Goal: Task Accomplishment & Management: Manage account settings

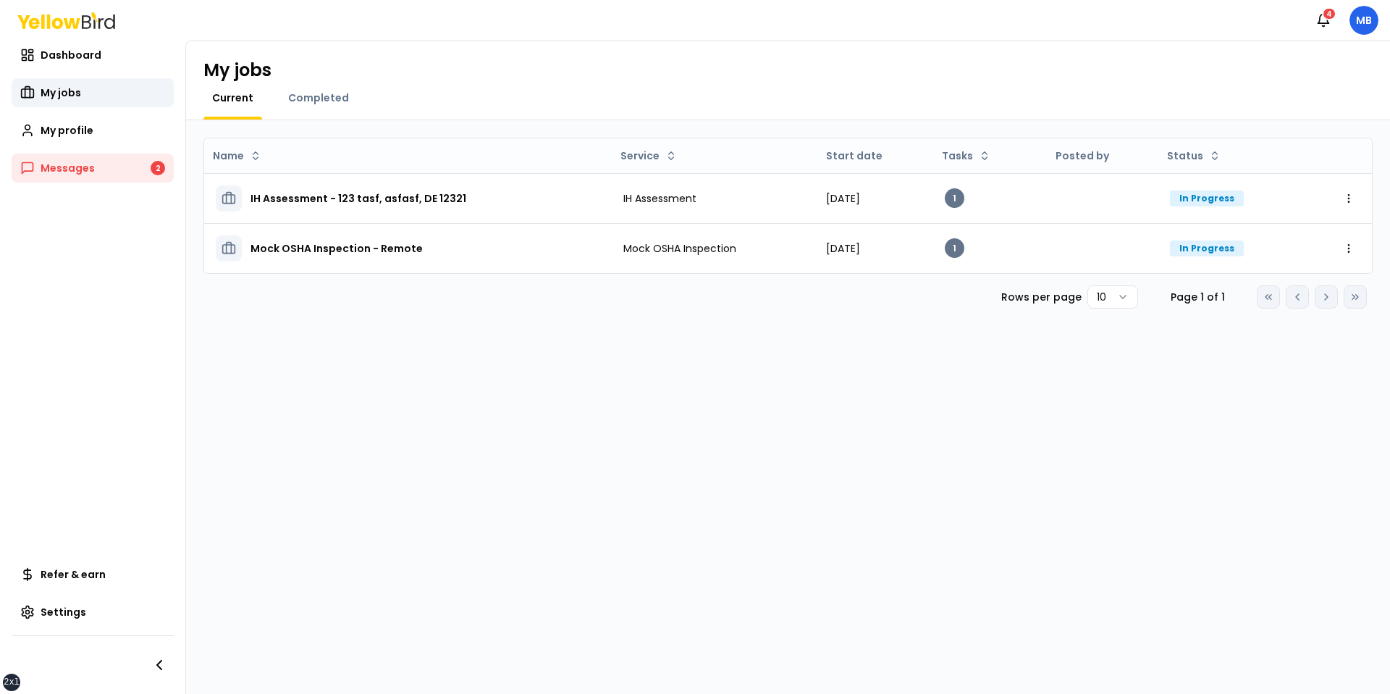
click at [1355, 43] on div "My jobs Current Completed" at bounding box center [788, 80] width 1204 height 79
click at [1356, 29] on html "xs sm md lg xl 2xl Notifications 4 MB Dashboard My jobs My profile Messages 2 R…" at bounding box center [695, 347] width 1390 height 694
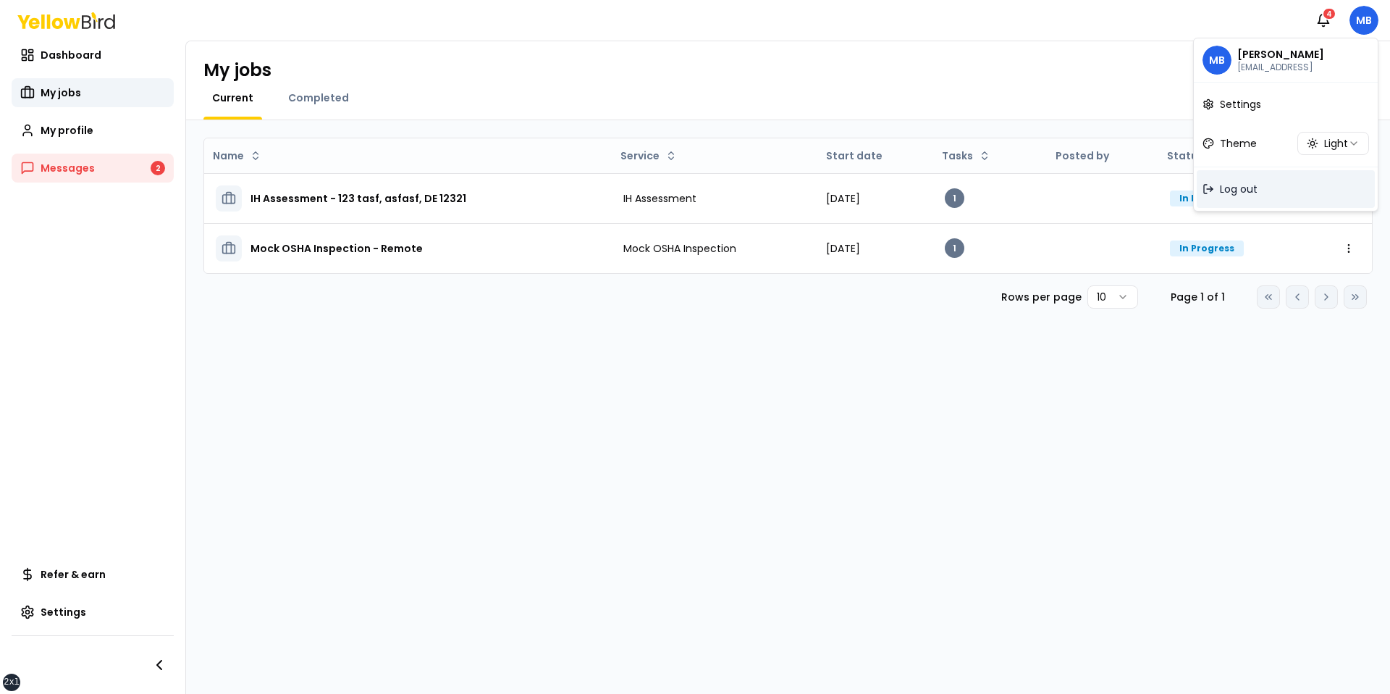
click at [1249, 178] on div "Log out" at bounding box center [1286, 189] width 178 height 38
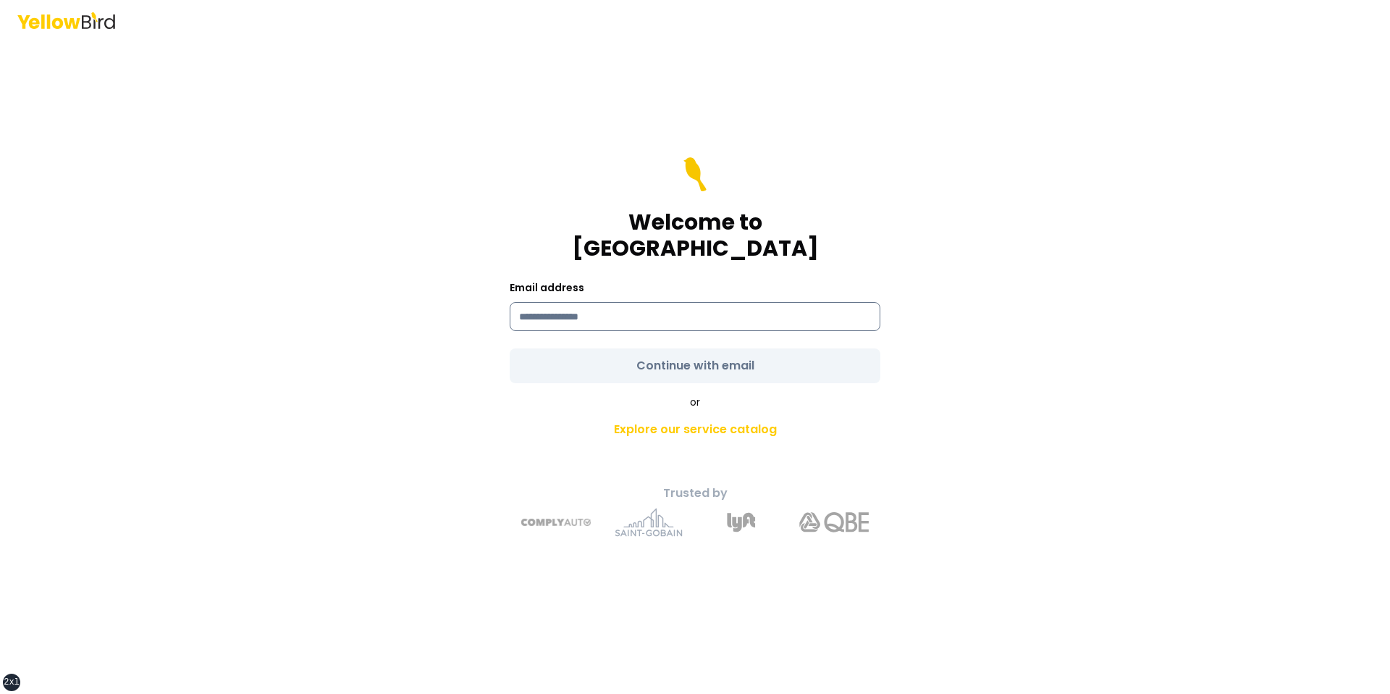
click at [650, 310] on input at bounding box center [695, 316] width 371 height 29
type input "*"
type input "**********"
click at [521, 400] on div "or Explore our service catalog" at bounding box center [695, 419] width 510 height 49
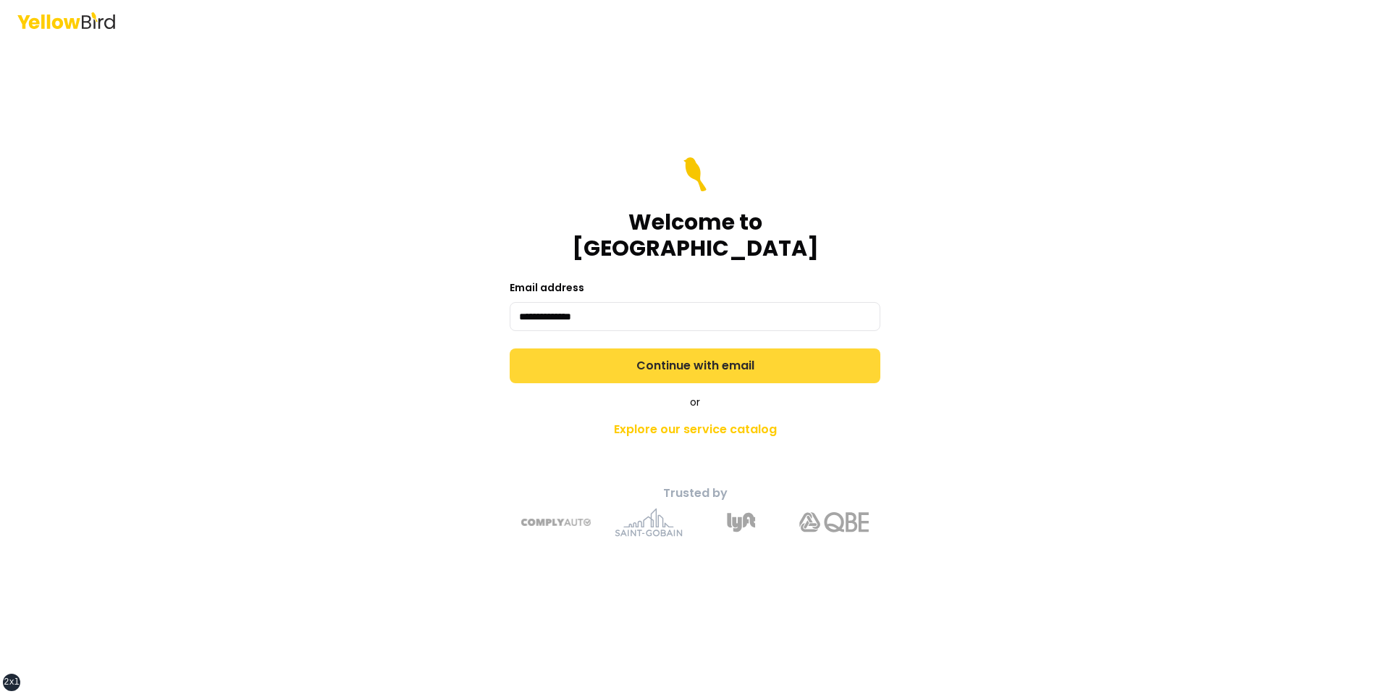
click at [615, 356] on button "Continue with email" at bounding box center [695, 365] width 371 height 35
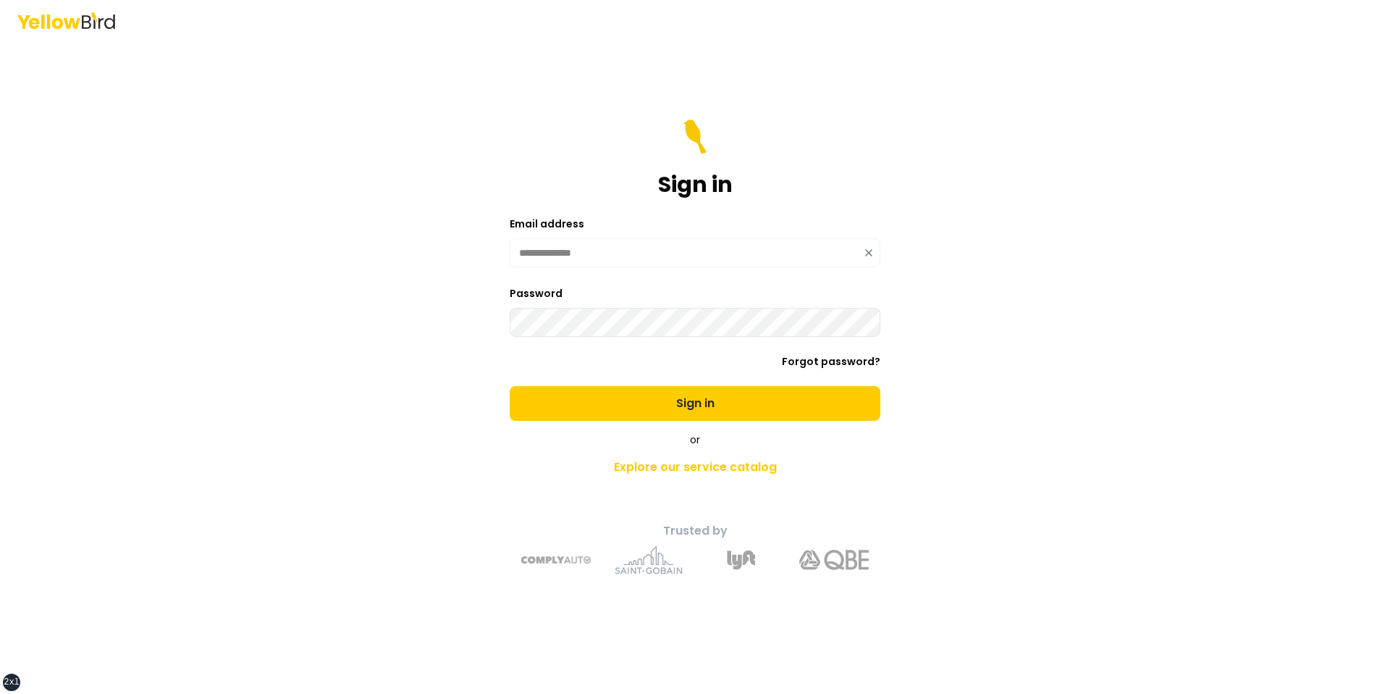
click at [510, 386] on button "Sign in" at bounding box center [695, 403] width 371 height 35
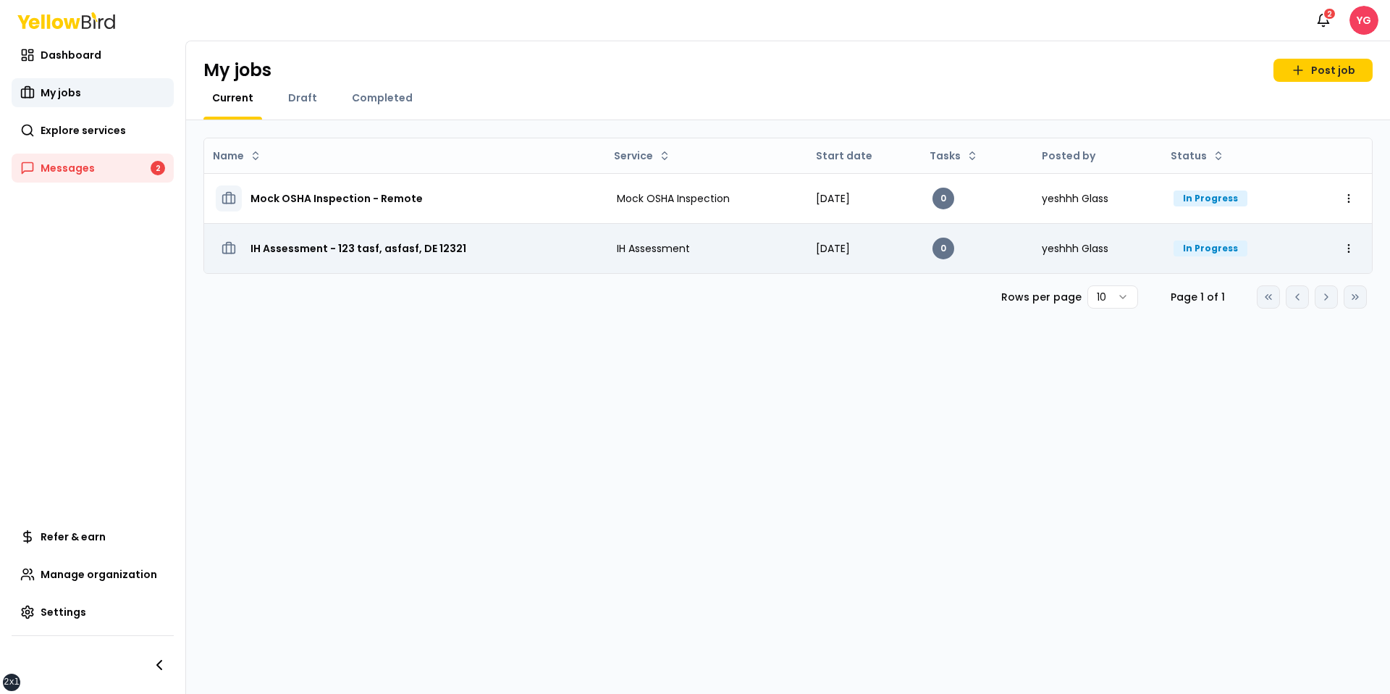
click at [351, 243] on h3 "IH Assessment - 123 tasf, asfasf, DE 12321" at bounding box center [359, 248] width 216 height 26
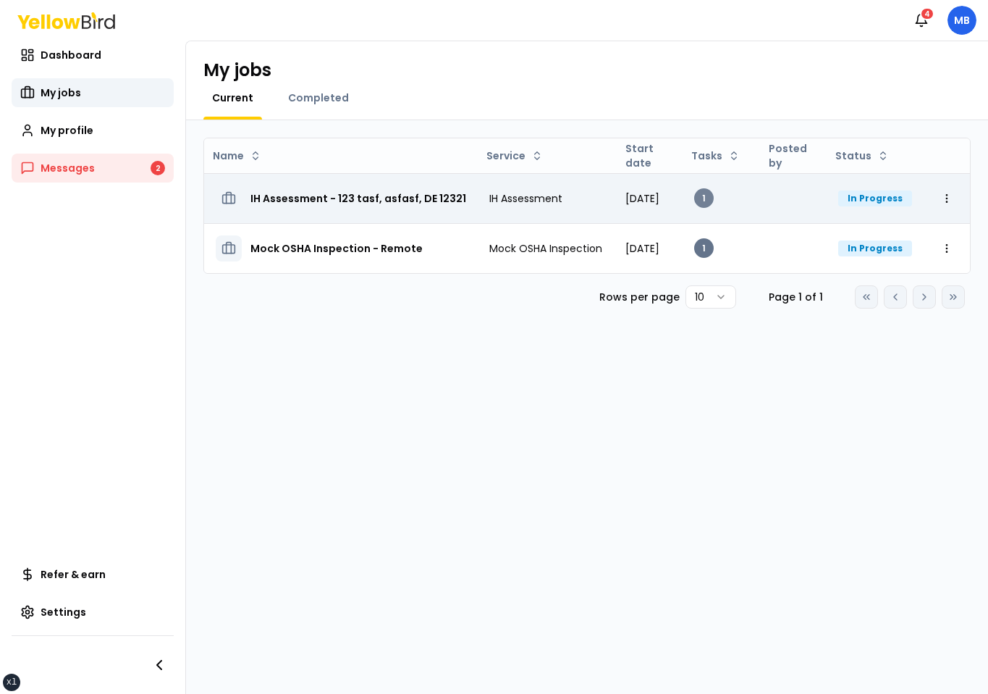
click at [714, 200] on div "1" at bounding box center [704, 198] width 20 height 20
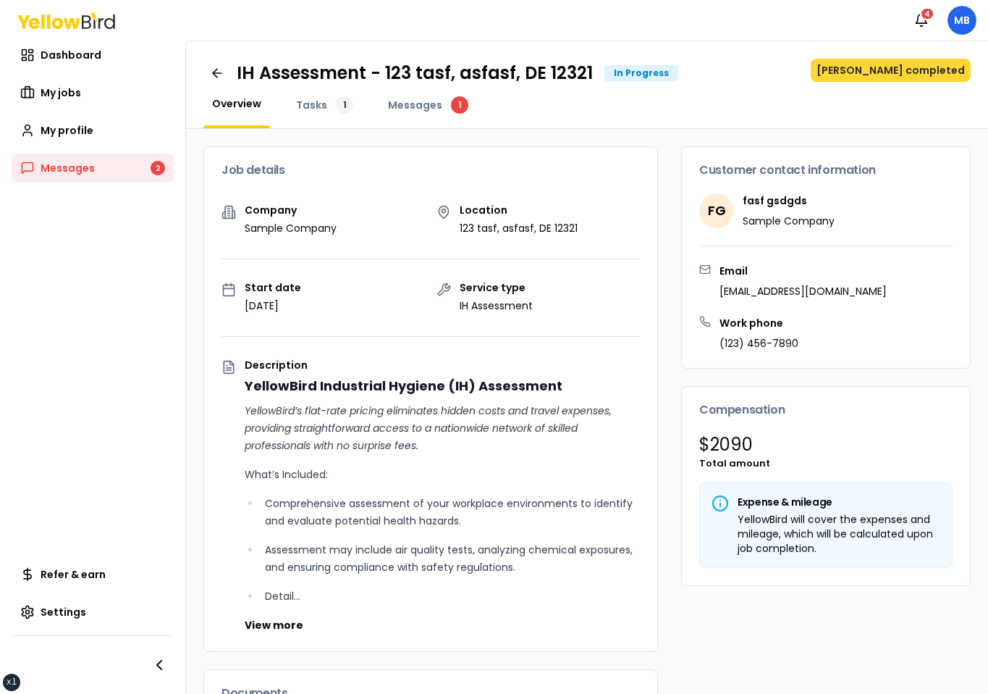
click at [880, 75] on button "[PERSON_NAME] completed" at bounding box center [891, 70] width 160 height 23
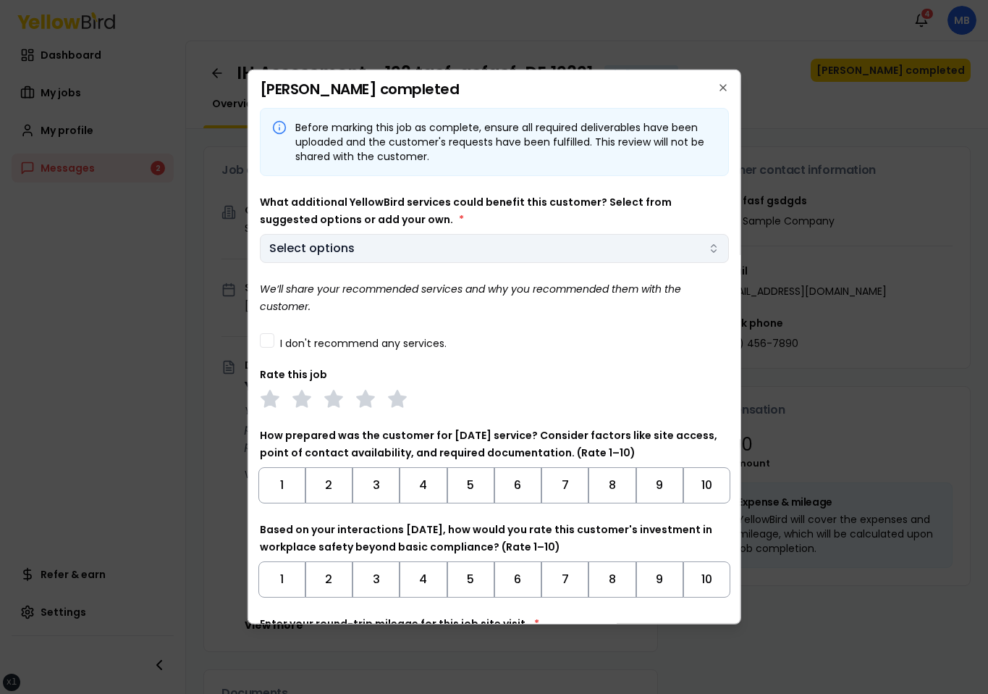
click at [354, 255] on body "xs sm md lg xl 2xl Notifications 4 MB Dashboard My jobs My profile Messages 2 R…" at bounding box center [494, 347] width 988 height 694
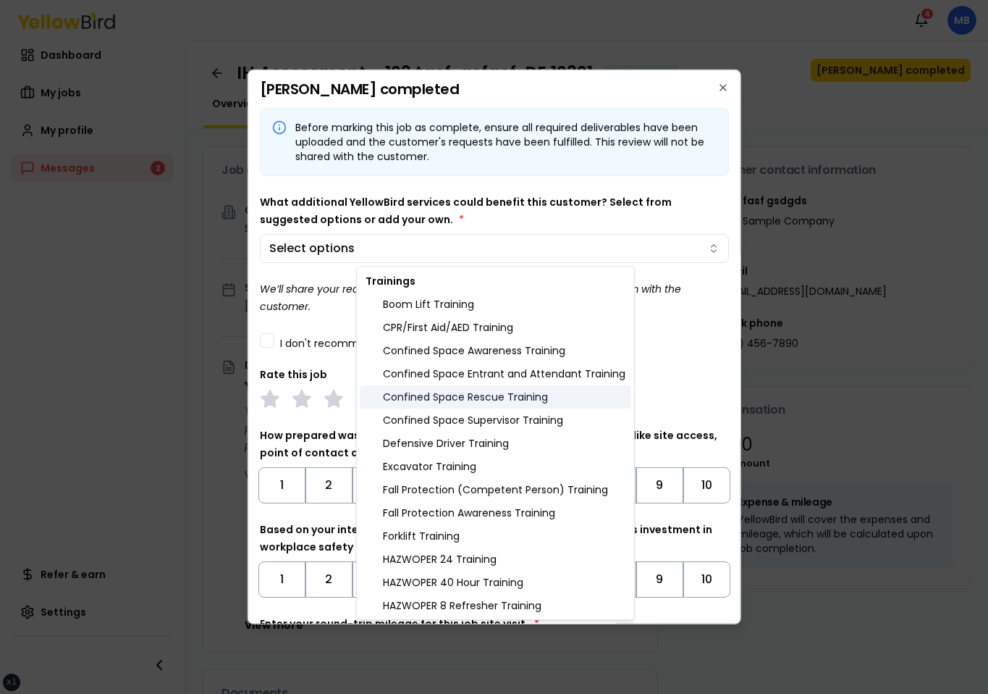
click at [472, 386] on div "Confined Space Rescue Training" at bounding box center [496, 396] width 272 height 23
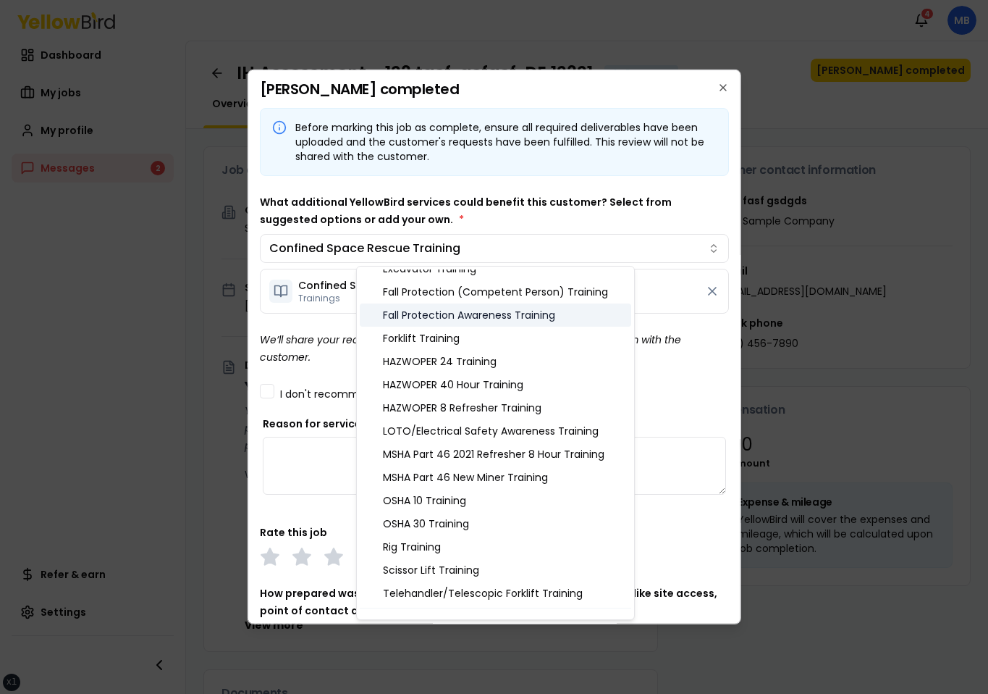
scroll to position [537, 0]
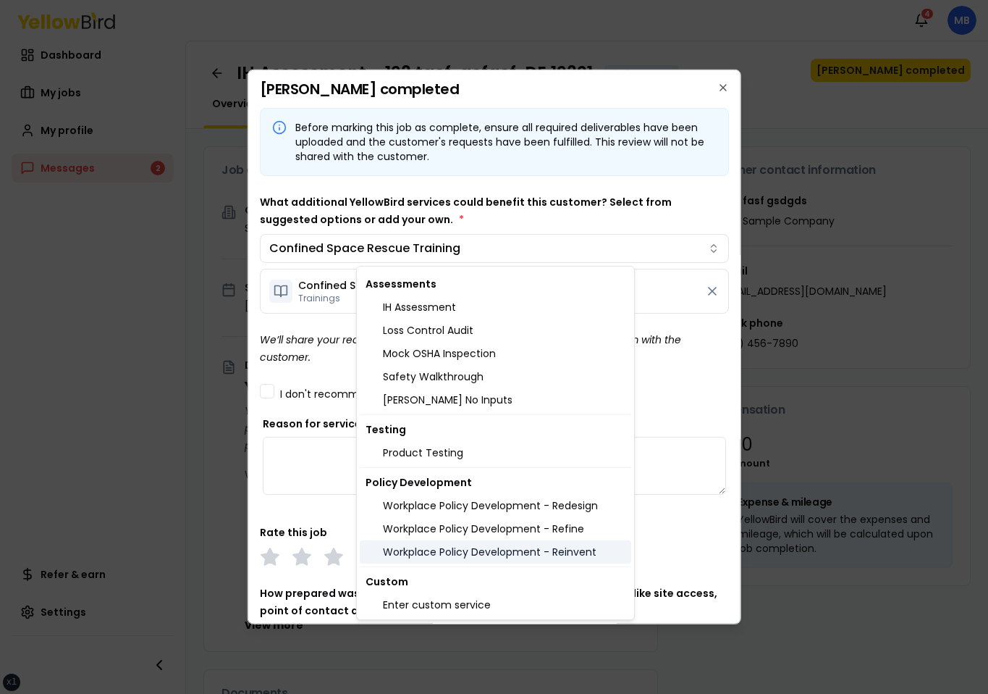
click at [438, 540] on div "Workplace Policy Development - Reinvent" at bounding box center [496, 551] width 272 height 23
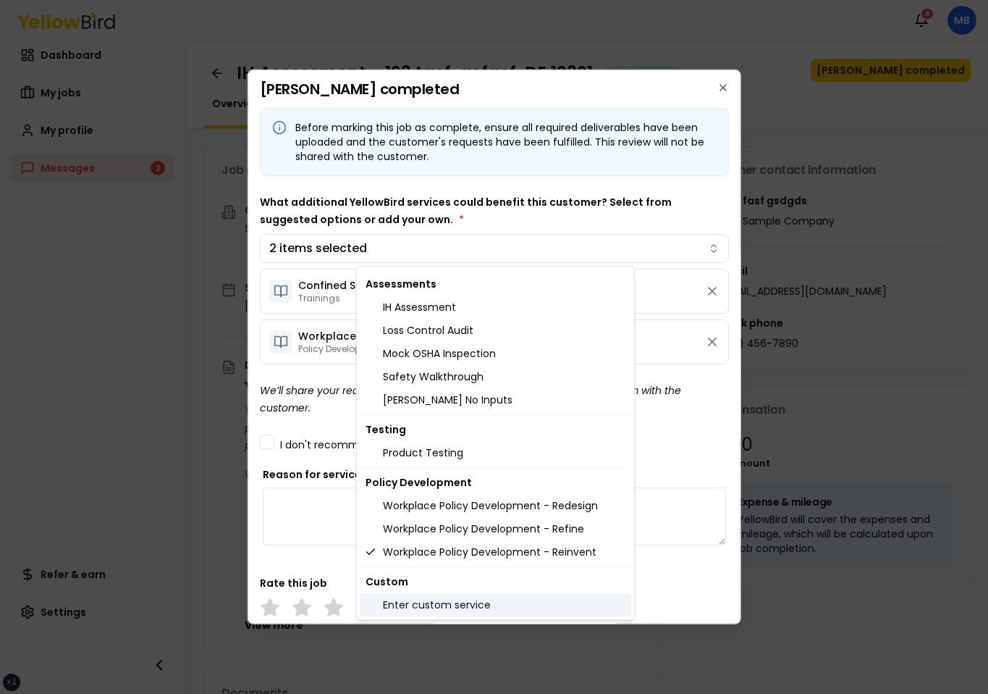
click at [455, 599] on div "Enter custom service" at bounding box center [496, 604] width 272 height 23
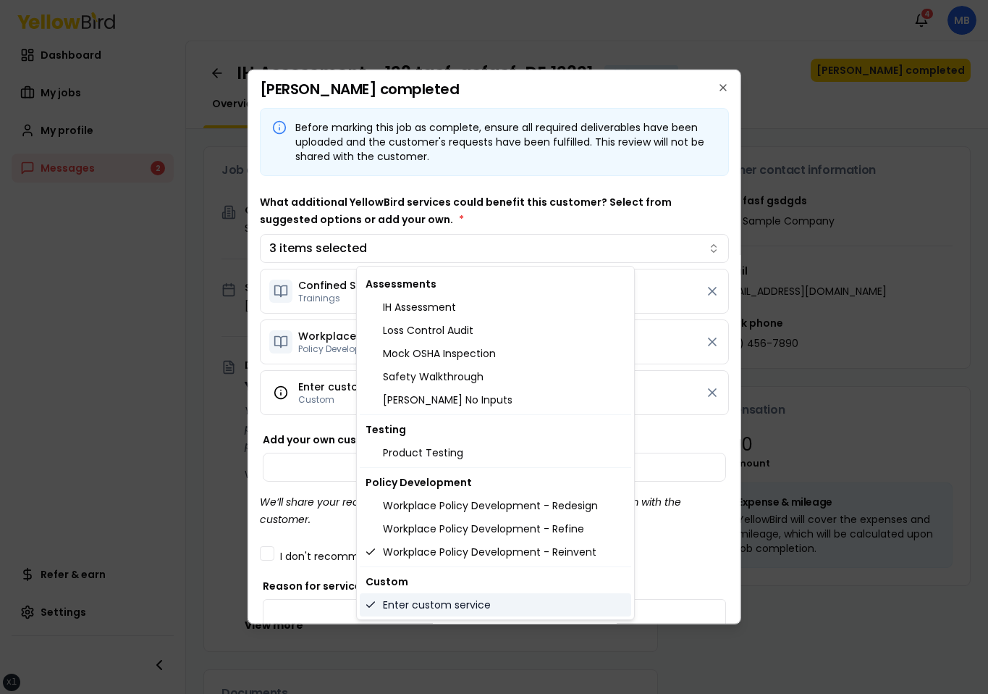
click at [455, 599] on div "Enter custom service" at bounding box center [496, 604] width 272 height 23
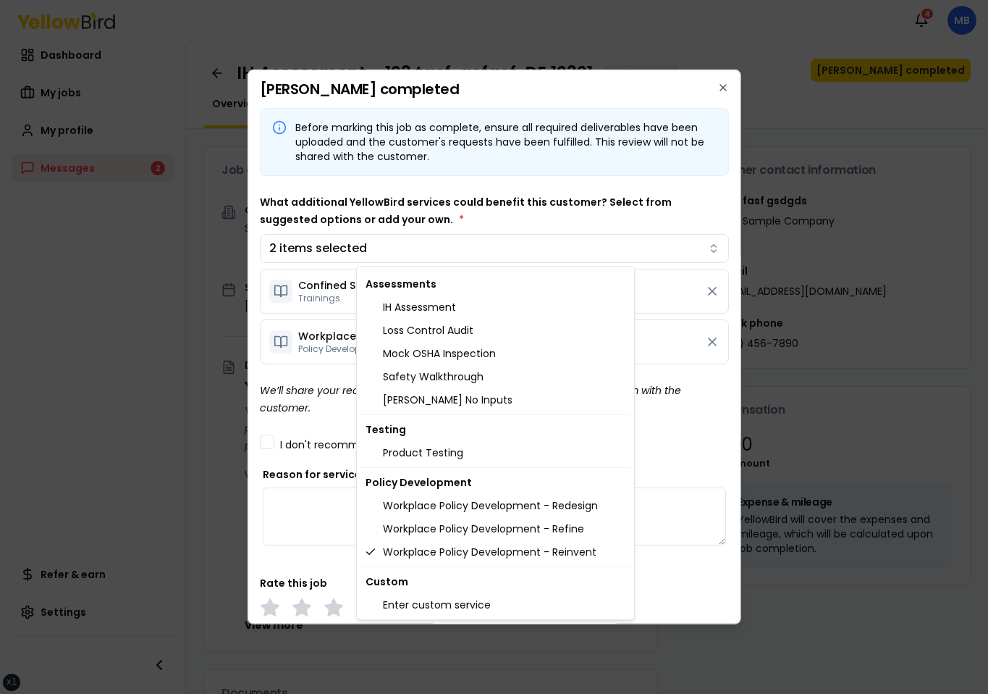
click at [315, 451] on body "xs sm md lg xl 2xl Notifications 4 MB Dashboard My jobs My profile Messages 2 R…" at bounding box center [494, 347] width 988 height 694
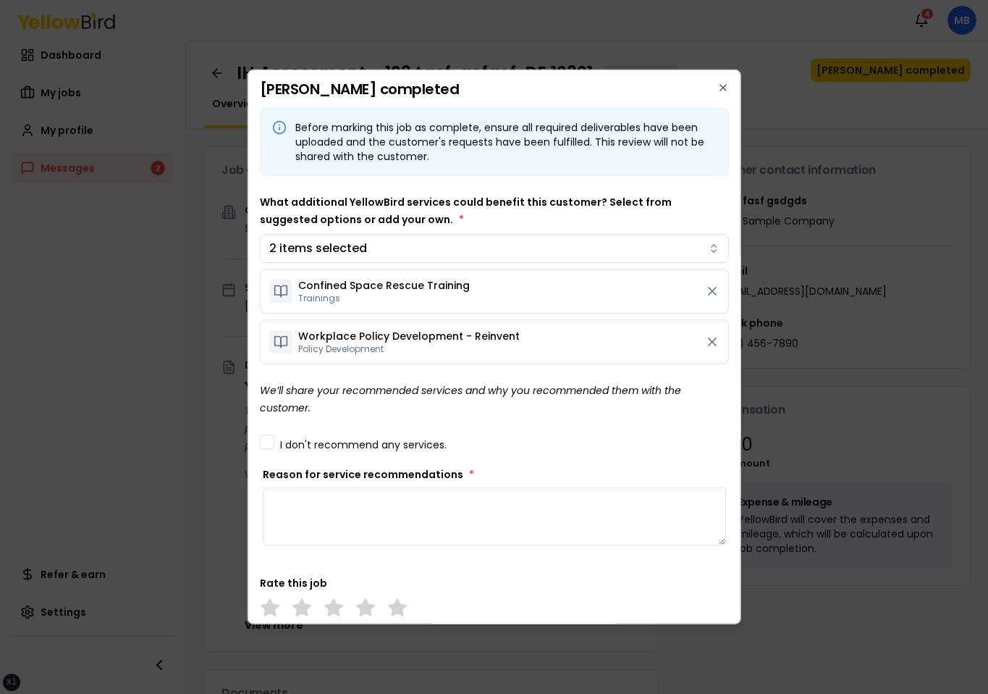
click at [392, 498] on textarea "Reason for service recommendations *" at bounding box center [494, 516] width 464 height 58
type textarea "*"
type textarea "******"
click at [614, 468] on div "Reason for service recommendations * ******" at bounding box center [494, 506] width 464 height 78
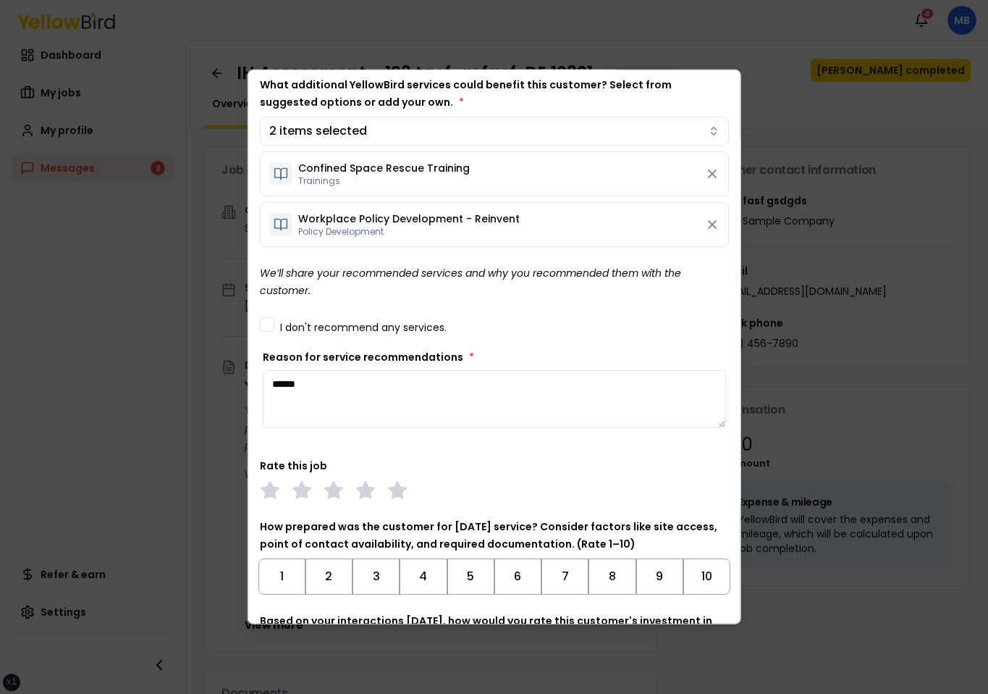
scroll to position [321, 0]
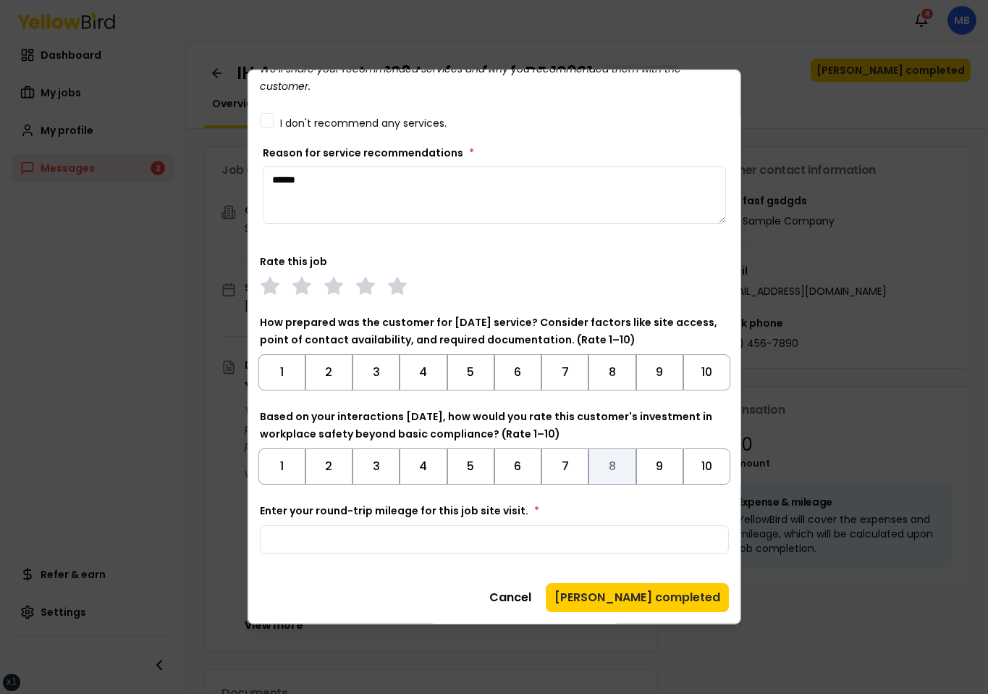
click at [594, 461] on button "8" at bounding box center [612, 466] width 47 height 36
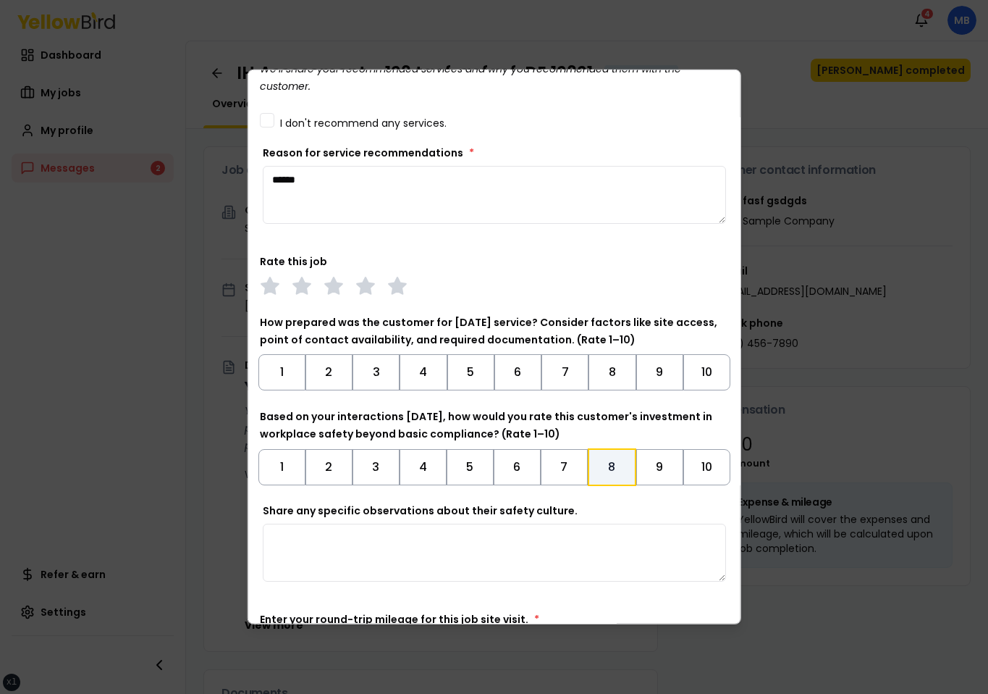
scroll to position [430, 0]
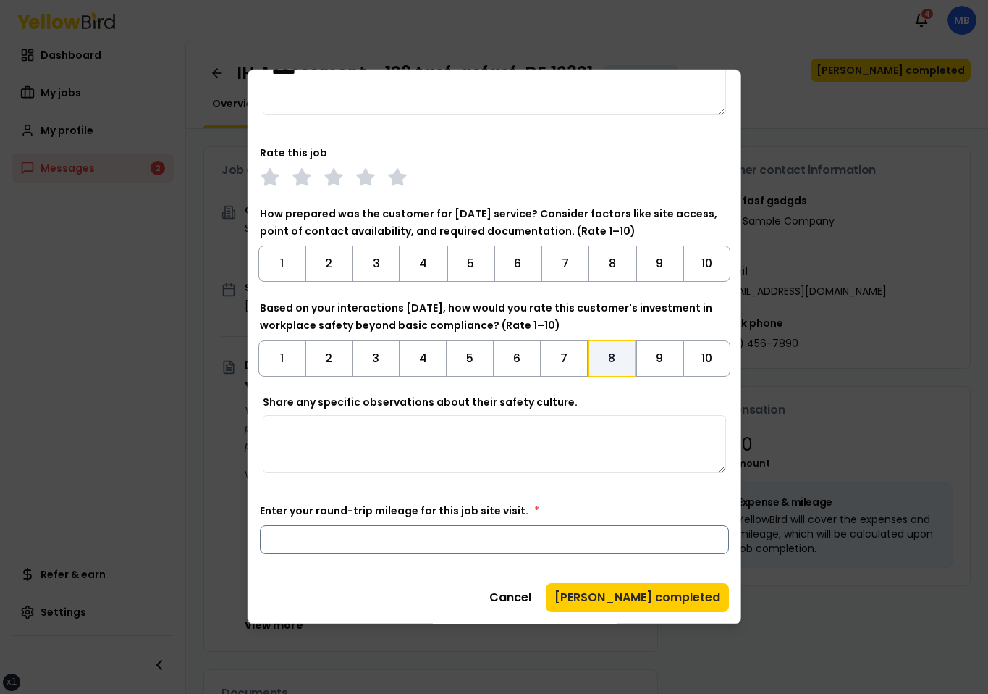
click at [492, 550] on input "Enter your round-trip mileage for this job site visit. *" at bounding box center [494, 539] width 470 height 29
type input "**"
click at [552, 492] on div "Before marking this job as complete, ensure all required deliverables have been…" at bounding box center [494, 116] width 470 height 876
click at [658, 602] on button "[PERSON_NAME] completed" at bounding box center [637, 597] width 183 height 29
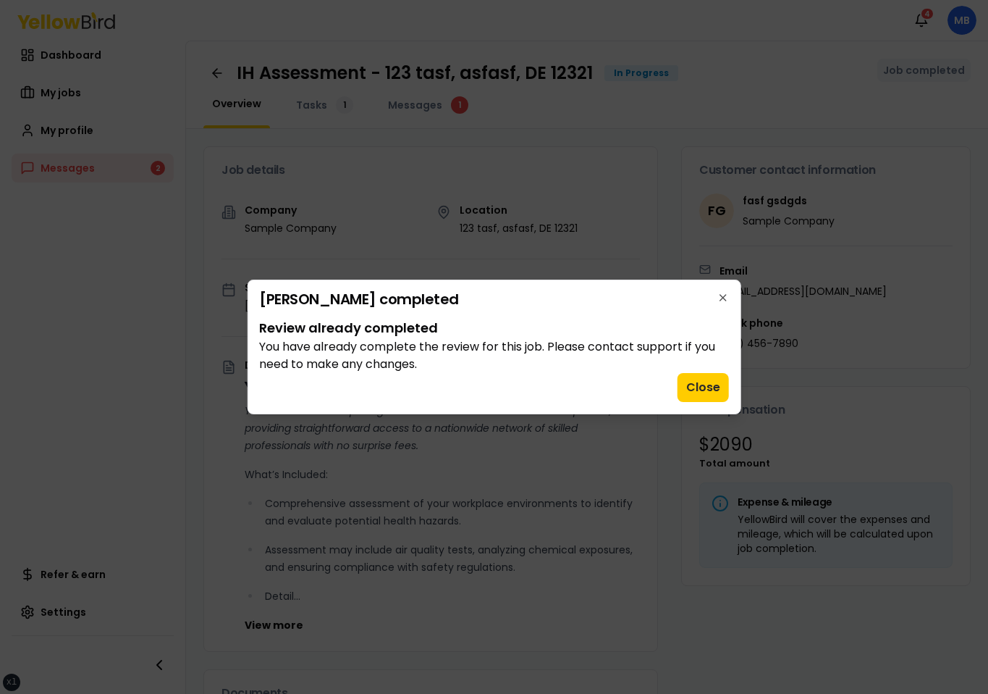
scroll to position [0, 0]
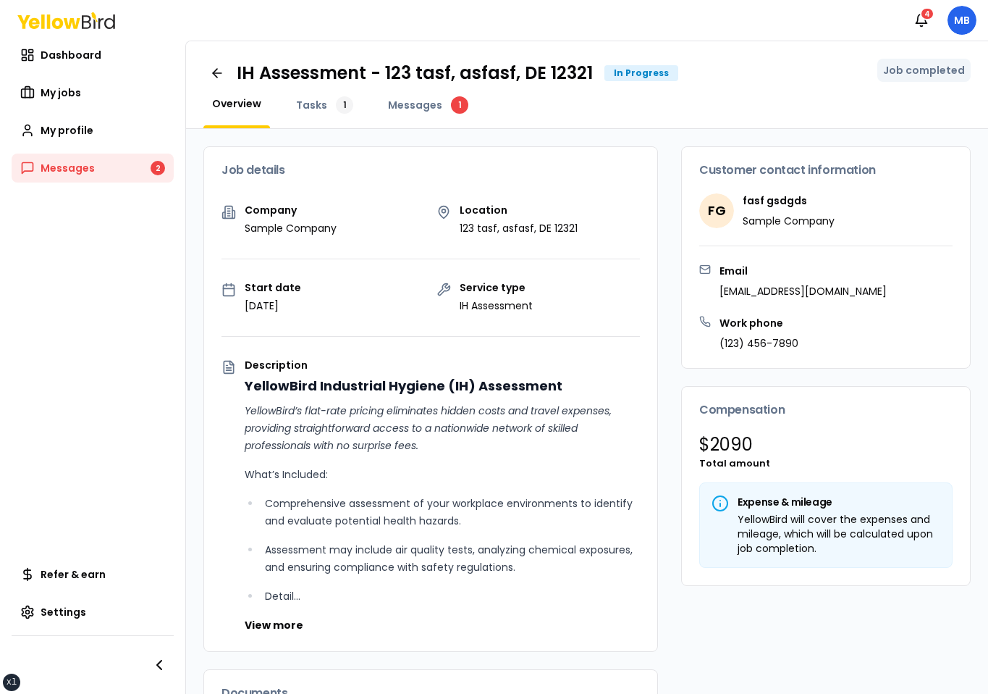
click at [776, 97] on div "Overview Tasks 1 Messages 1" at bounding box center [587, 112] width 768 height 32
click at [781, 62] on div "IH Assessment - 123 tasf, asfasf, DE 12321 In Progress" at bounding box center [557, 73] width 641 height 23
click at [774, 92] on div "IH Assessment - 123 tasf, asfasf, DE 12321 In Progress Job completed Overview T…" at bounding box center [587, 85] width 802 height 88
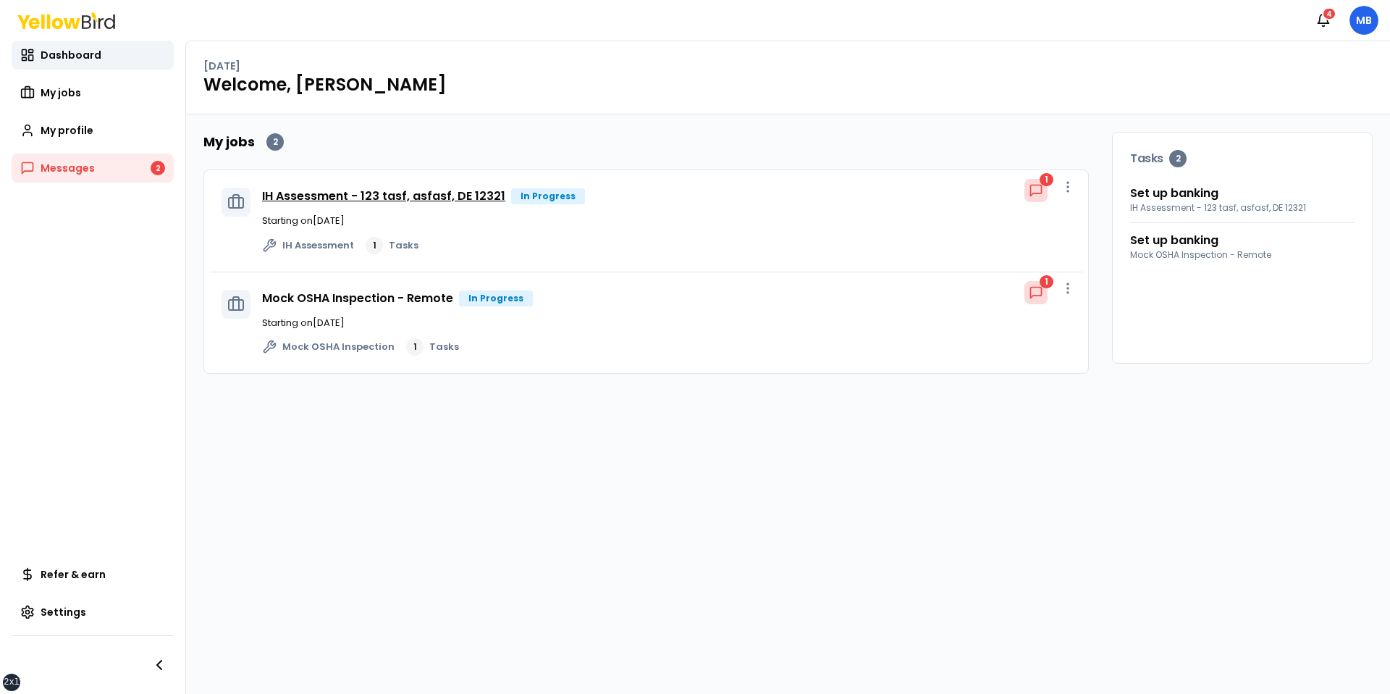
click at [415, 190] on link "IH Assessment - 123 tasf, asfasf, DE 12321" at bounding box center [383, 196] width 243 height 17
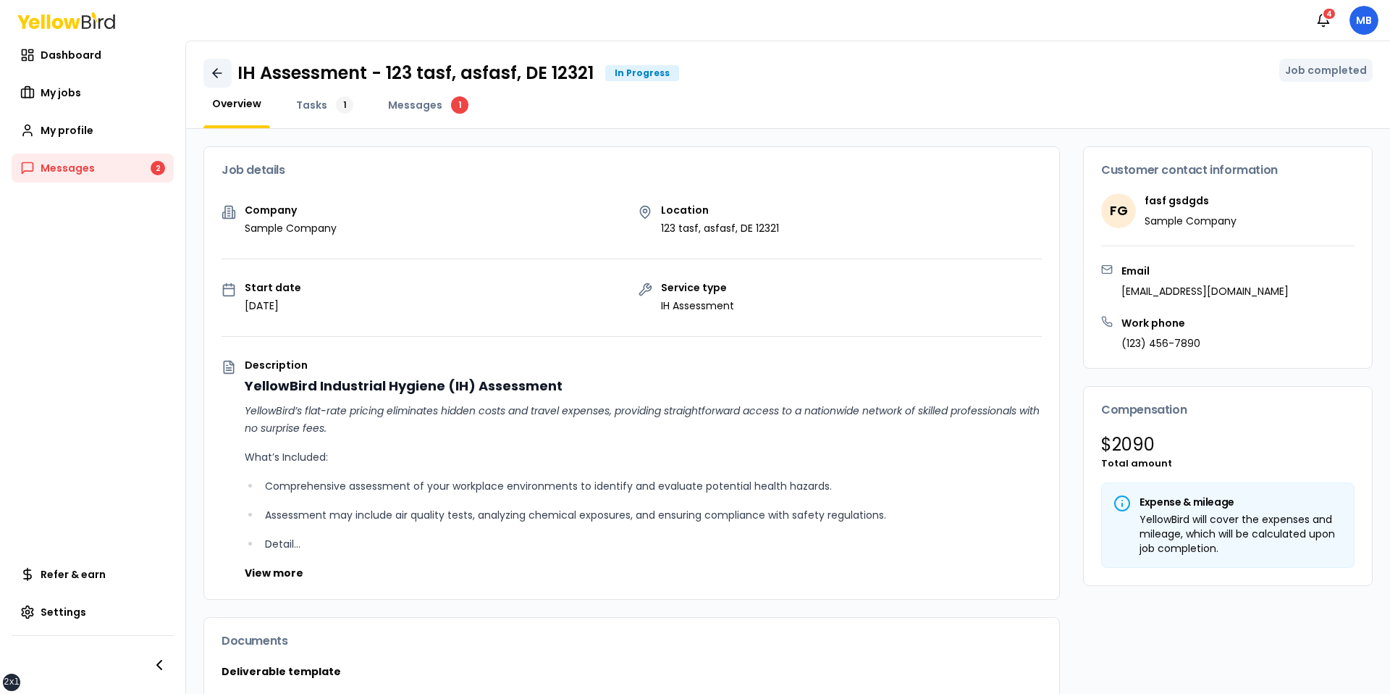
click at [219, 63] on link at bounding box center [217, 73] width 28 height 29
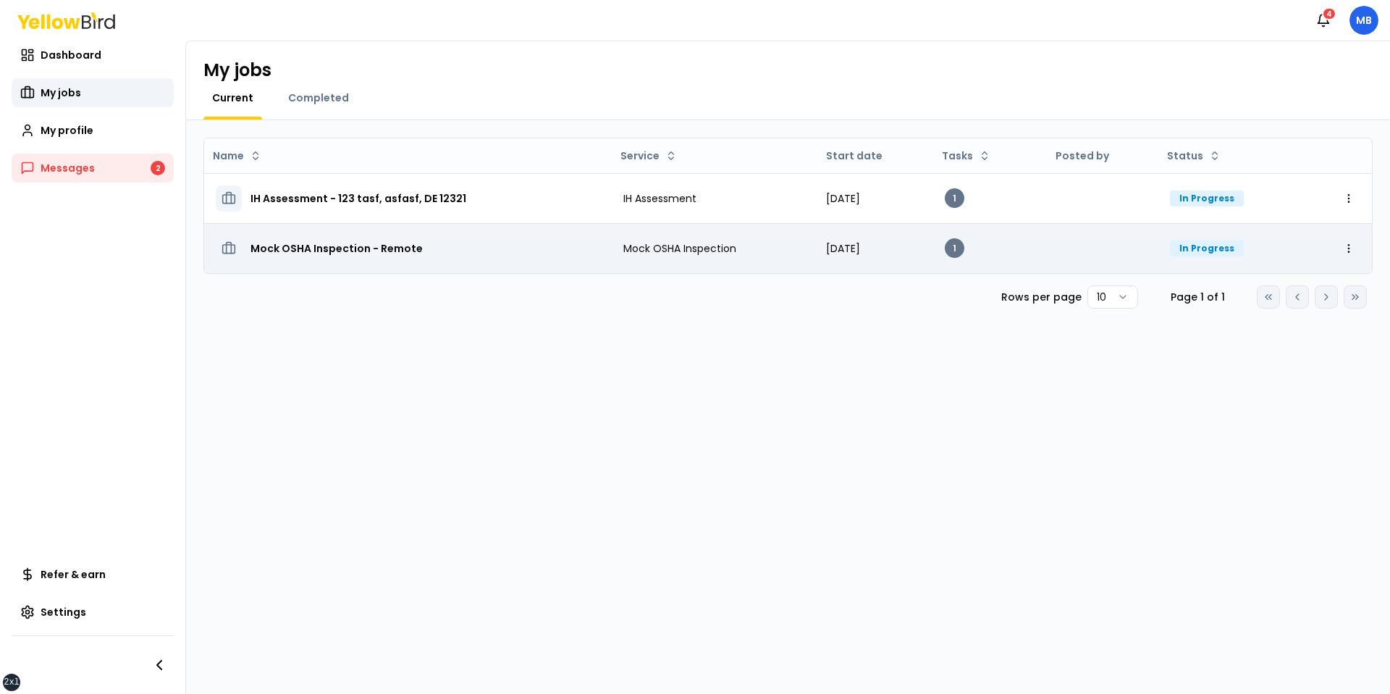
click at [332, 249] on h3 "Mock OSHA Inspection - Remote" at bounding box center [337, 248] width 172 height 26
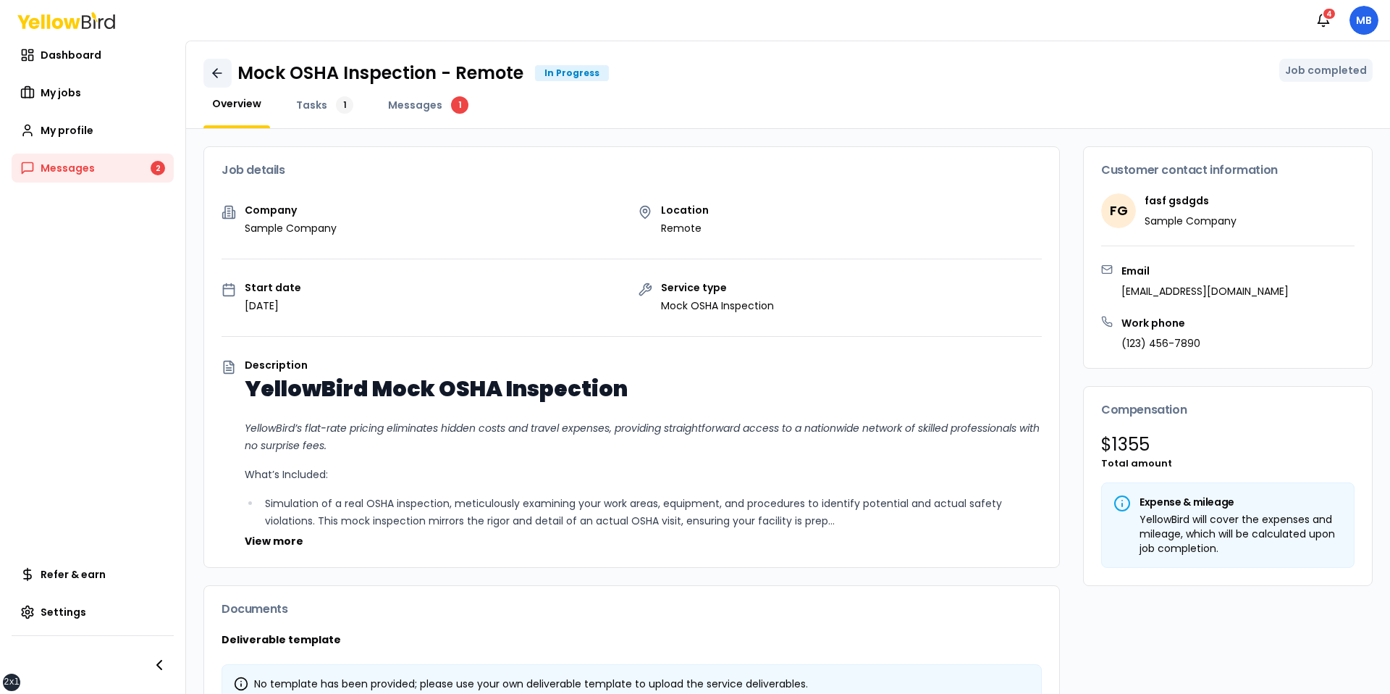
click at [218, 70] on icon at bounding box center [217, 73] width 14 height 14
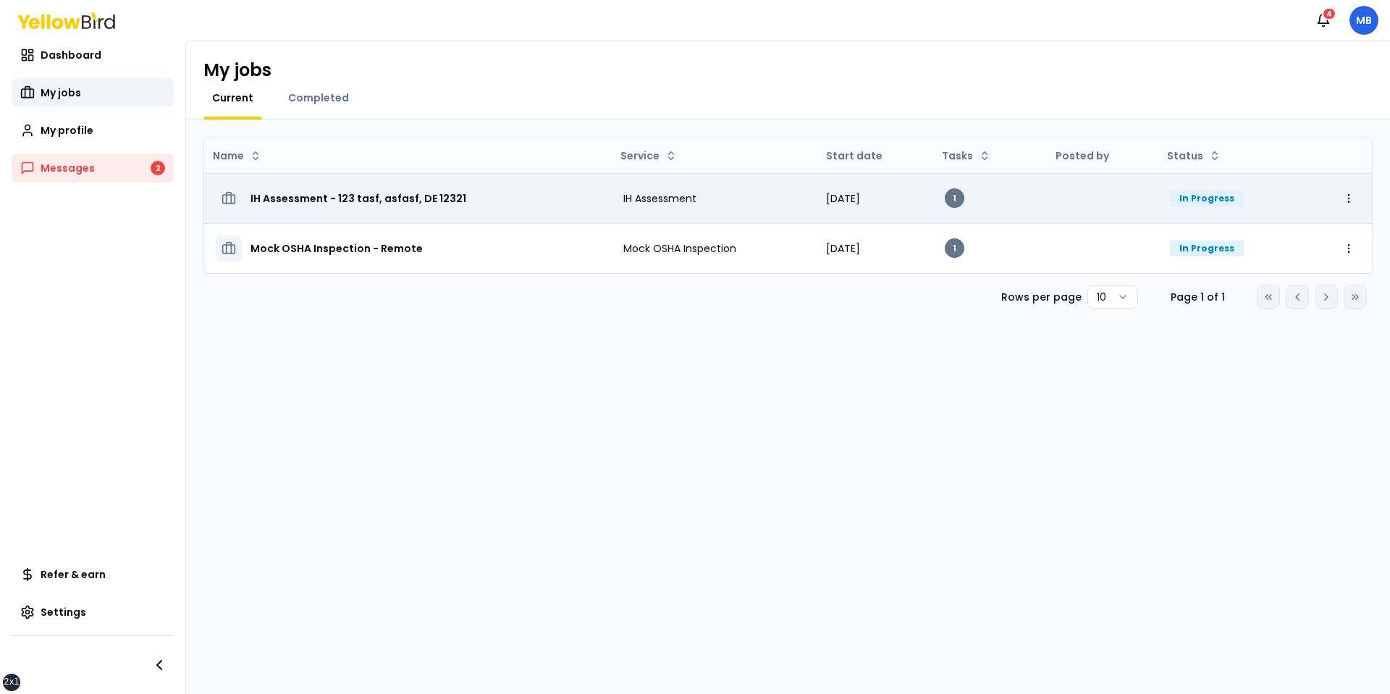
click at [411, 194] on h3 "IH Assessment - 123 tasf, asfasf, DE 12321" at bounding box center [359, 198] width 216 height 26
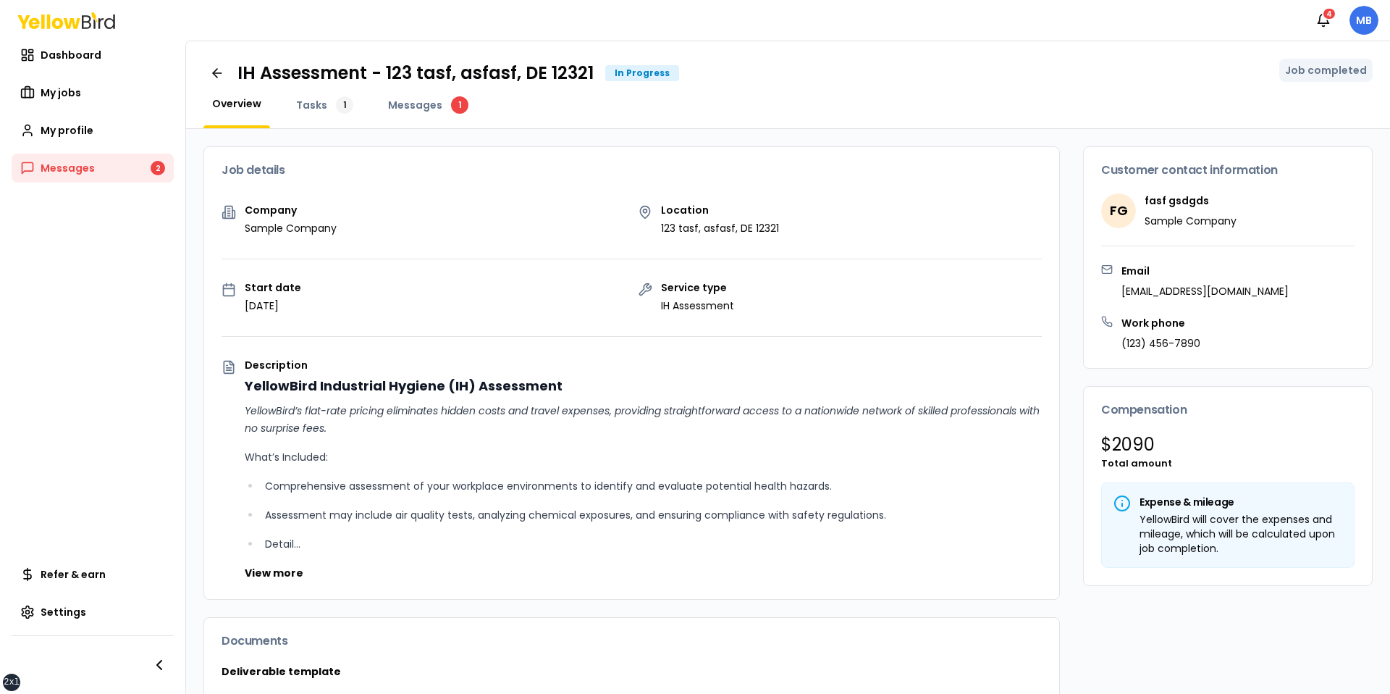
click at [1351, 22] on html "xs sm md lg xl 2xl Notifications 4 MB Dashboard My jobs My profile Messages 2 R…" at bounding box center [695, 347] width 1390 height 694
click at [1358, 22] on html "xs sm md lg xl 2xl Notifications 4 MB Dashboard My jobs My profile Messages 2 R…" at bounding box center [695, 347] width 1390 height 694
click at [1365, 23] on html "xs sm md lg xl 2xl Notifications 4 MB Dashboard My jobs My profile Messages 2 R…" at bounding box center [695, 347] width 1390 height 694
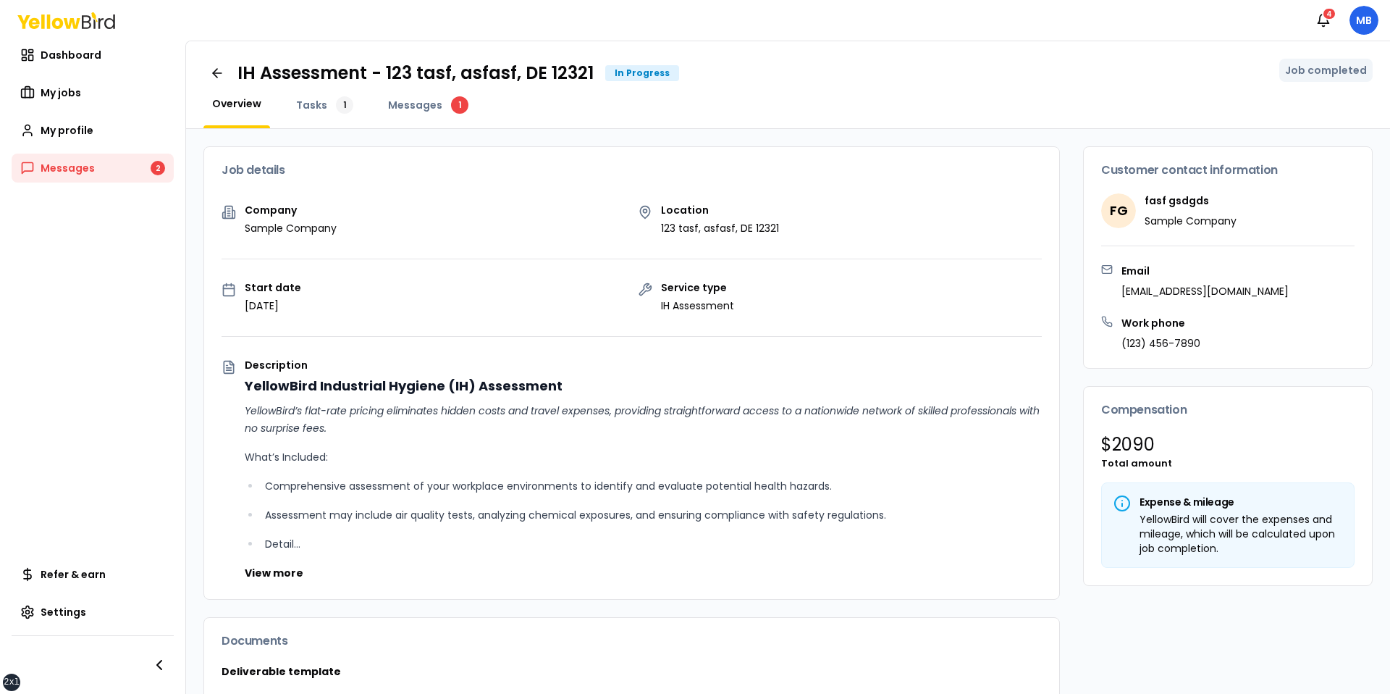
click at [1043, 52] on div "IH Assessment - 123 tasf, asfasf, DE 12321 In Progress Job completed Overview T…" at bounding box center [788, 85] width 1204 height 88
click at [214, 72] on icon at bounding box center [216, 73] width 4 height 9
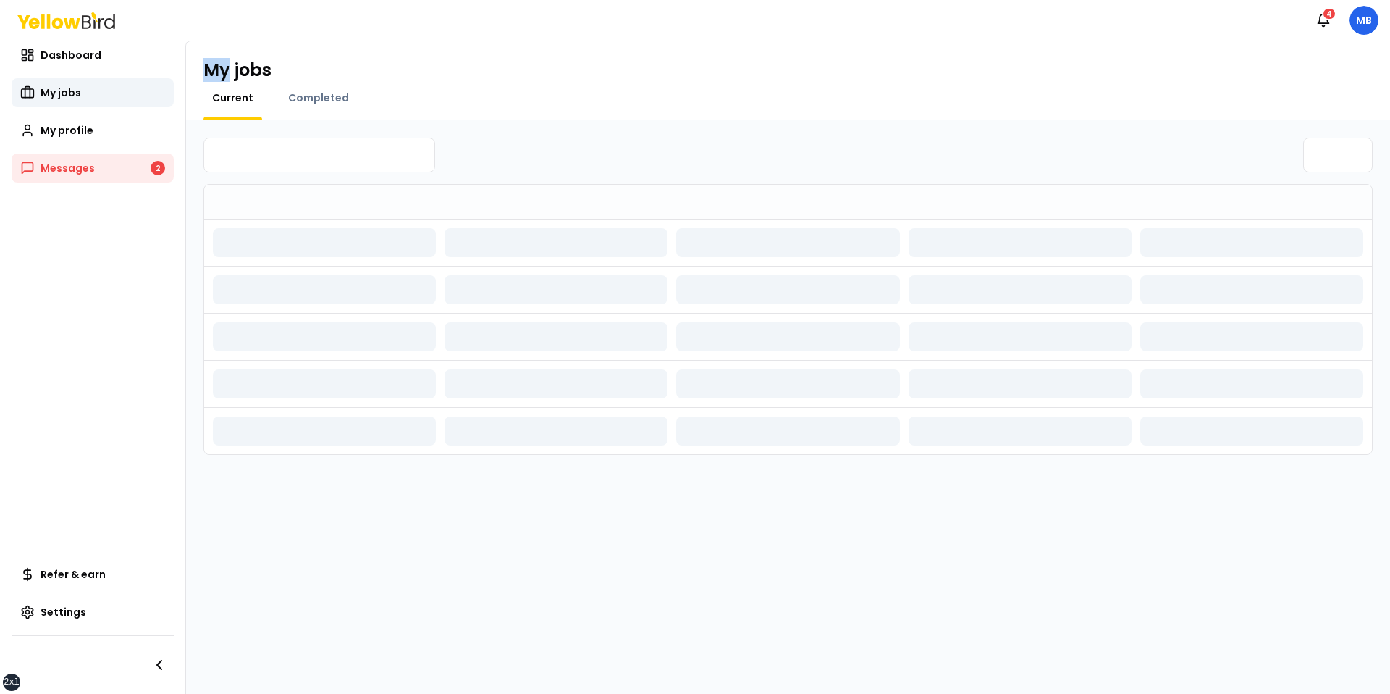
click at [214, 72] on h1 "My jobs" at bounding box center [237, 70] width 68 height 23
click at [1356, 22] on html "xs sm md lg xl 2xl Notifications 4 MB Dashboard My jobs My profile Messages 2 R…" at bounding box center [695, 347] width 1390 height 694
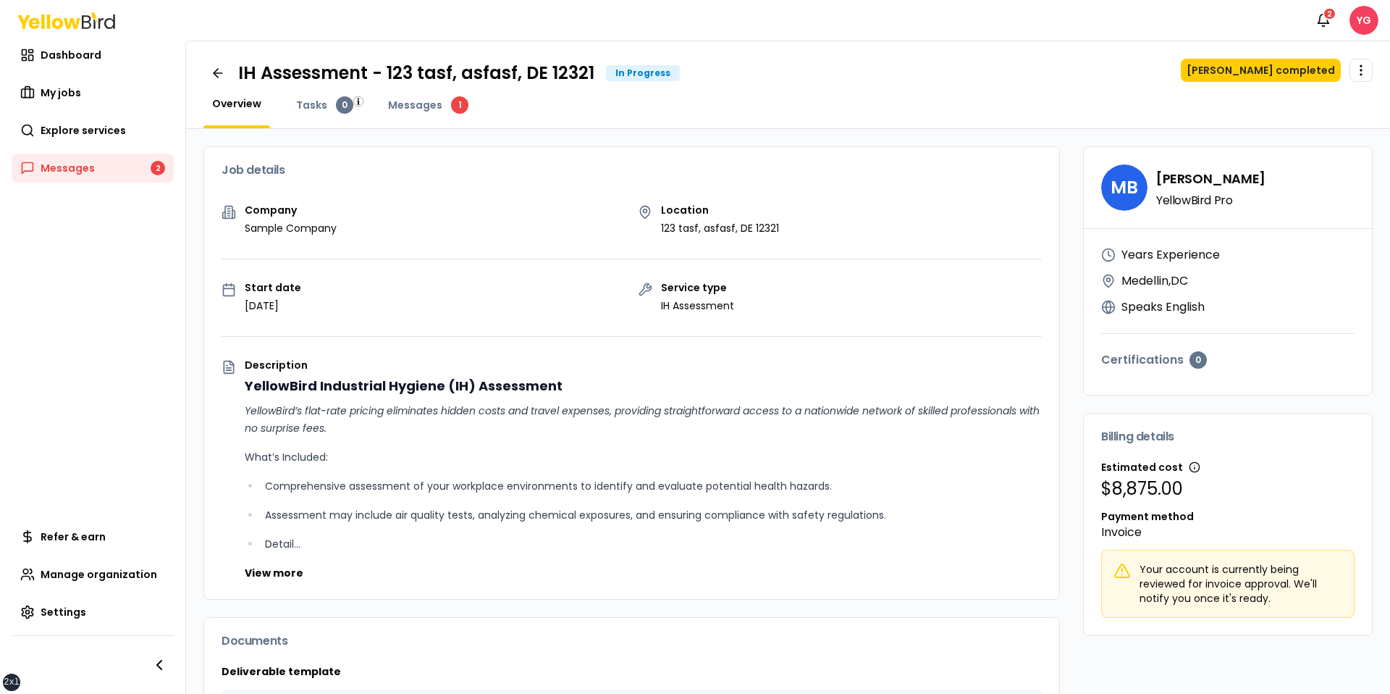
click at [1143, 192] on span "MB" at bounding box center [1124, 187] width 46 height 46
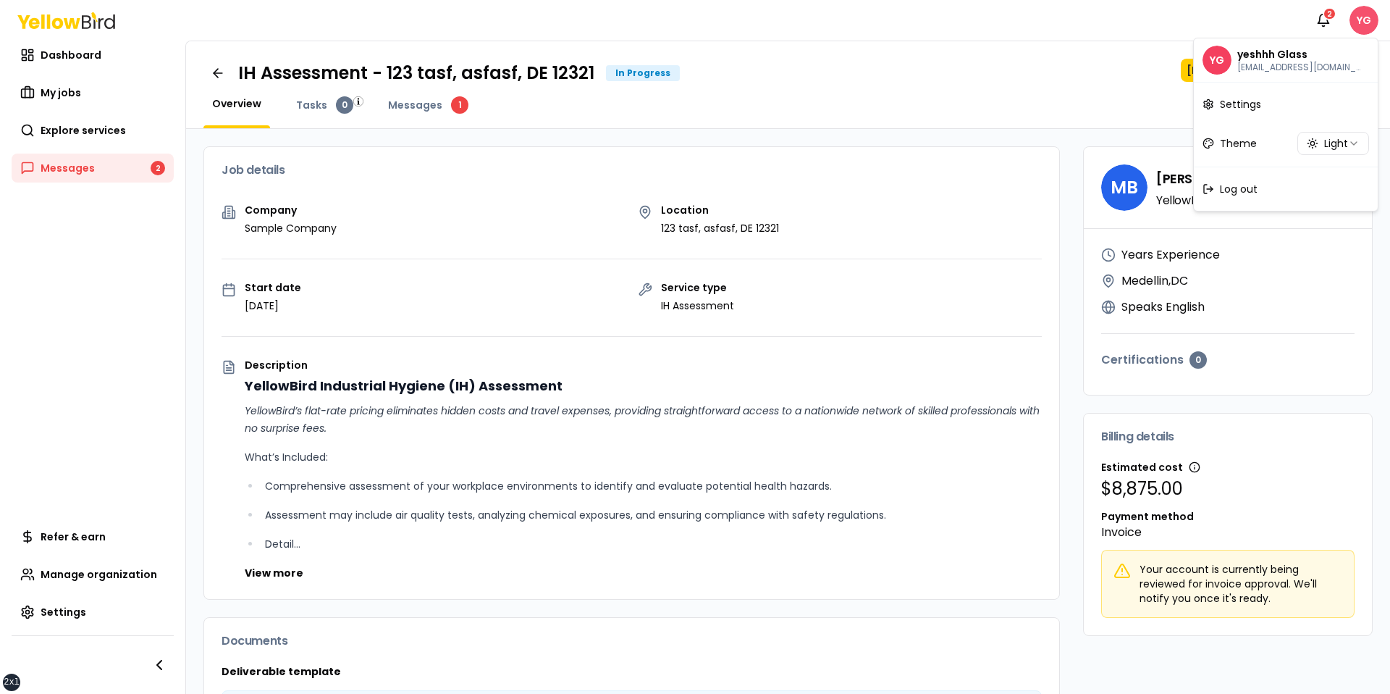
click at [1373, 25] on html "xs sm md lg xl 2xl Notifications 2 YG Dashboard My jobs Explore services Messag…" at bounding box center [695, 347] width 1390 height 694
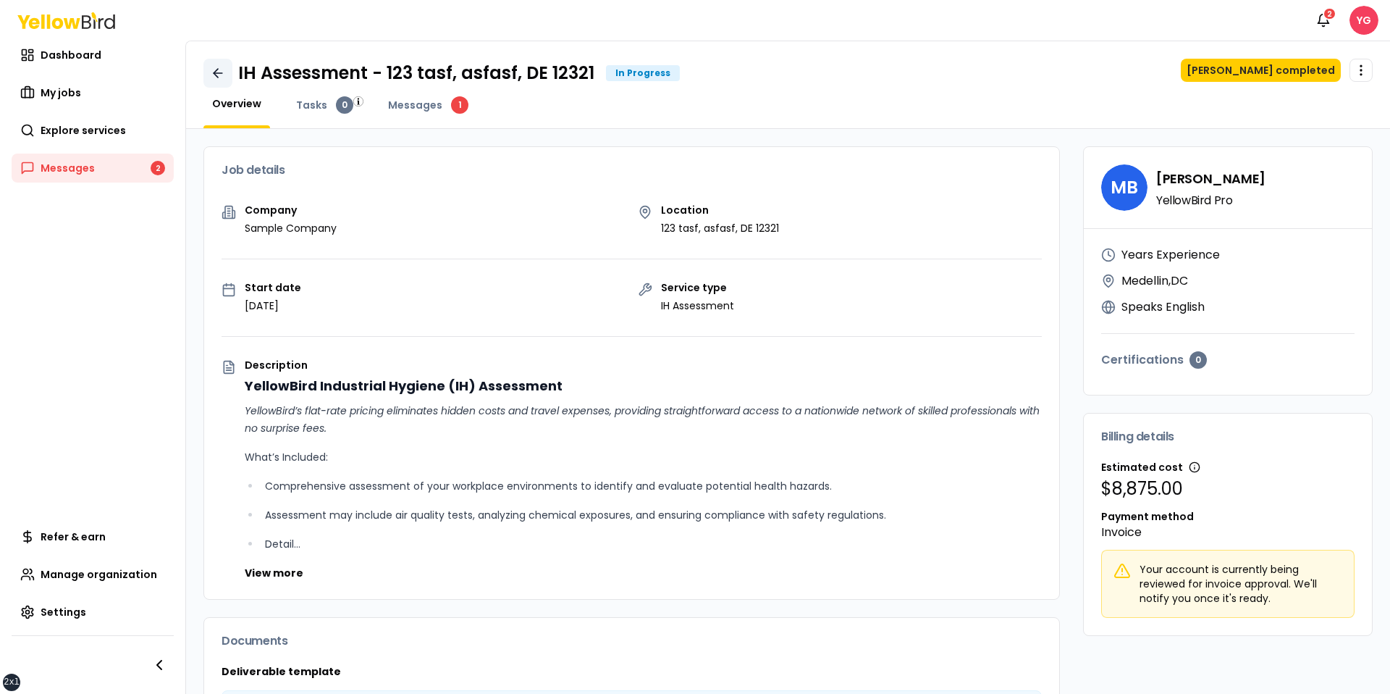
click at [217, 74] on icon at bounding box center [218, 73] width 14 height 14
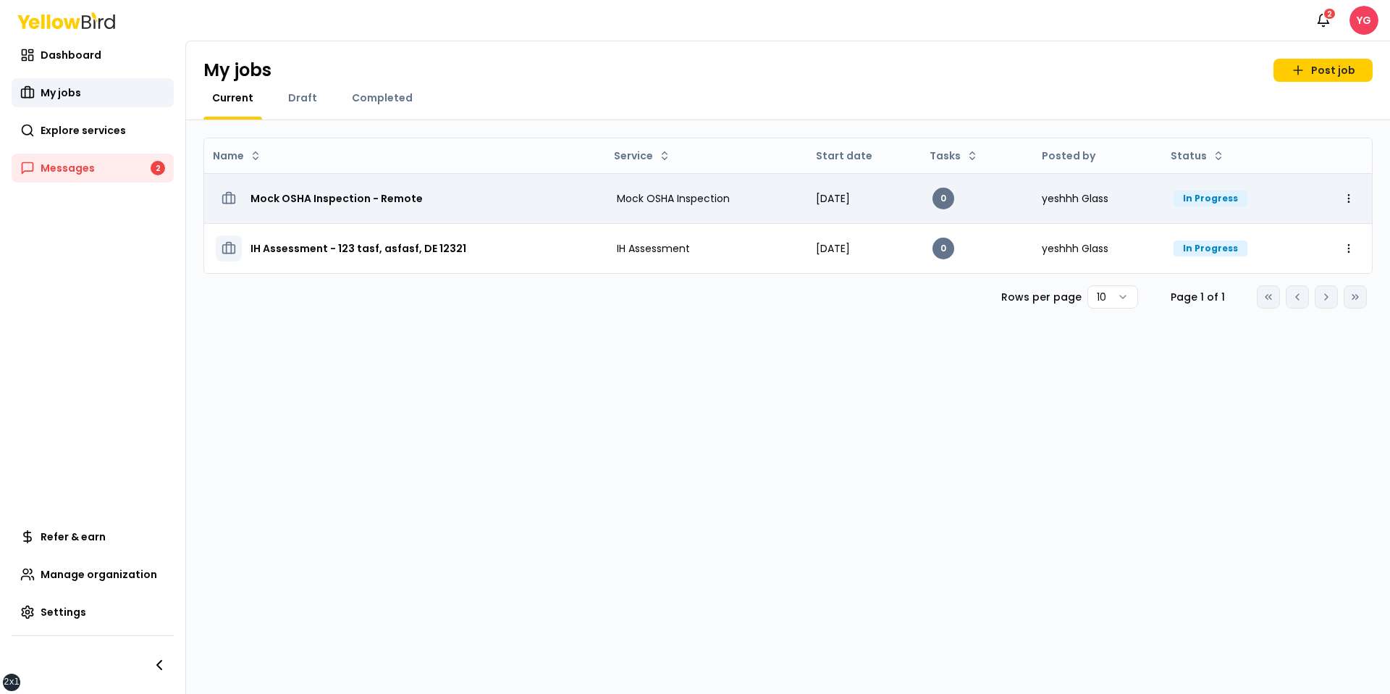
click at [577, 186] on td "Mock OSHA Inspection - Remote" at bounding box center [404, 198] width 401 height 50
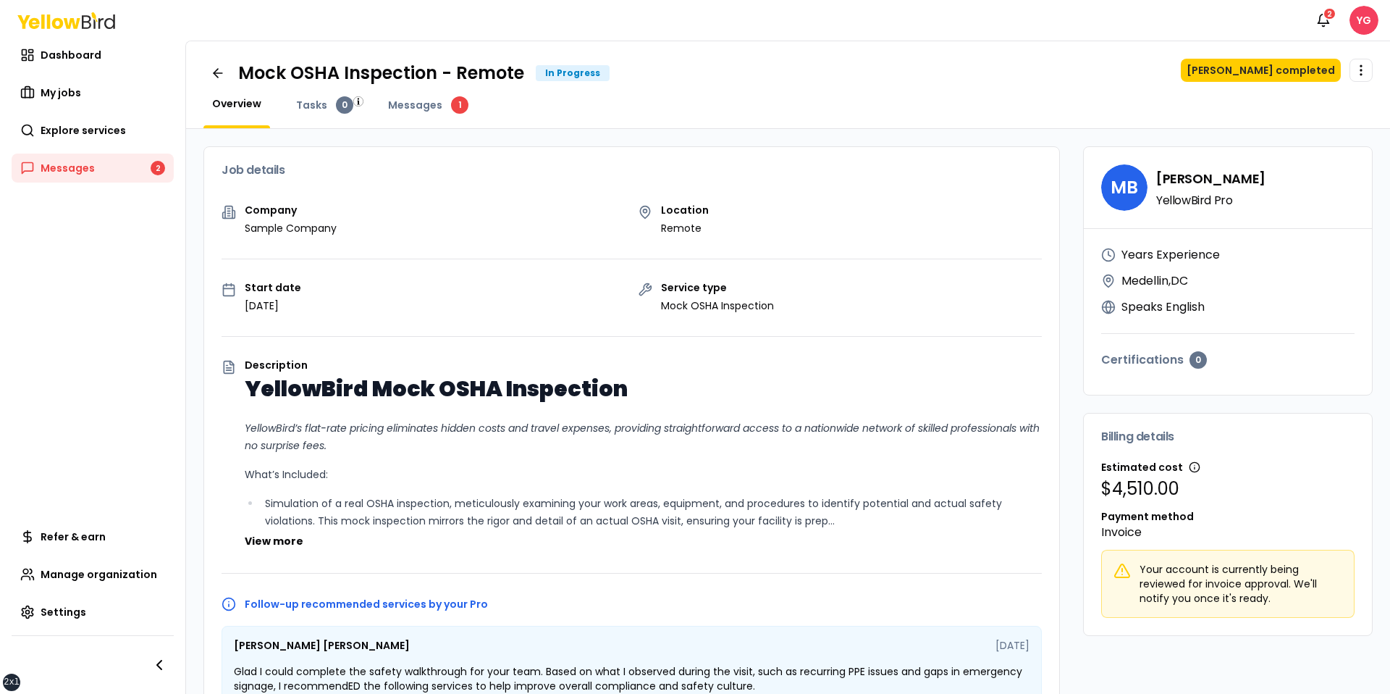
click at [1389, 17] on div "Notifications 2 YG" at bounding box center [695, 20] width 1390 height 41
click at [1358, 19] on html "xs sm md lg xl 2xl Notifications 2 YG Dashboard My jobs Explore services Messag…" at bounding box center [695, 347] width 1390 height 694
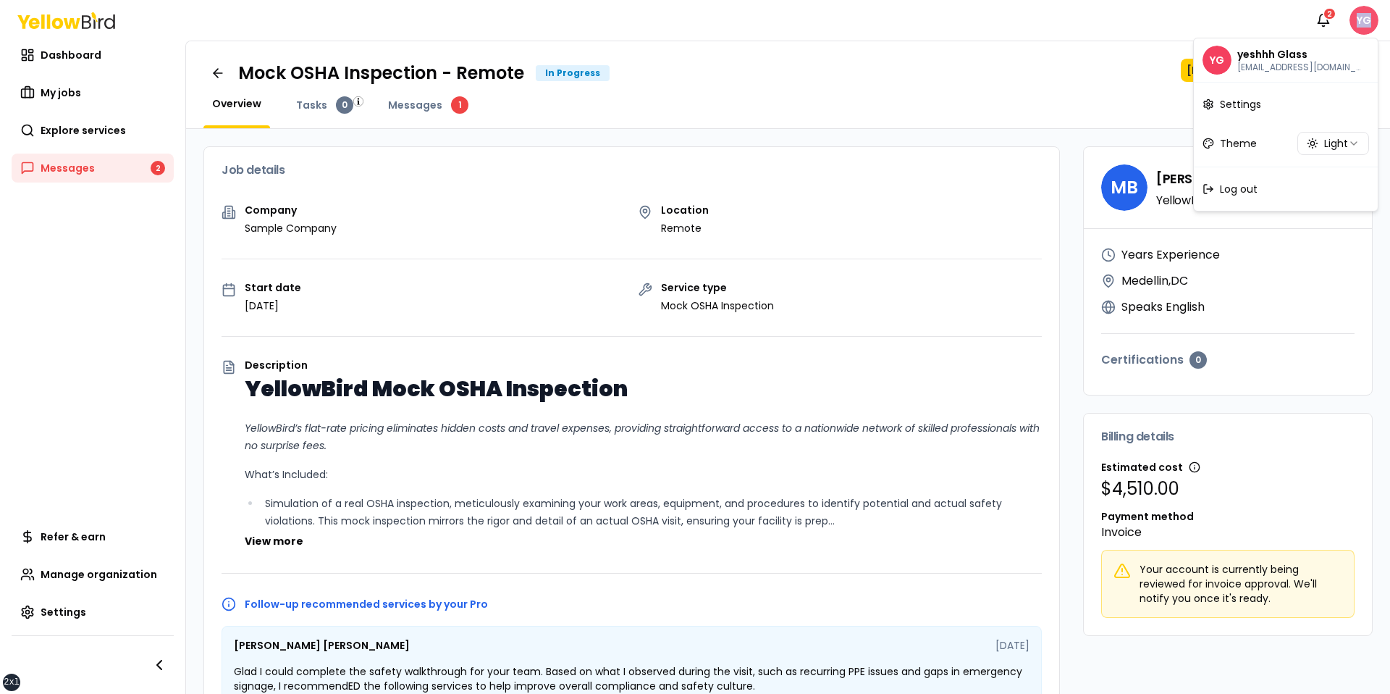
click at [1358, 19] on html "xs sm md lg xl 2xl Notifications 2 YG Dashboard My jobs Explore services Messag…" at bounding box center [695, 347] width 1390 height 694
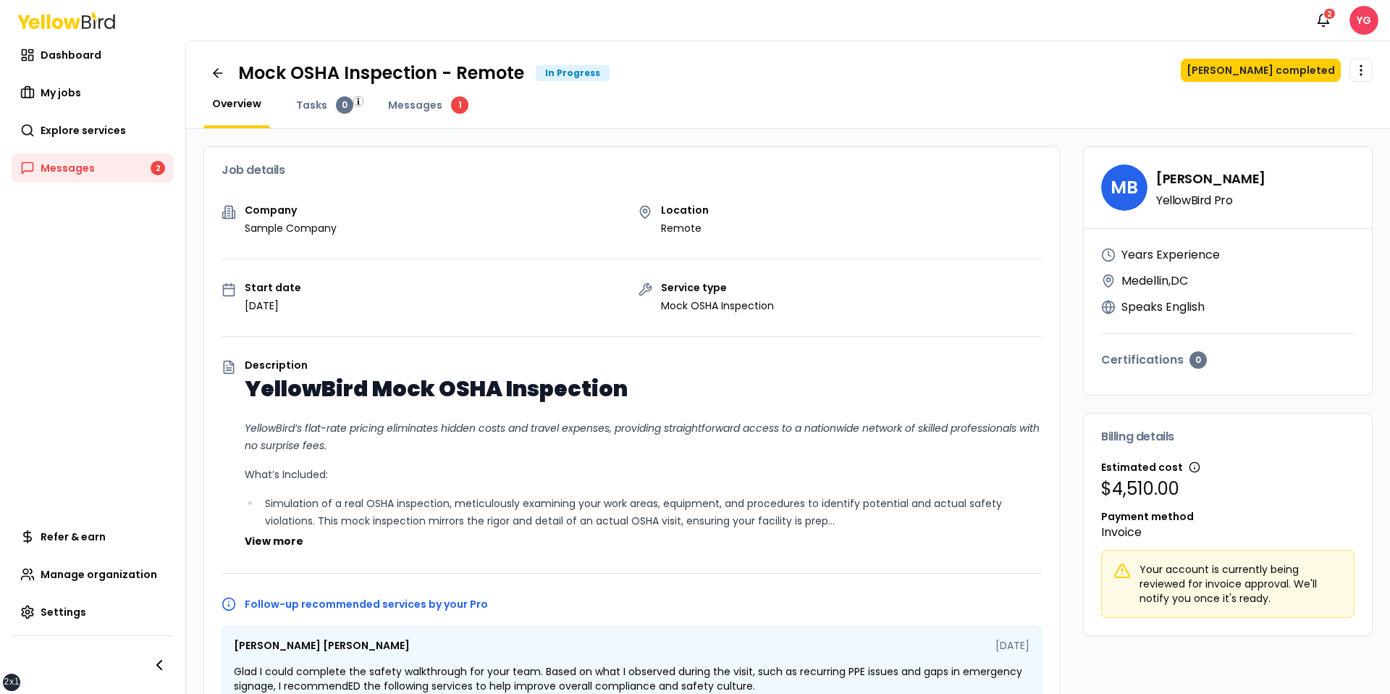
click at [193, 85] on div "Mock OSHA Inspection - Remote In Progress Mark job completed Open menu Overview…" at bounding box center [788, 85] width 1204 height 88
click at [217, 75] on icon at bounding box center [218, 73] width 14 height 14
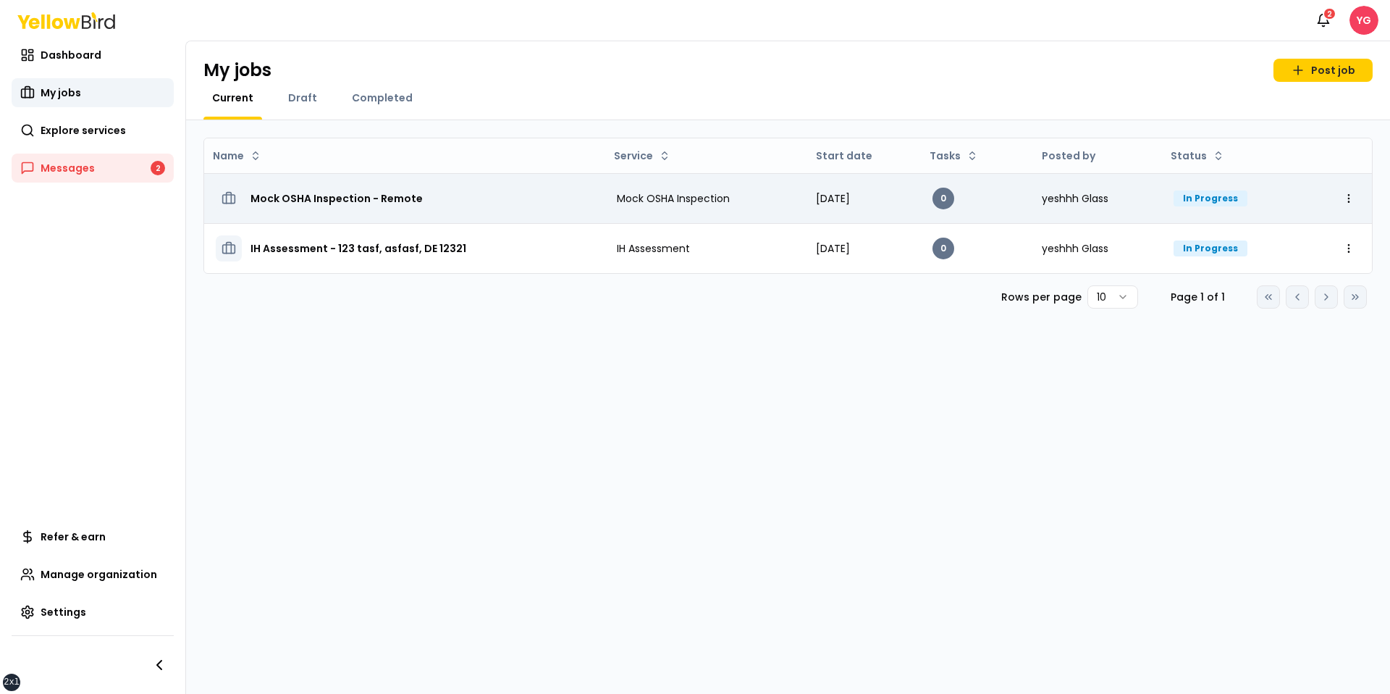
click at [351, 208] on h3 "Mock OSHA Inspection - Remote" at bounding box center [337, 198] width 172 height 26
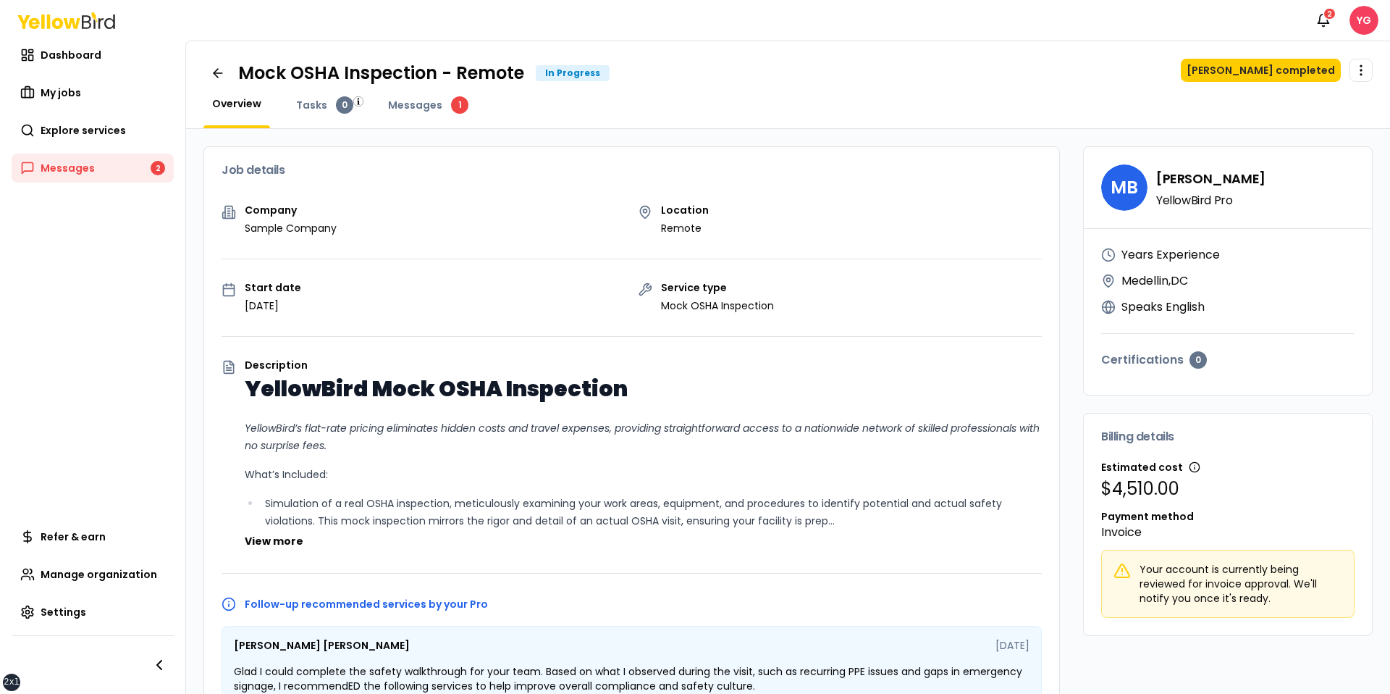
click at [202, 62] on div "Mock OSHA Inspection - Remote In Progress Mark job completed Open menu Overview…" at bounding box center [788, 85] width 1204 height 88
click at [217, 72] on icon at bounding box center [218, 73] width 14 height 14
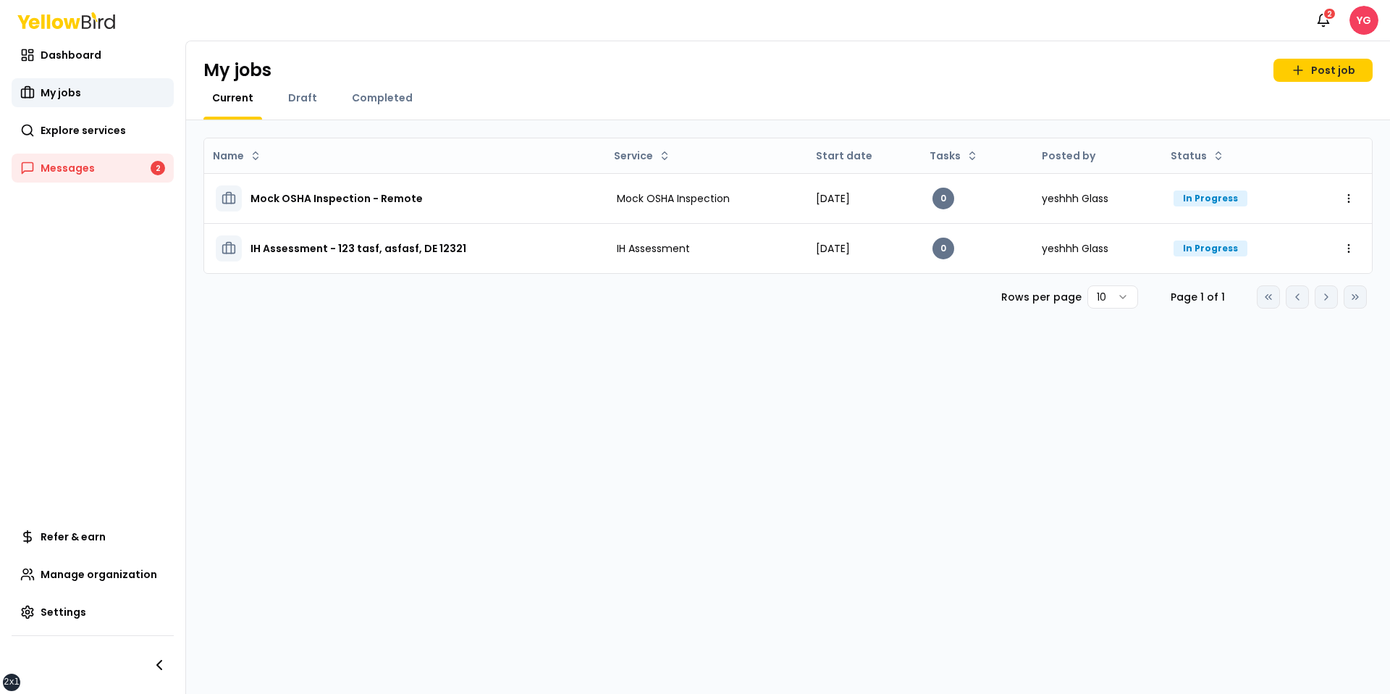
click at [593, 95] on div "Current Draft Completed" at bounding box center [787, 105] width 1169 height 29
click at [1304, 66] on icon at bounding box center [1298, 70] width 14 height 14
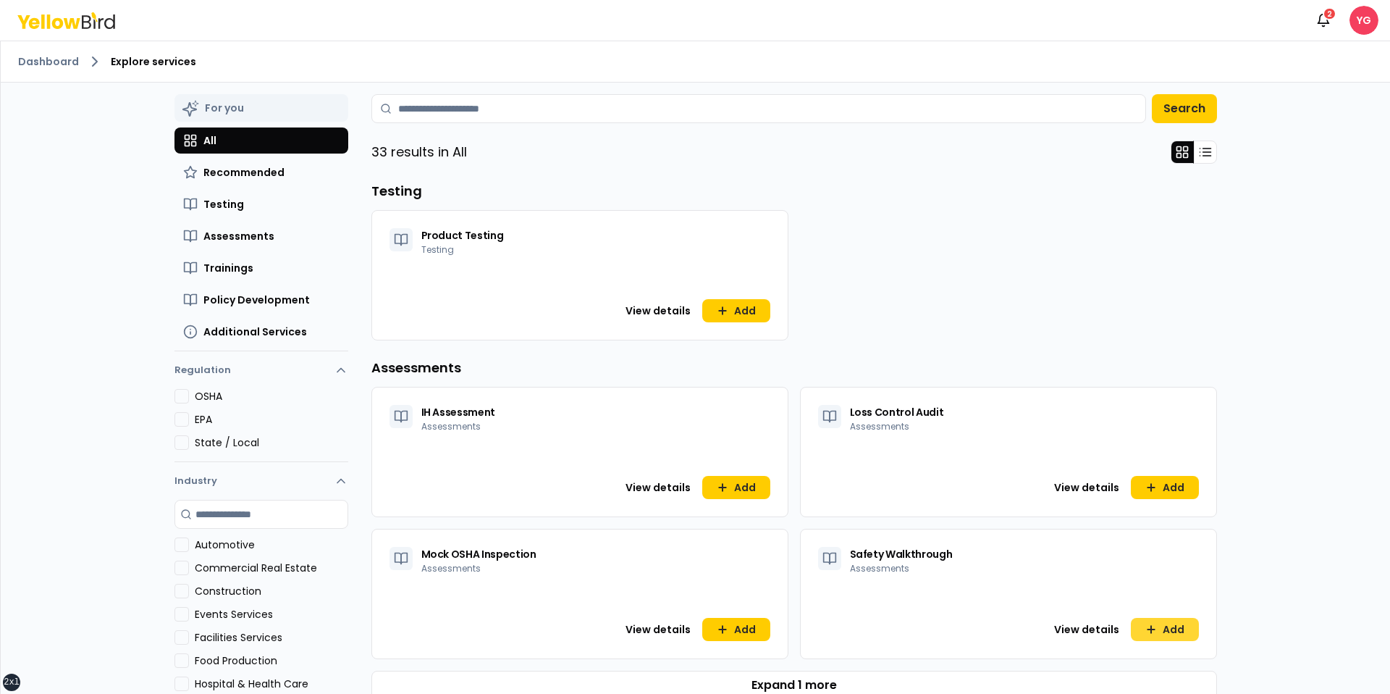
click at [1165, 632] on button "Add" at bounding box center [1165, 629] width 68 height 23
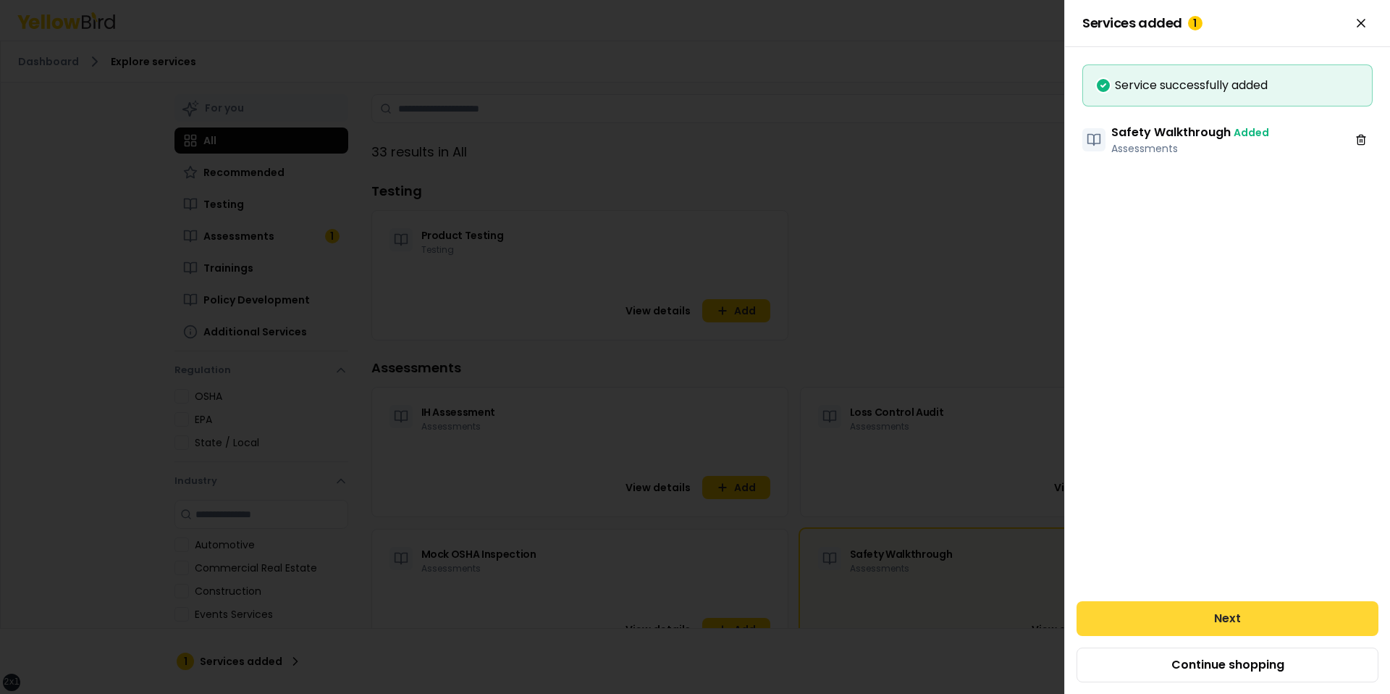
click at [1133, 631] on button "Next" at bounding box center [1228, 618] width 302 height 35
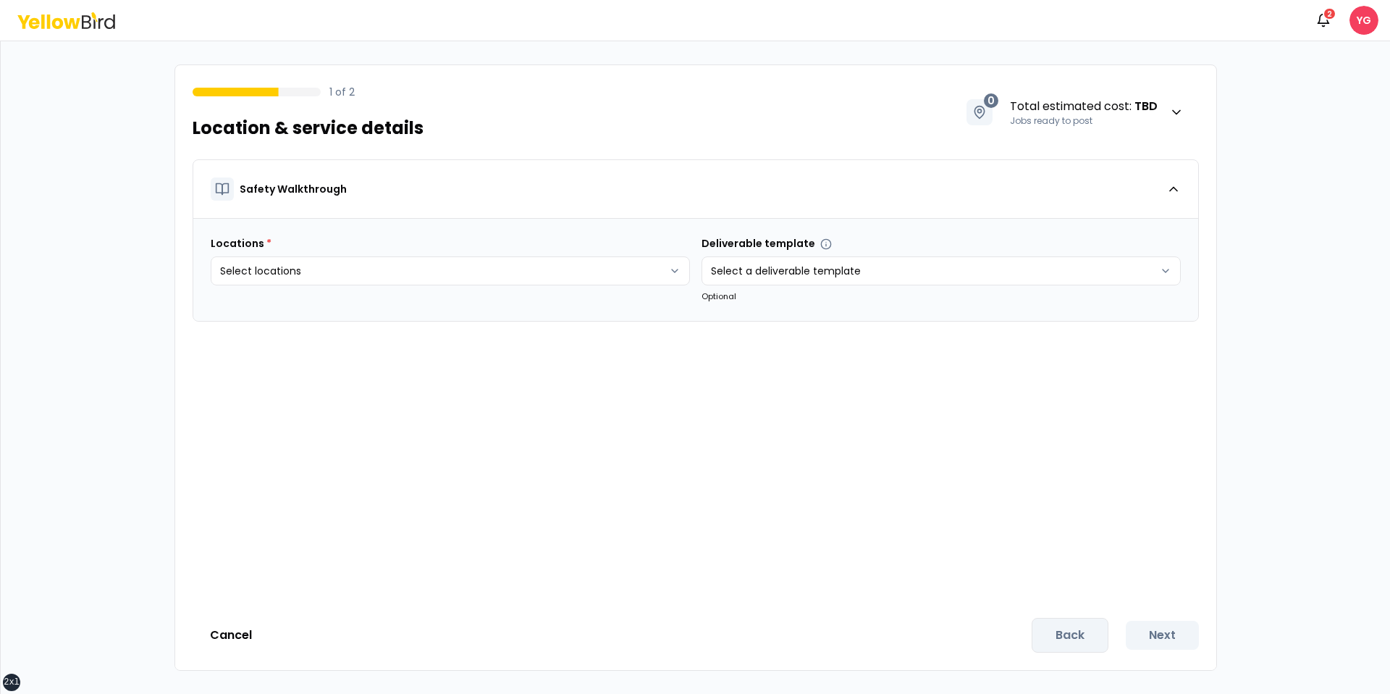
click at [459, 290] on body "xs sm md lg xl 2xl Notifications 2 YG 1 of 2 Location & service details 0 Total…" at bounding box center [695, 347] width 1390 height 694
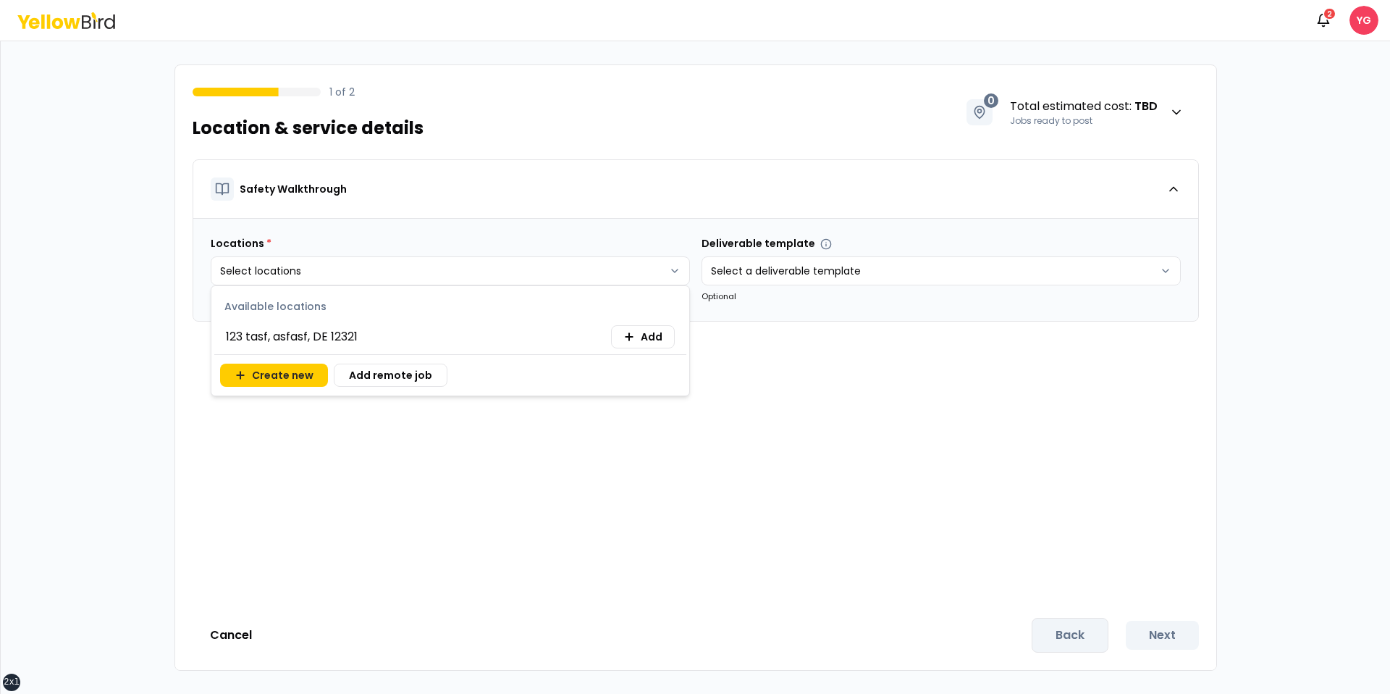
click at [459, 254] on html "xs sm md lg xl 2xl Notifications 2 YG 1 of 2 Location & service details 0 Total…" at bounding box center [695, 347] width 1390 height 694
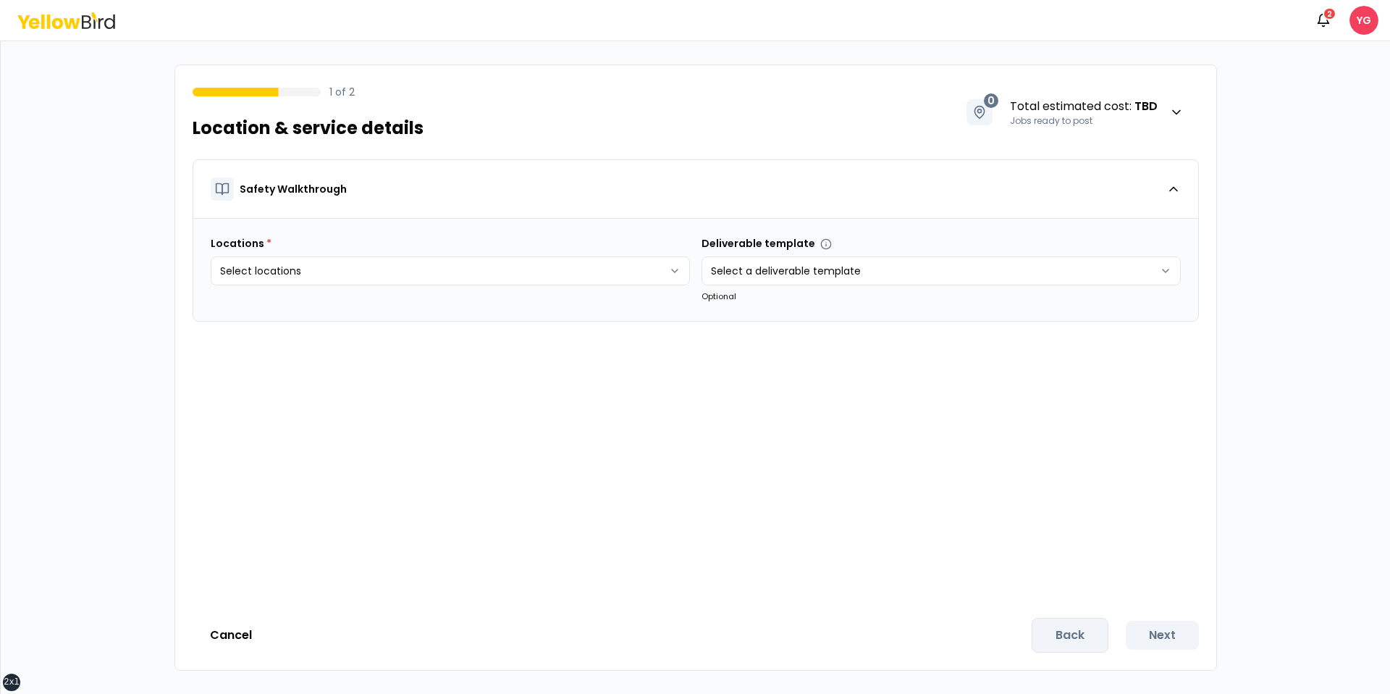
click at [459, 254] on html "xs sm md lg xl 2xl Notifications 2 YG 1 of 2 Location & service details 0 Total…" at bounding box center [695, 347] width 1390 height 694
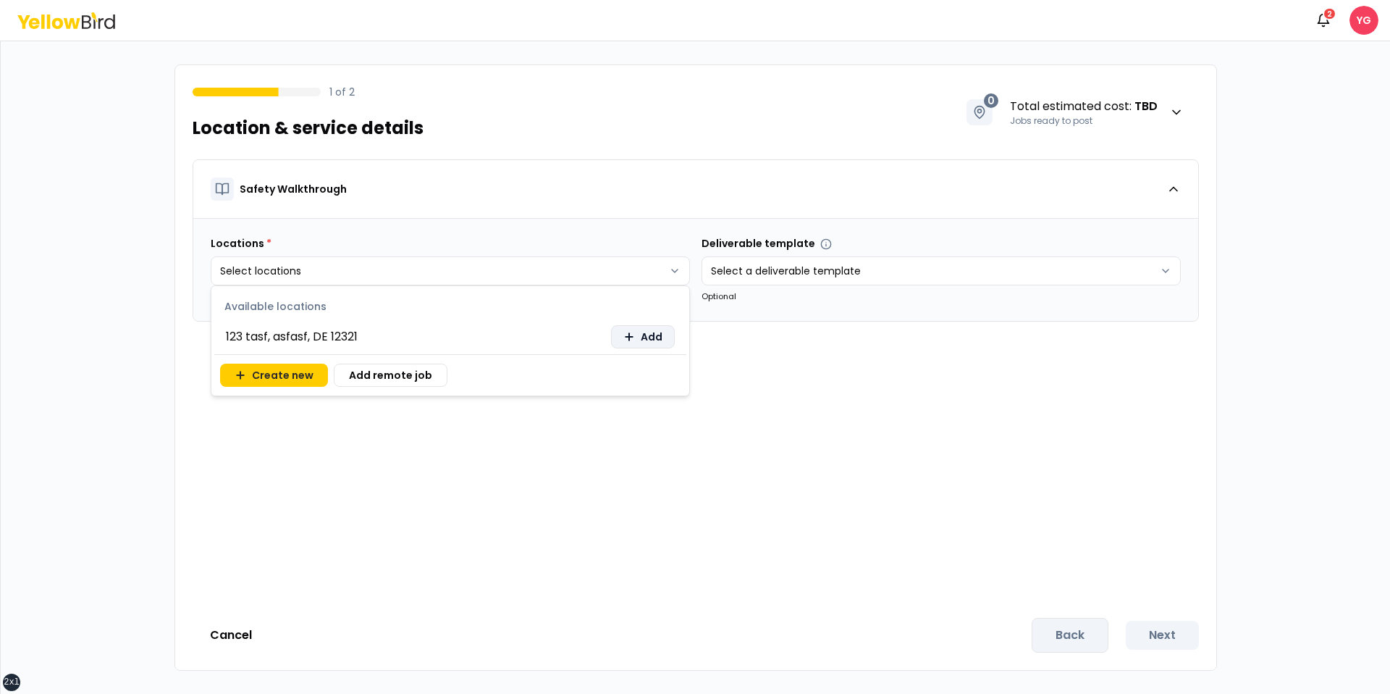
click at [656, 331] on span "Add" at bounding box center [652, 336] width 22 height 14
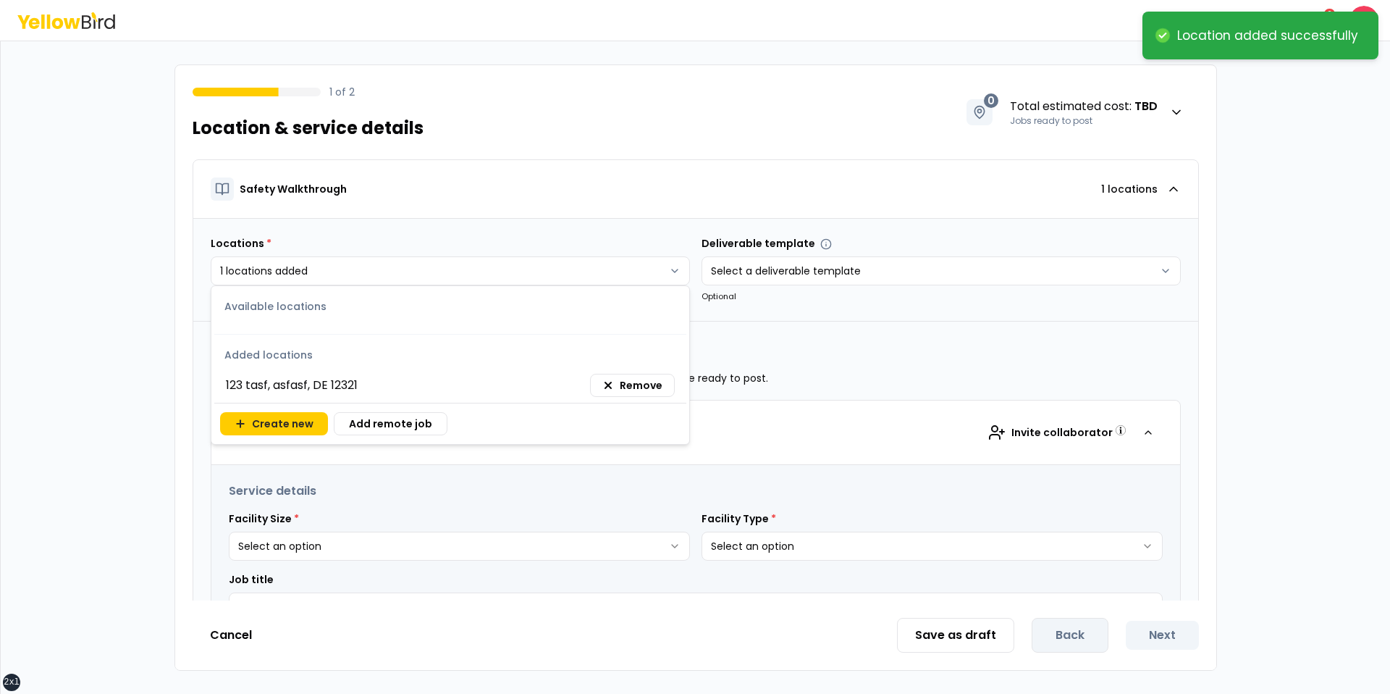
click at [597, 554] on html "**********" at bounding box center [695, 347] width 1390 height 694
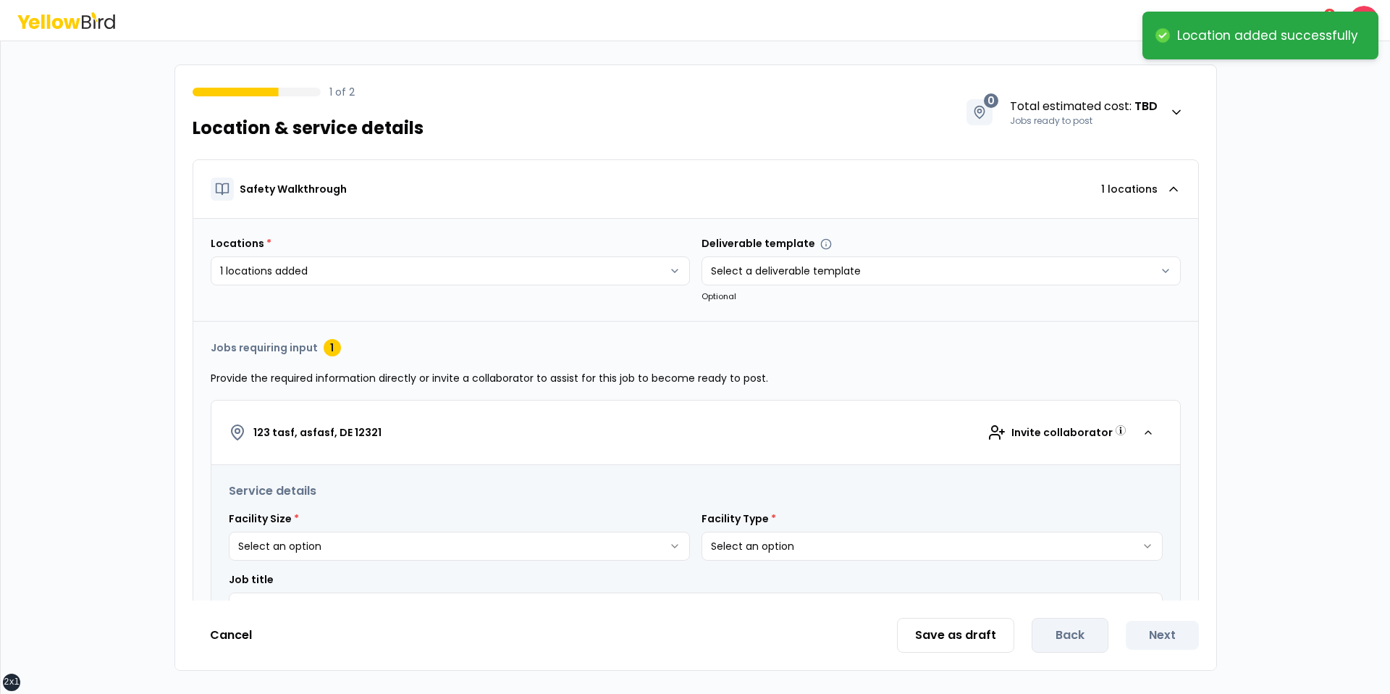
click at [597, 554] on html "**********" at bounding box center [695, 347] width 1390 height 694
select select "*"
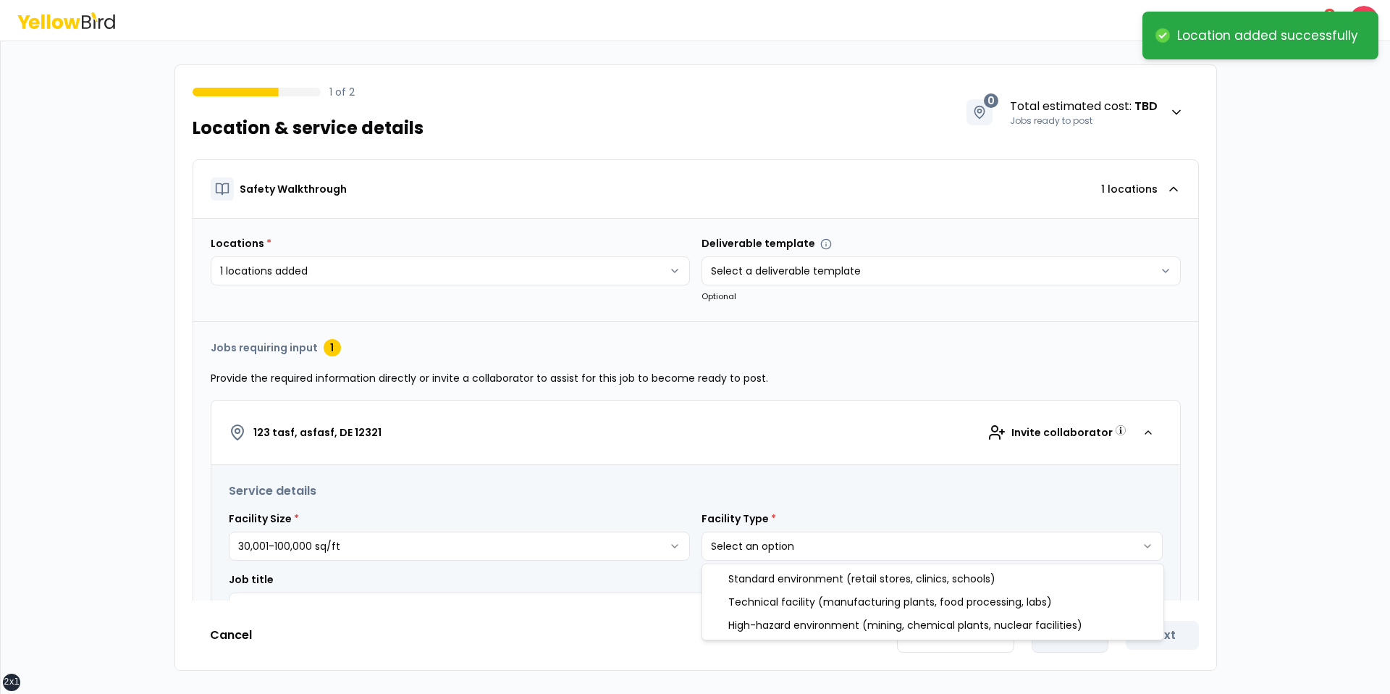
click at [831, 555] on html "**********" at bounding box center [695, 347] width 1390 height 694
select select "*"
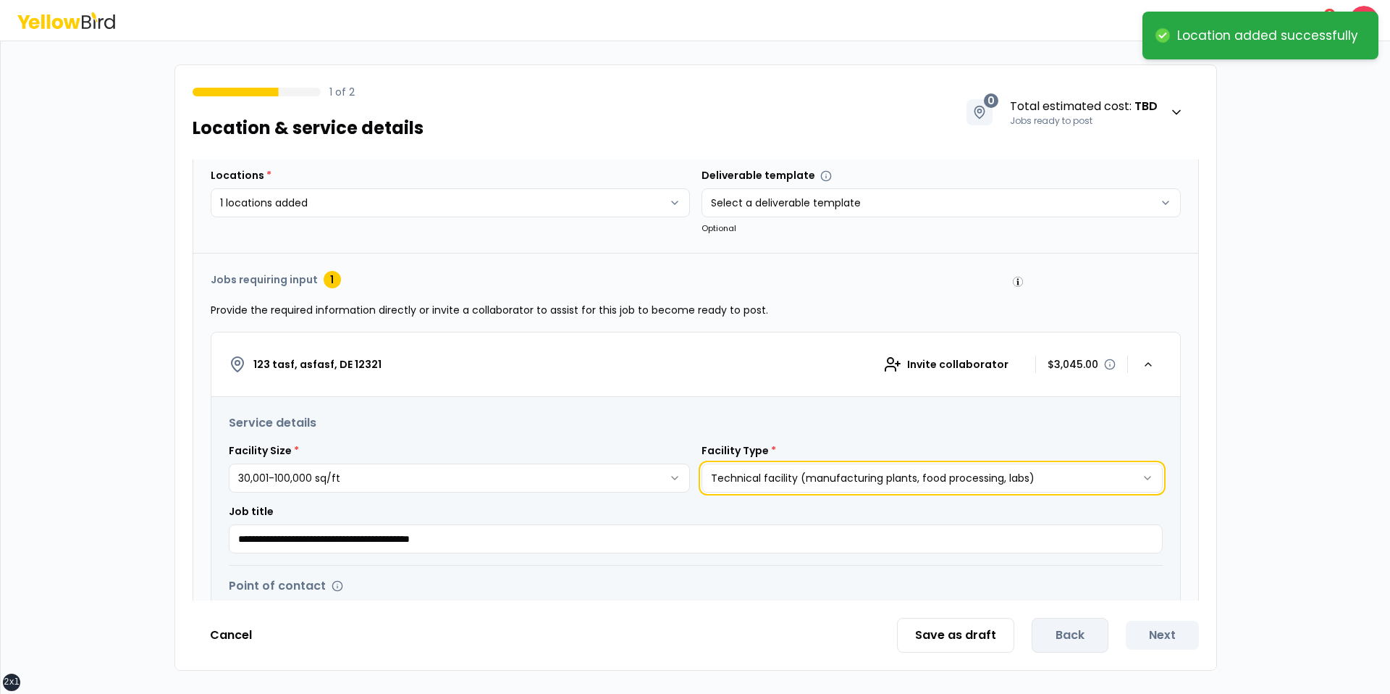
scroll to position [192, 0]
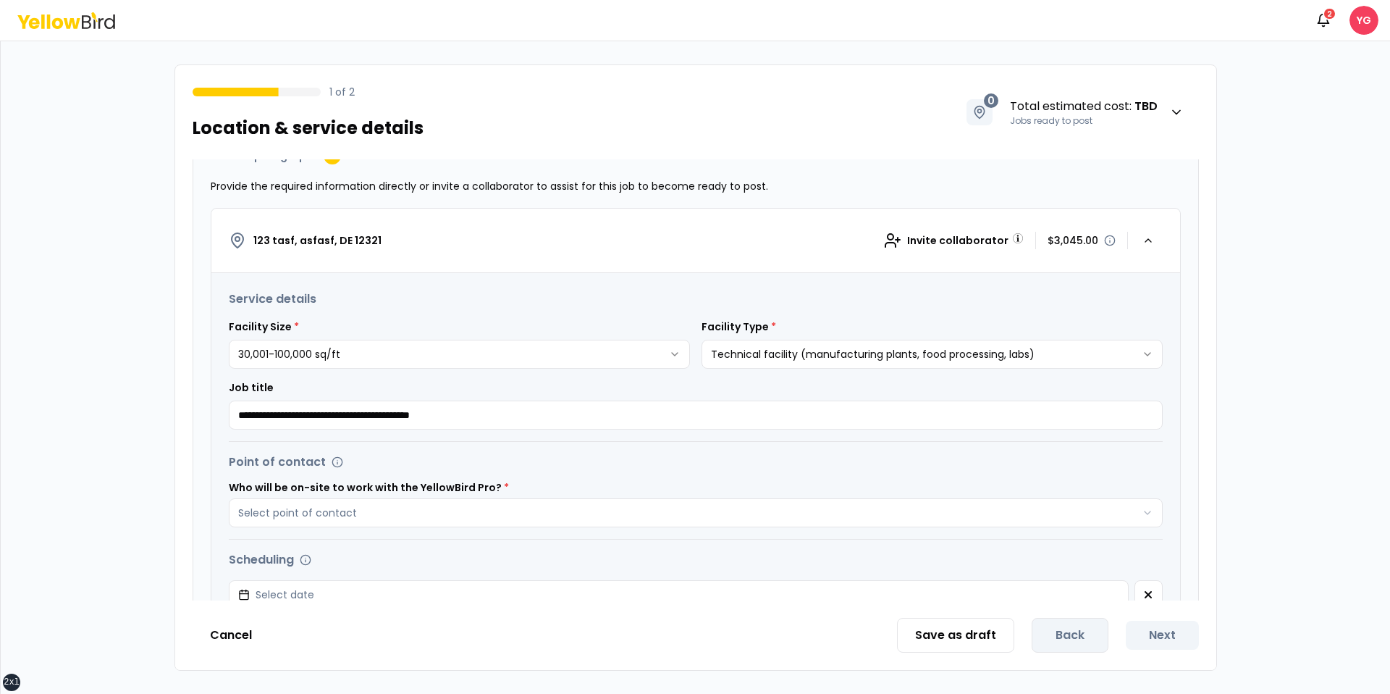
click at [501, 548] on div "**********" at bounding box center [695, 562] width 969 height 578
click at [525, 526] on button "Select point of contact" at bounding box center [696, 512] width 934 height 29
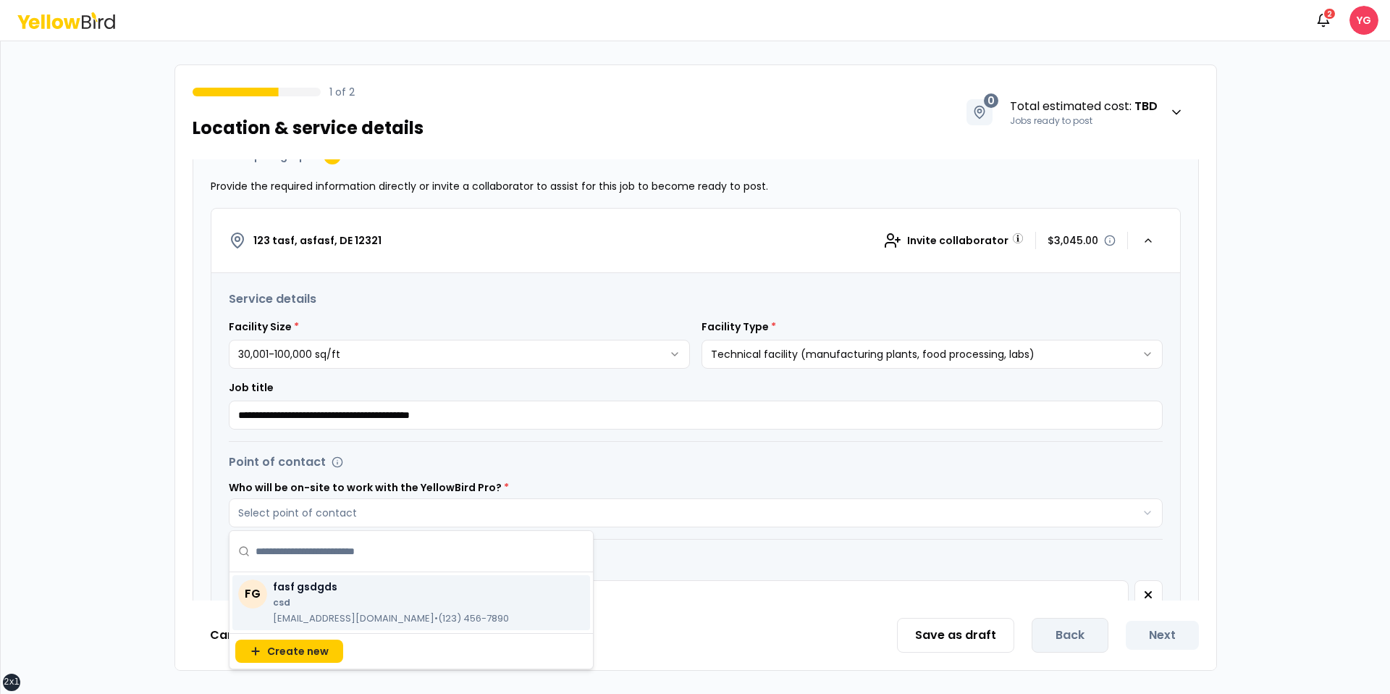
click at [475, 569] on input "text" at bounding box center [420, 551] width 329 height 41
click at [471, 587] on div "FG fasf gsdgds csd gfj@fasf.com • (123) 456-7890" at bounding box center [411, 602] width 358 height 55
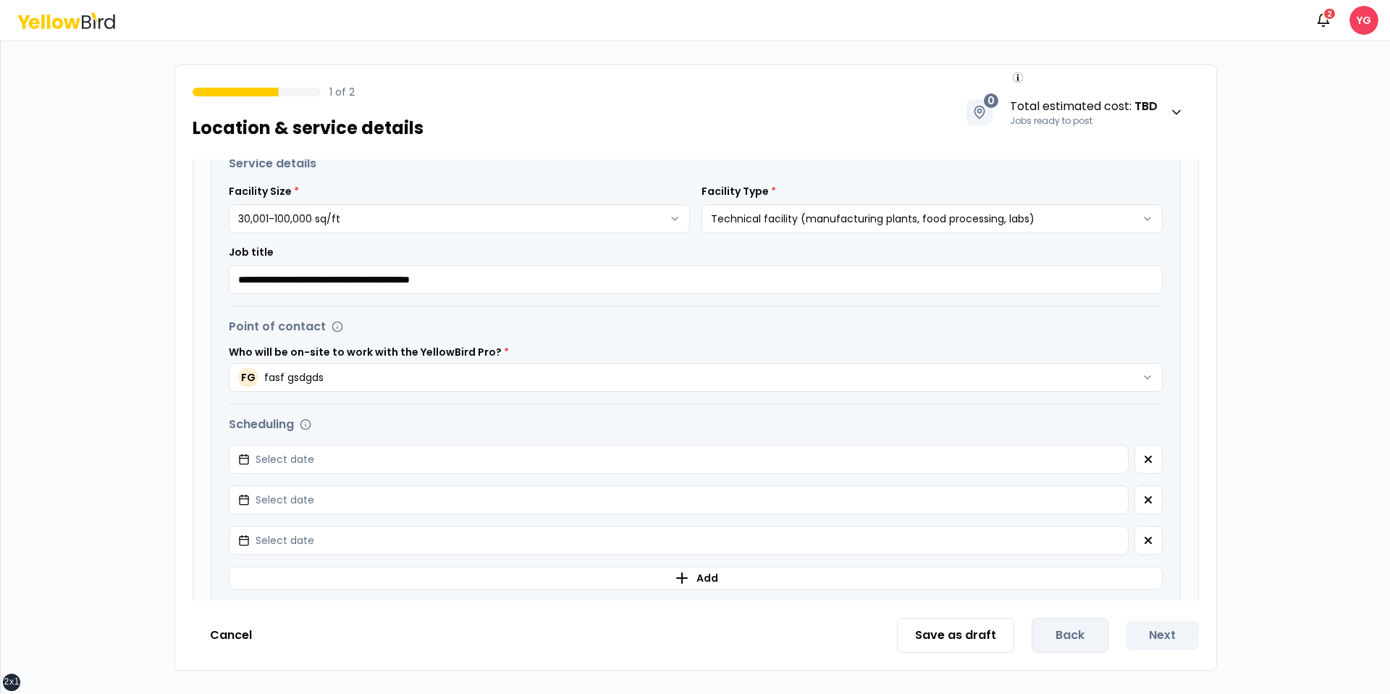
scroll to position [403, 0]
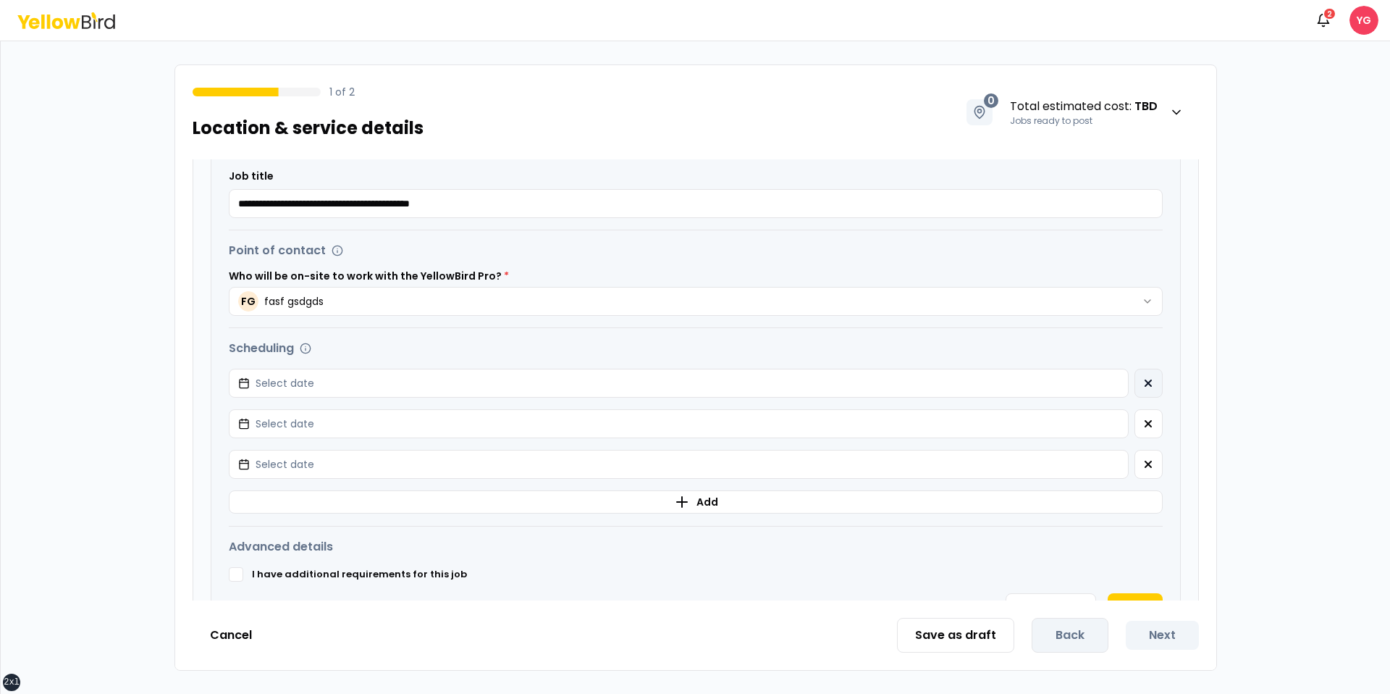
click at [1138, 390] on button "button" at bounding box center [1149, 383] width 28 height 29
click at [1138, 409] on button "button" at bounding box center [1149, 423] width 28 height 29
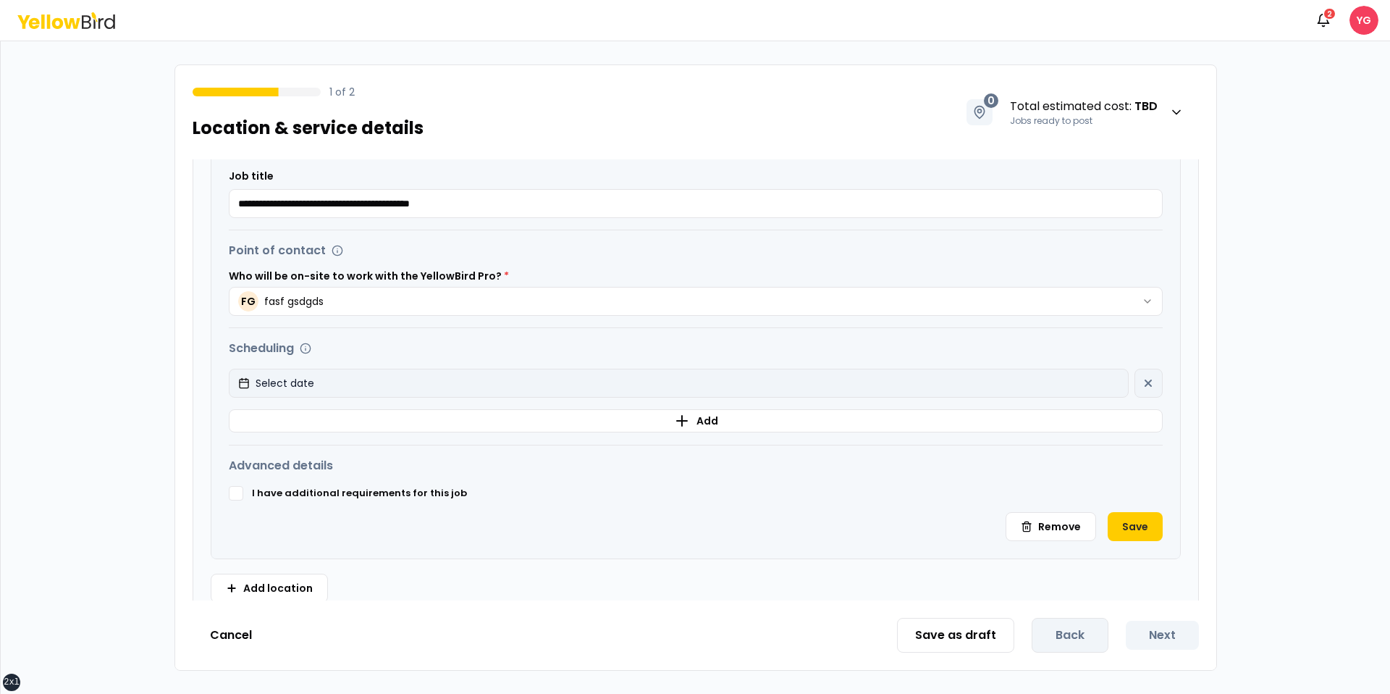
click at [1039, 390] on button "Select date" at bounding box center [679, 383] width 900 height 29
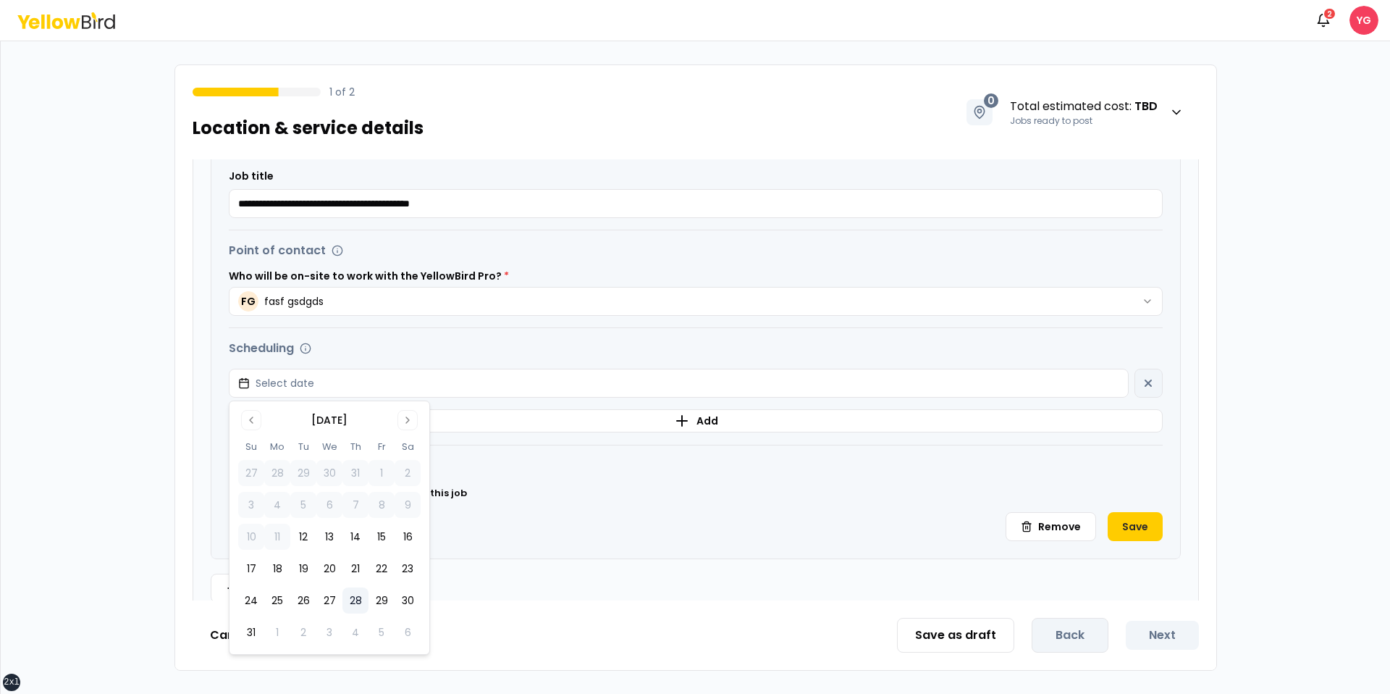
click at [358, 602] on button "28" at bounding box center [355, 600] width 26 height 26
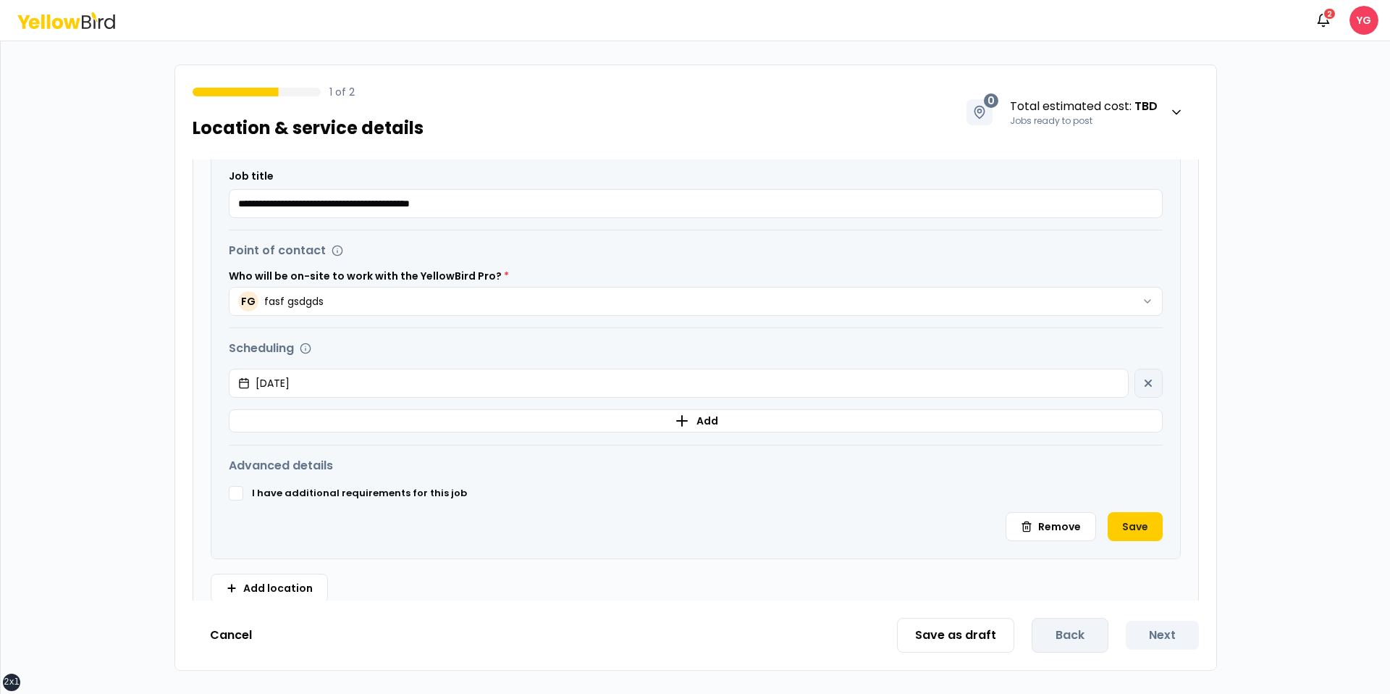
scroll to position [424, 0]
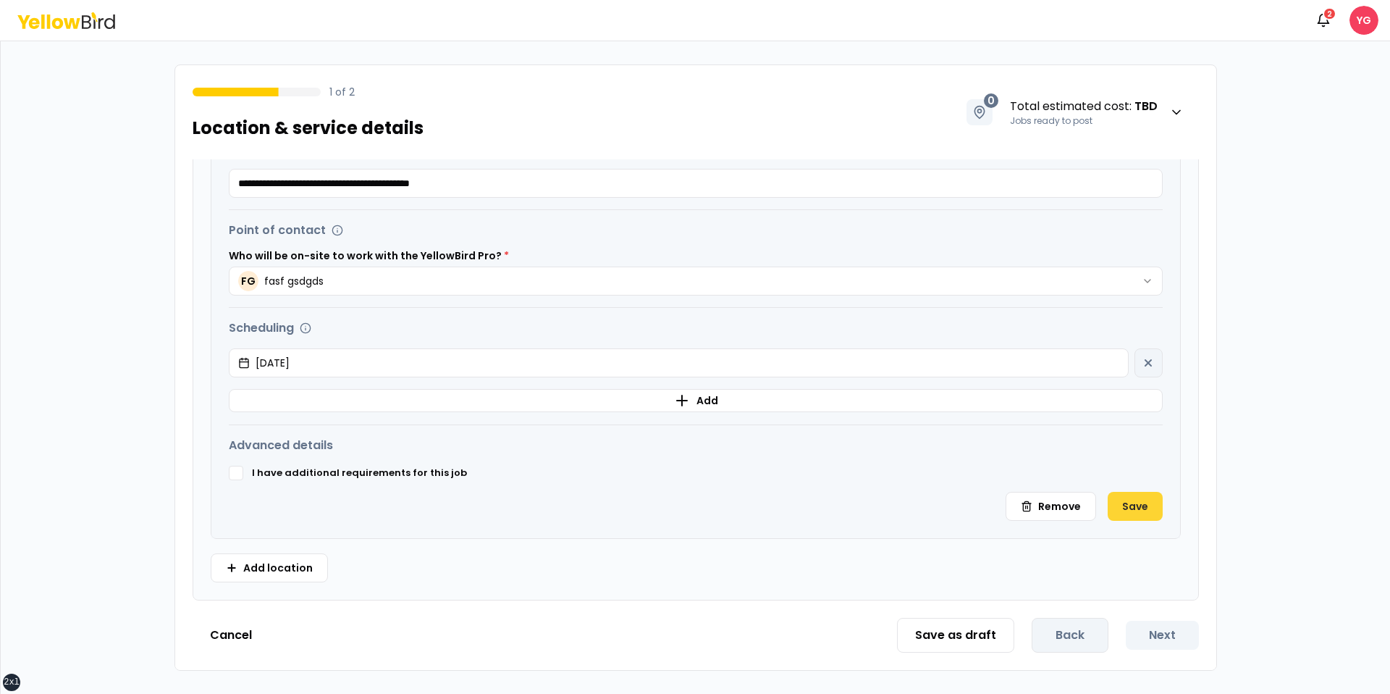
click at [1117, 495] on button "Save" at bounding box center [1135, 506] width 55 height 29
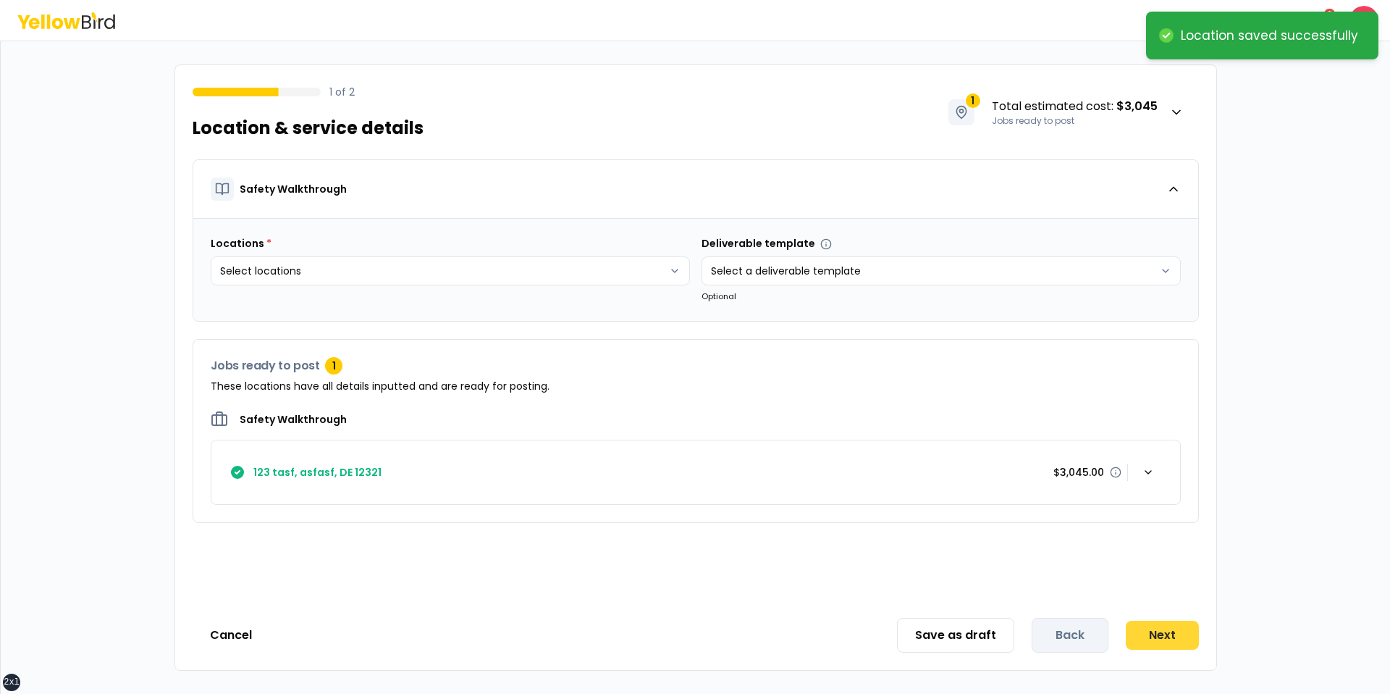
click at [1138, 631] on button "Next" at bounding box center [1162, 635] width 73 height 29
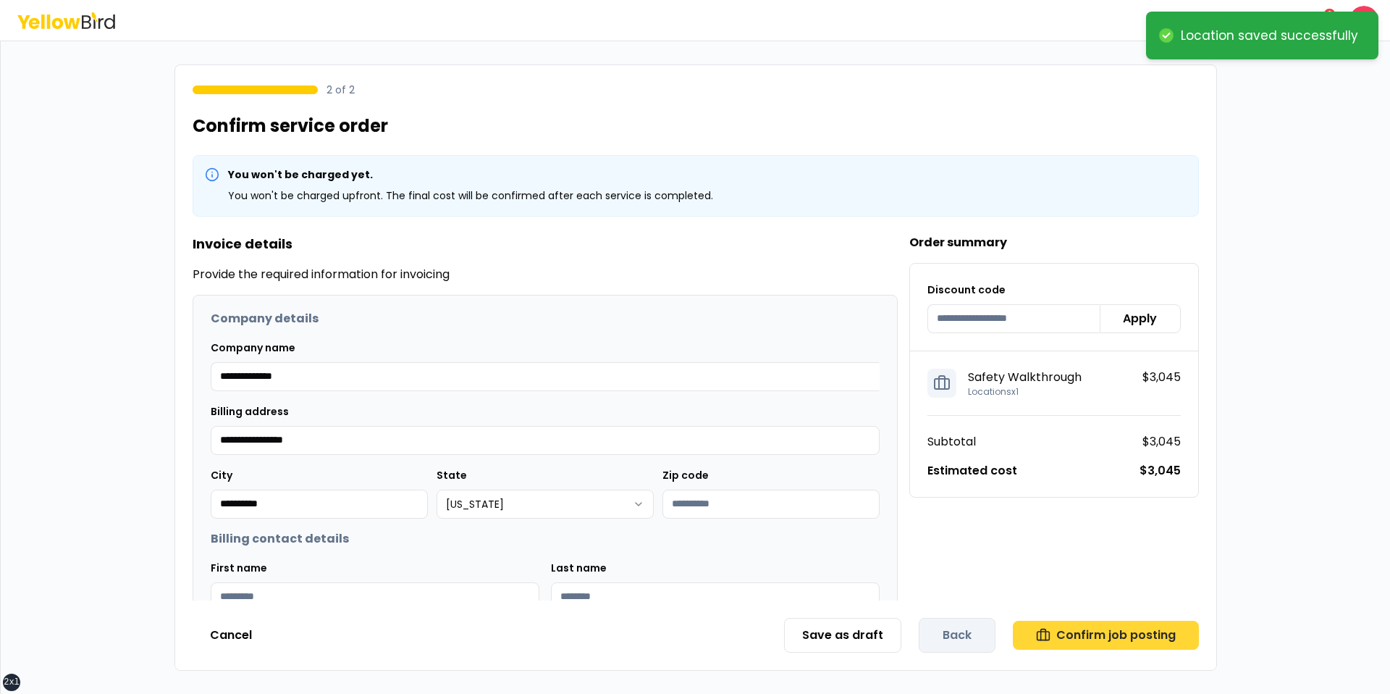
click at [1130, 636] on button "Confirm job posting" at bounding box center [1106, 635] width 186 height 29
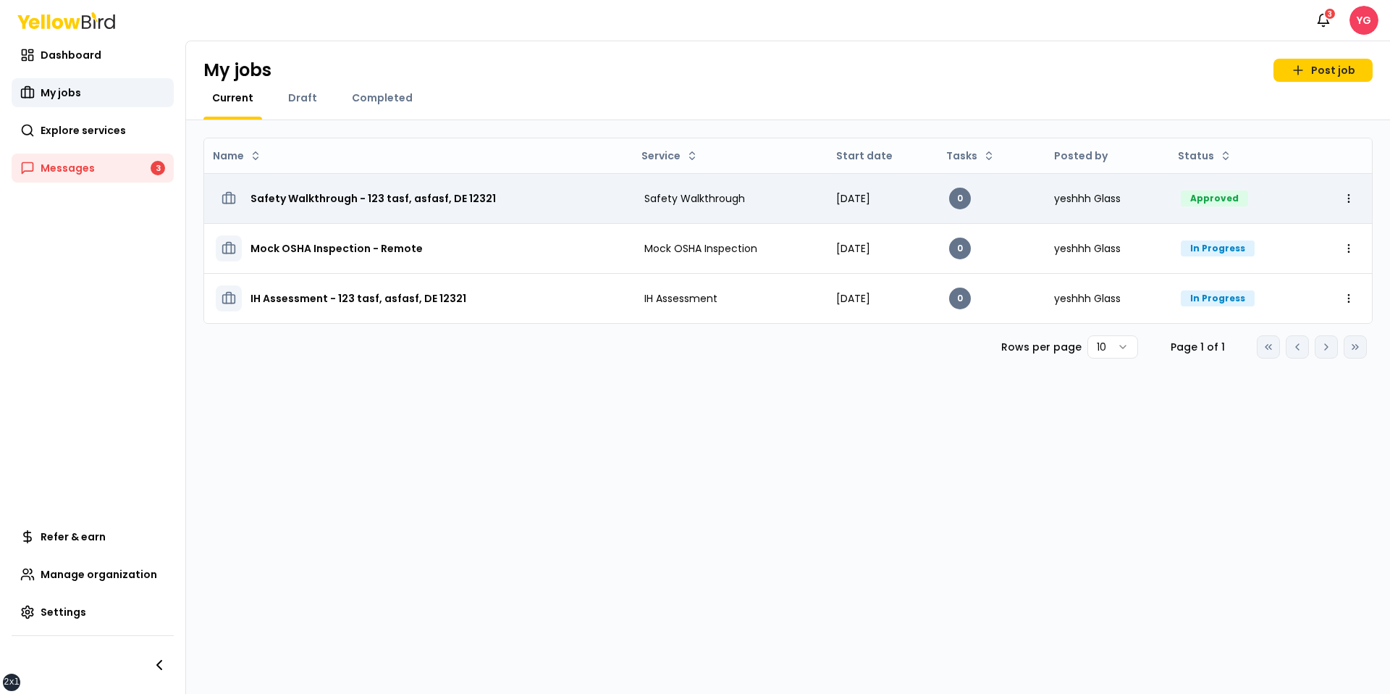
click at [370, 193] on h3 "Safety Walkthrough - 123 tasf, asfasf, DE 12321" at bounding box center [373, 198] width 245 height 26
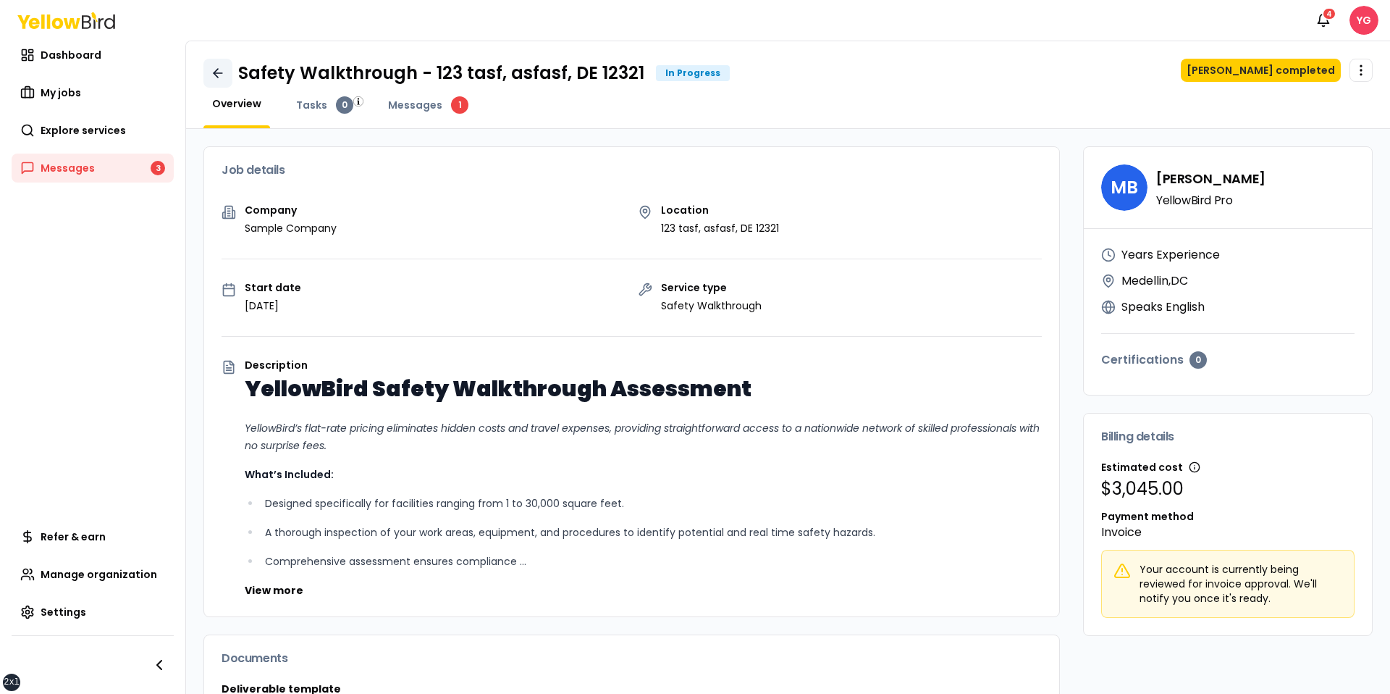
click at [229, 76] on link at bounding box center [217, 73] width 29 height 29
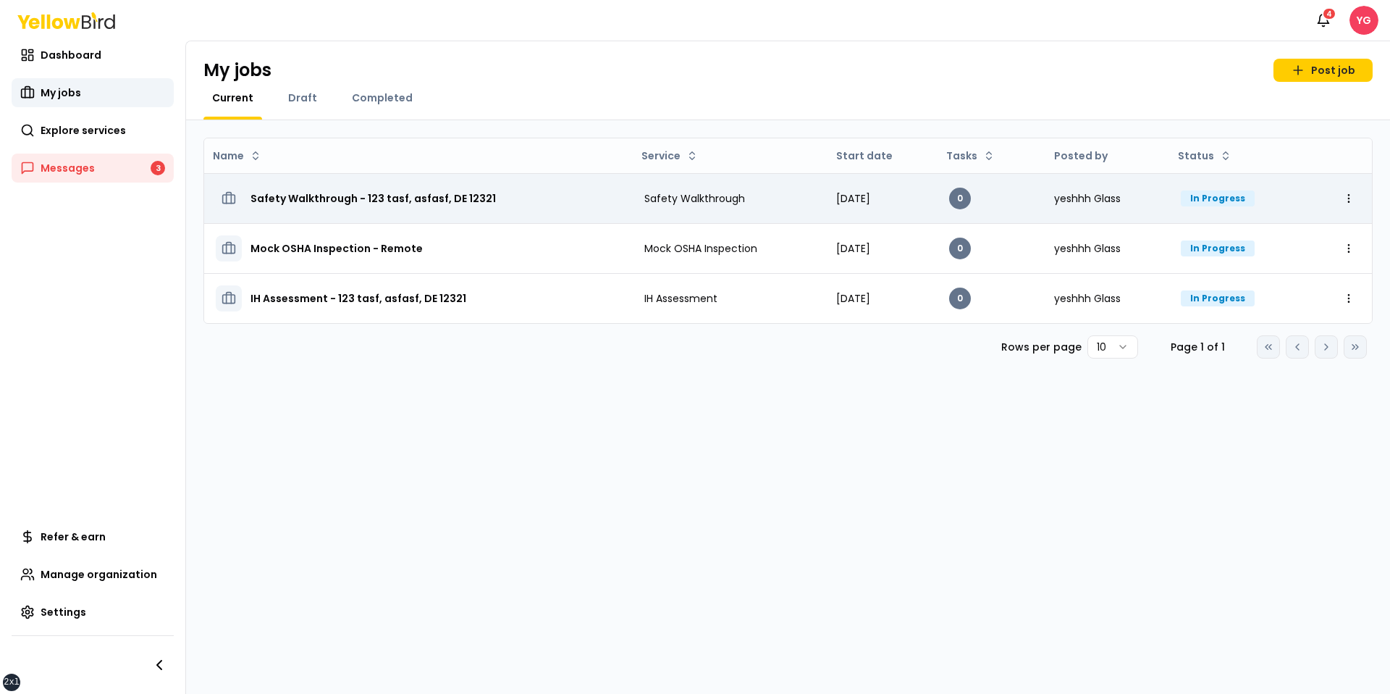
click at [437, 185] on h3 "Safety Walkthrough - 123 tasf, asfasf, DE 12321" at bounding box center [373, 198] width 245 height 26
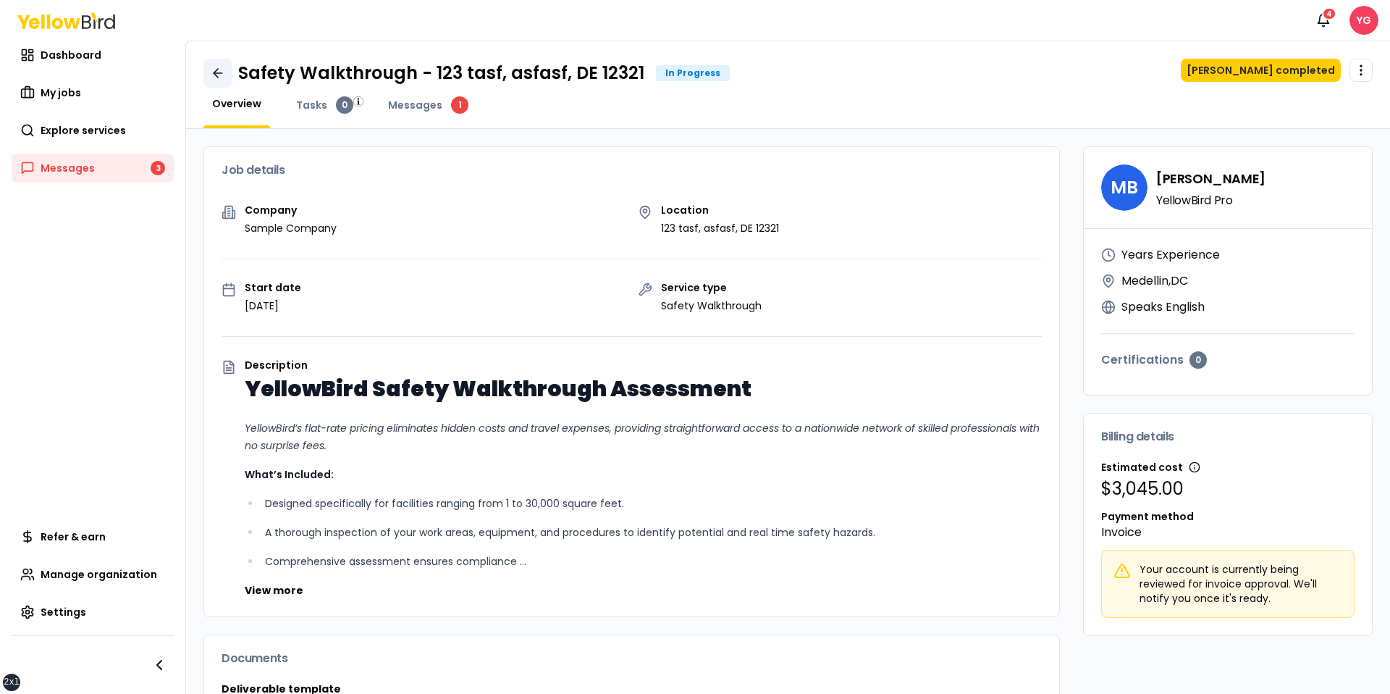
click at [227, 78] on link at bounding box center [217, 73] width 29 height 29
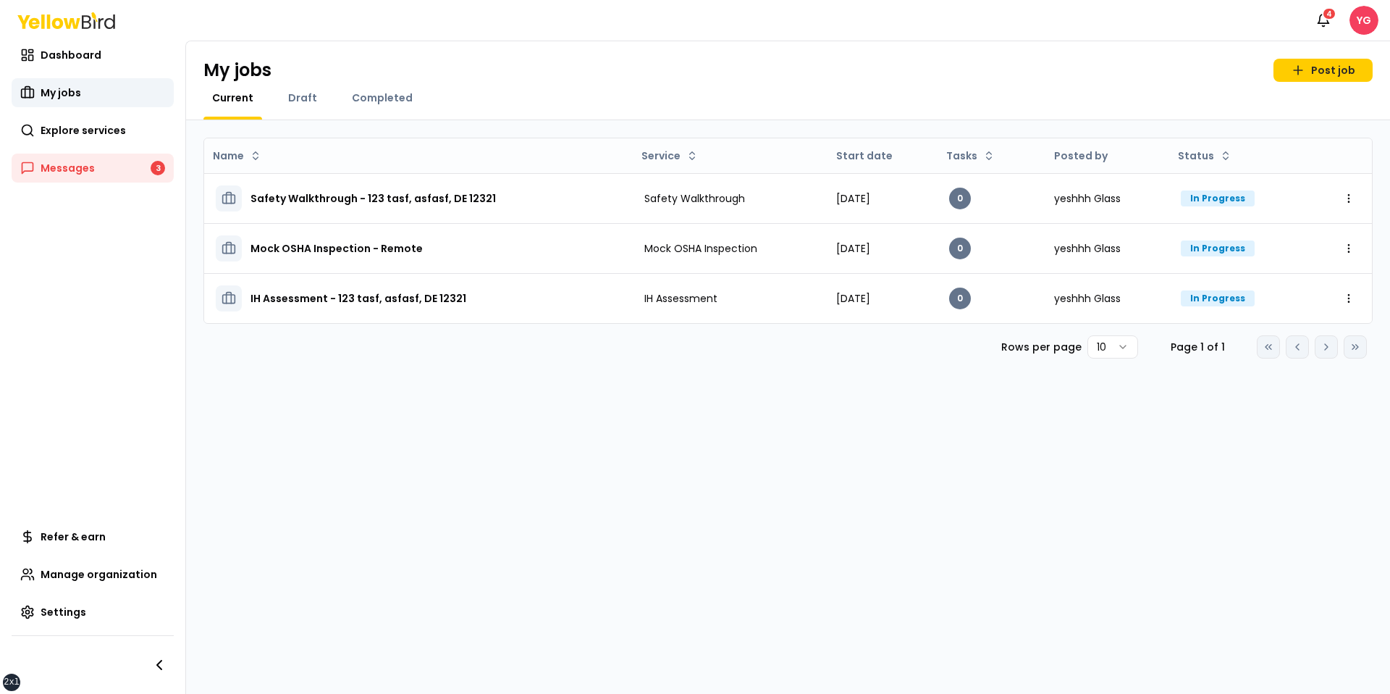
click at [1020, 54] on div "My jobs Post job Current Draft Completed" at bounding box center [788, 80] width 1204 height 79
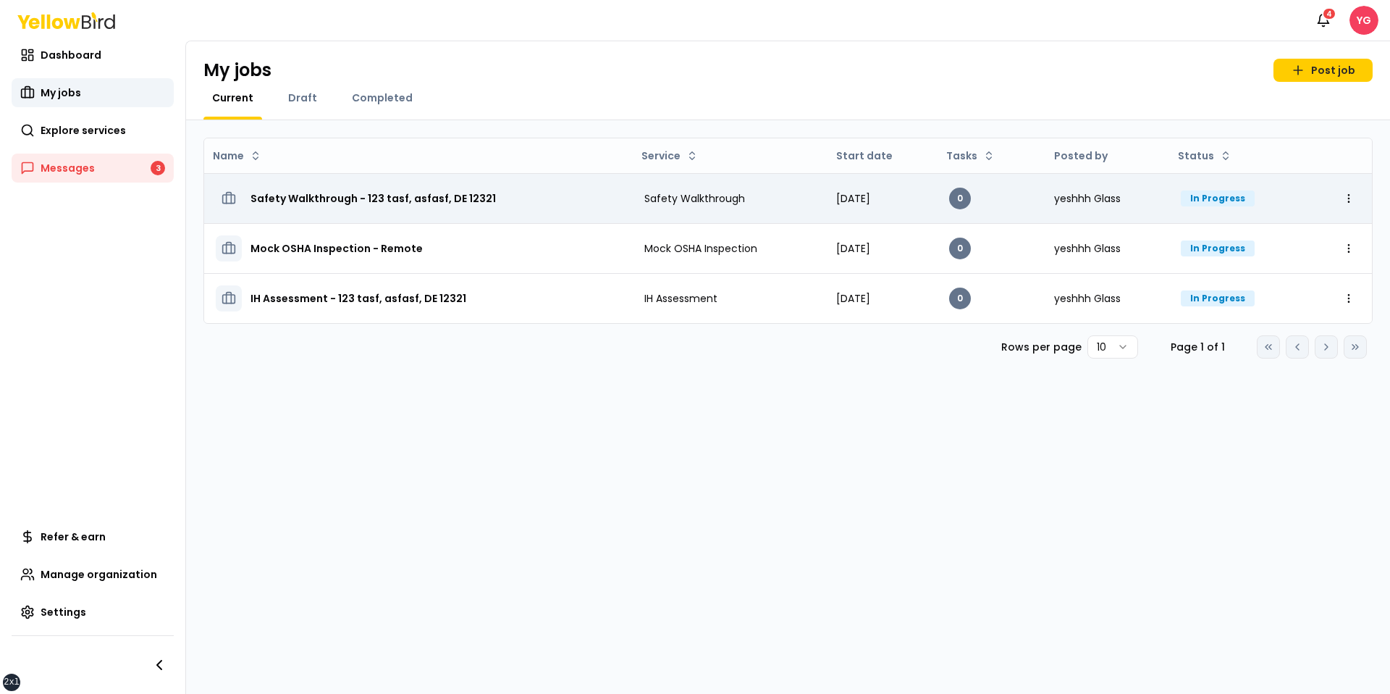
click at [587, 200] on div "Safety Walkthrough - 123 tasf, asfasf, DE 12321" at bounding box center [418, 198] width 405 height 26
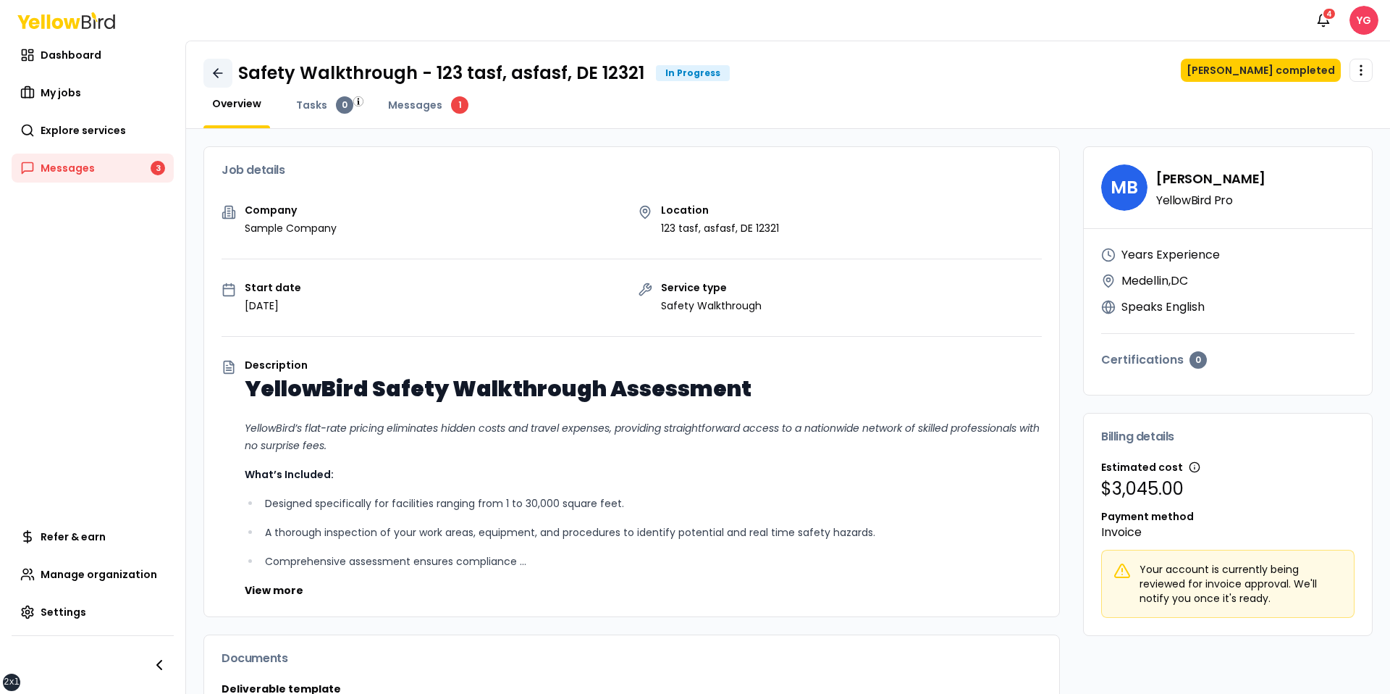
click at [218, 72] on icon at bounding box center [218, 73] width 14 height 14
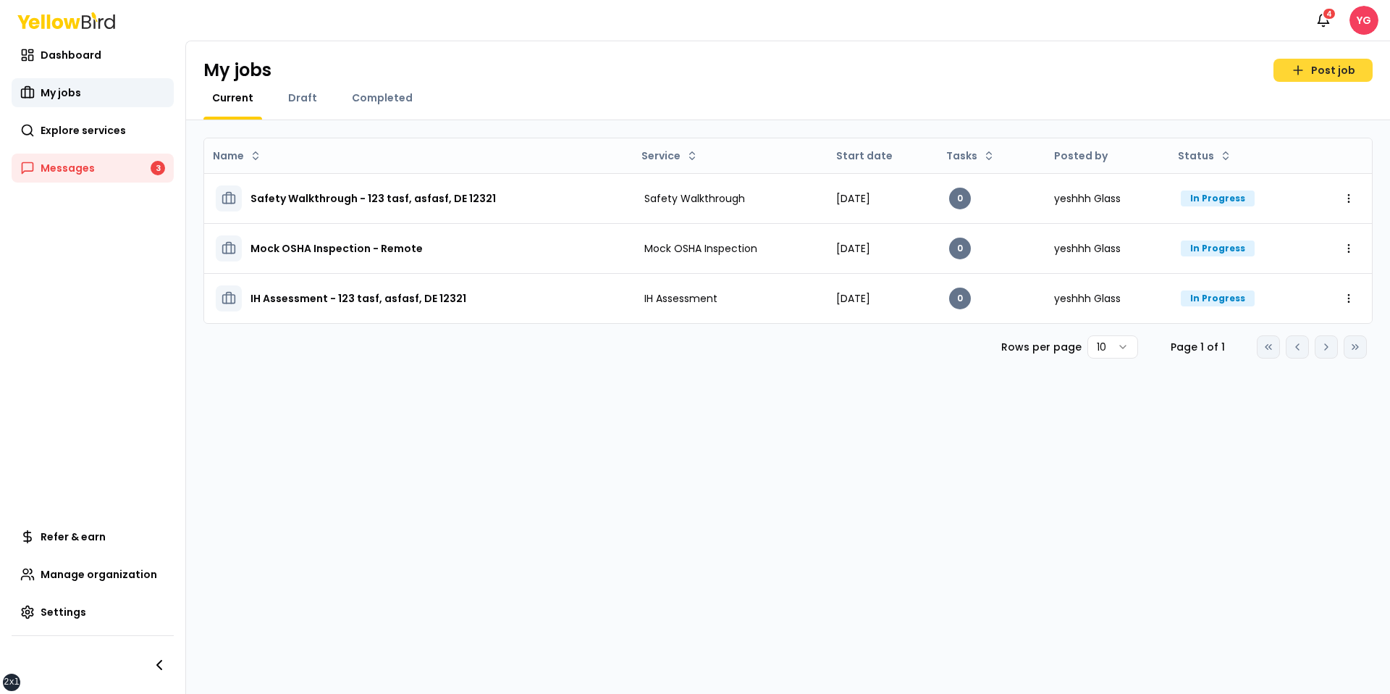
click at [1318, 63] on link "Post job" at bounding box center [1323, 70] width 99 height 23
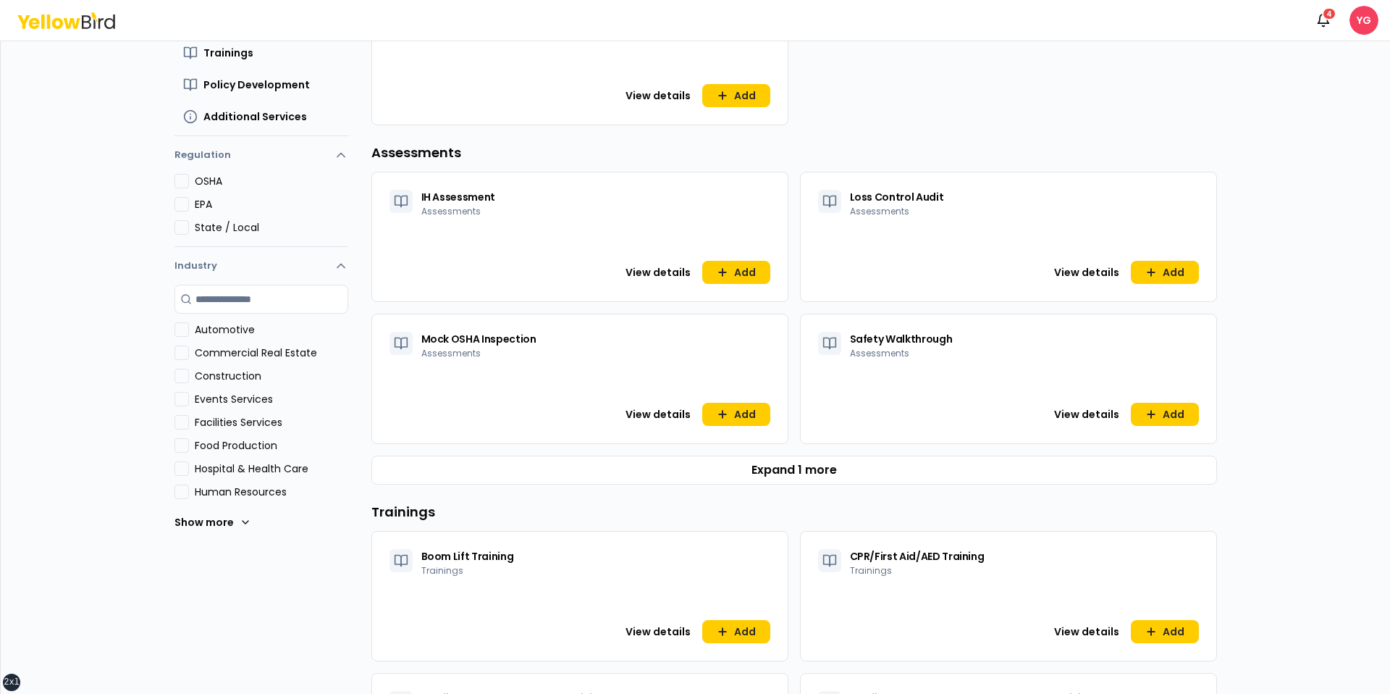
scroll to position [408, 0]
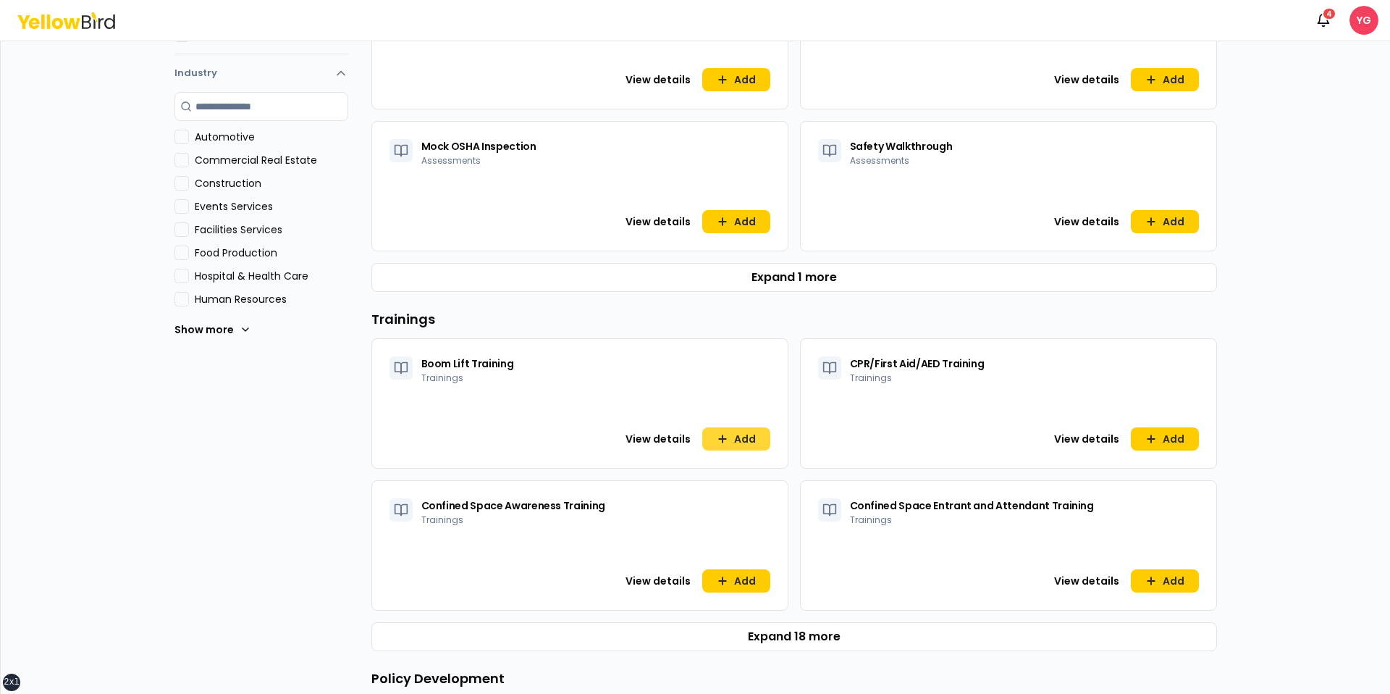
click at [726, 433] on icon at bounding box center [723, 439] width 12 height 12
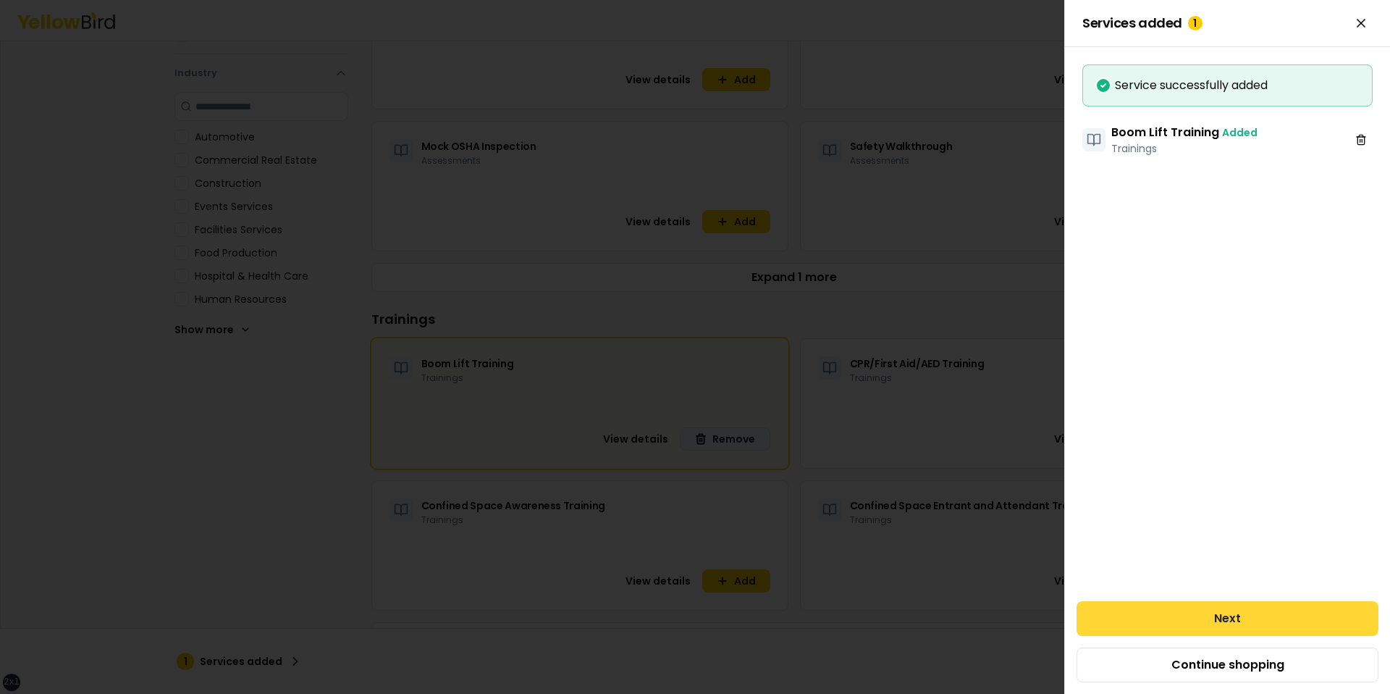
click at [1242, 613] on button "Next" at bounding box center [1228, 618] width 302 height 35
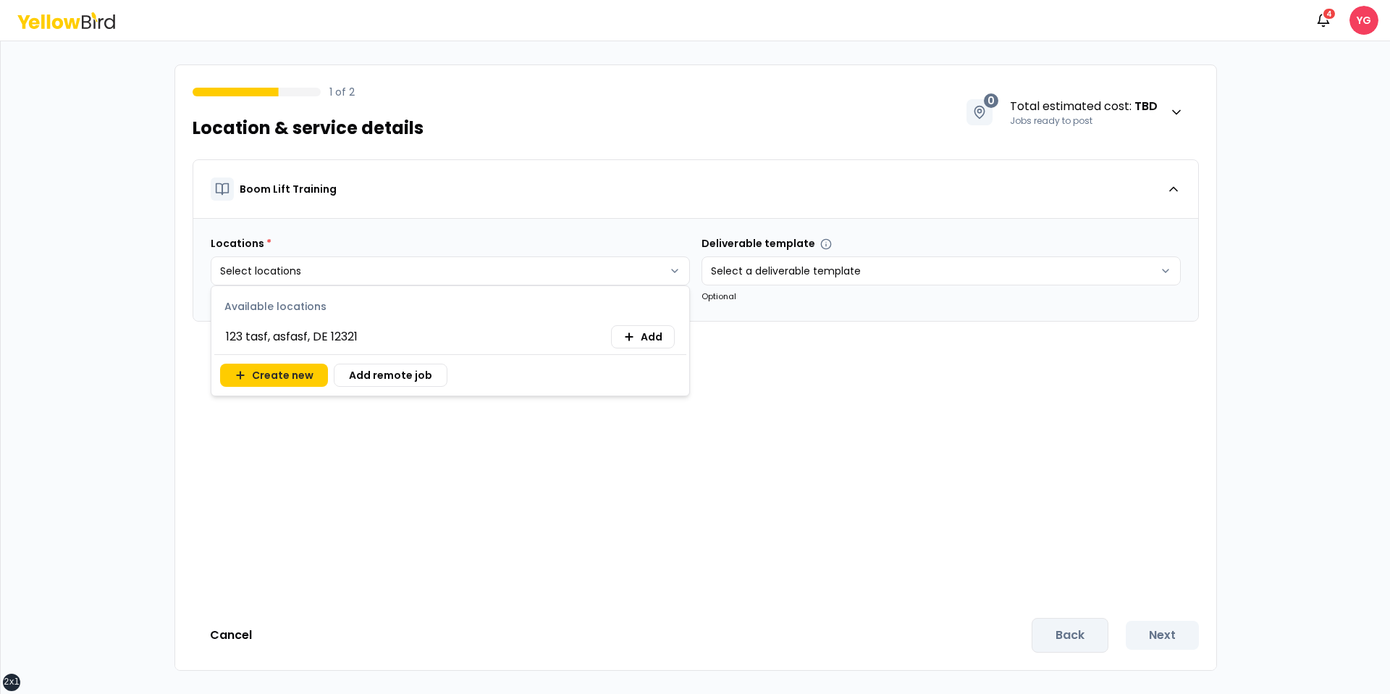
click at [581, 292] on body "xs sm md lg xl 2xl Notifications 4 YG 1 of 2 Location & service details 0 Total…" at bounding box center [695, 347] width 1390 height 694
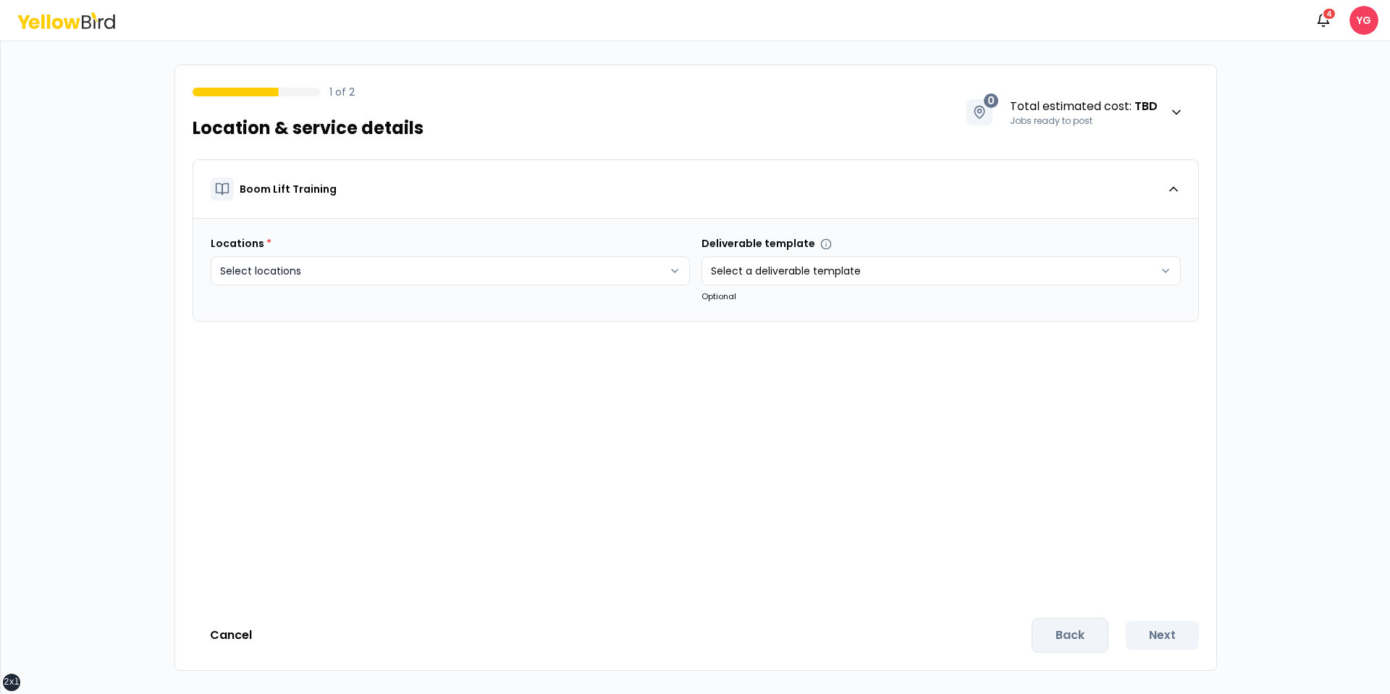
click at [580, 272] on html "xs sm md lg xl 2xl Notifications 4 YG 1 of 2 Location & service details 0 Total…" at bounding box center [695, 347] width 1390 height 694
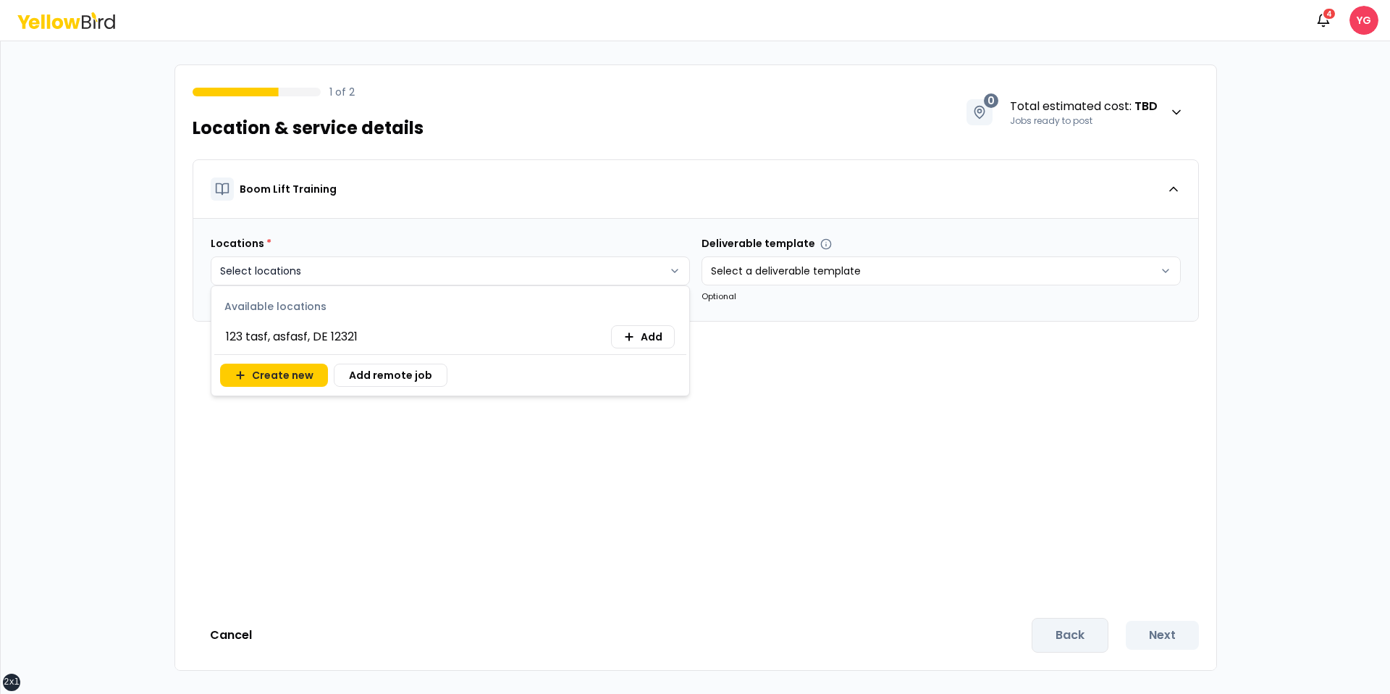
click at [580, 272] on html "xs sm md lg xl 2xl Notifications 4 YG 1 of 2 Location & service details 0 Total…" at bounding box center [695, 347] width 1390 height 694
click at [650, 335] on span "Add" at bounding box center [652, 336] width 22 height 14
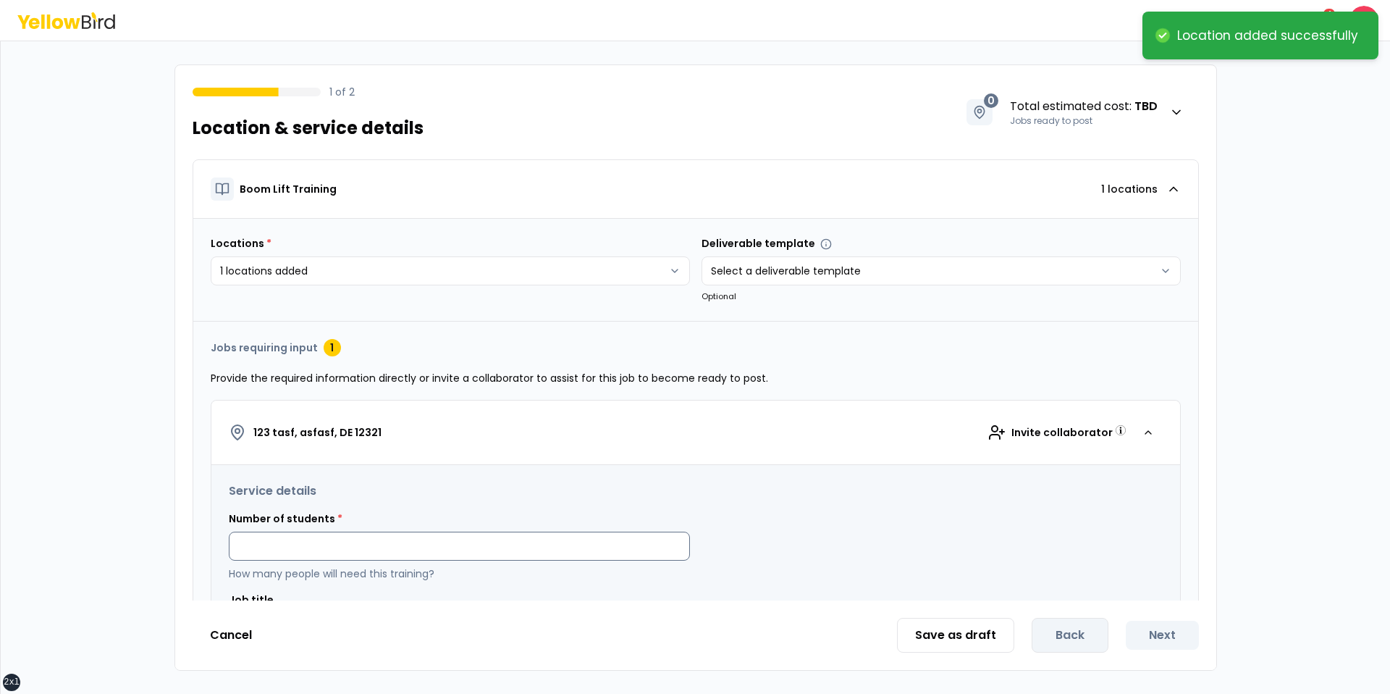
click at [592, 537] on html "**********" at bounding box center [695, 347] width 1390 height 694
type input "*"
click at [815, 526] on div "Number of students * * How many people will need this training?" at bounding box center [696, 546] width 934 height 70
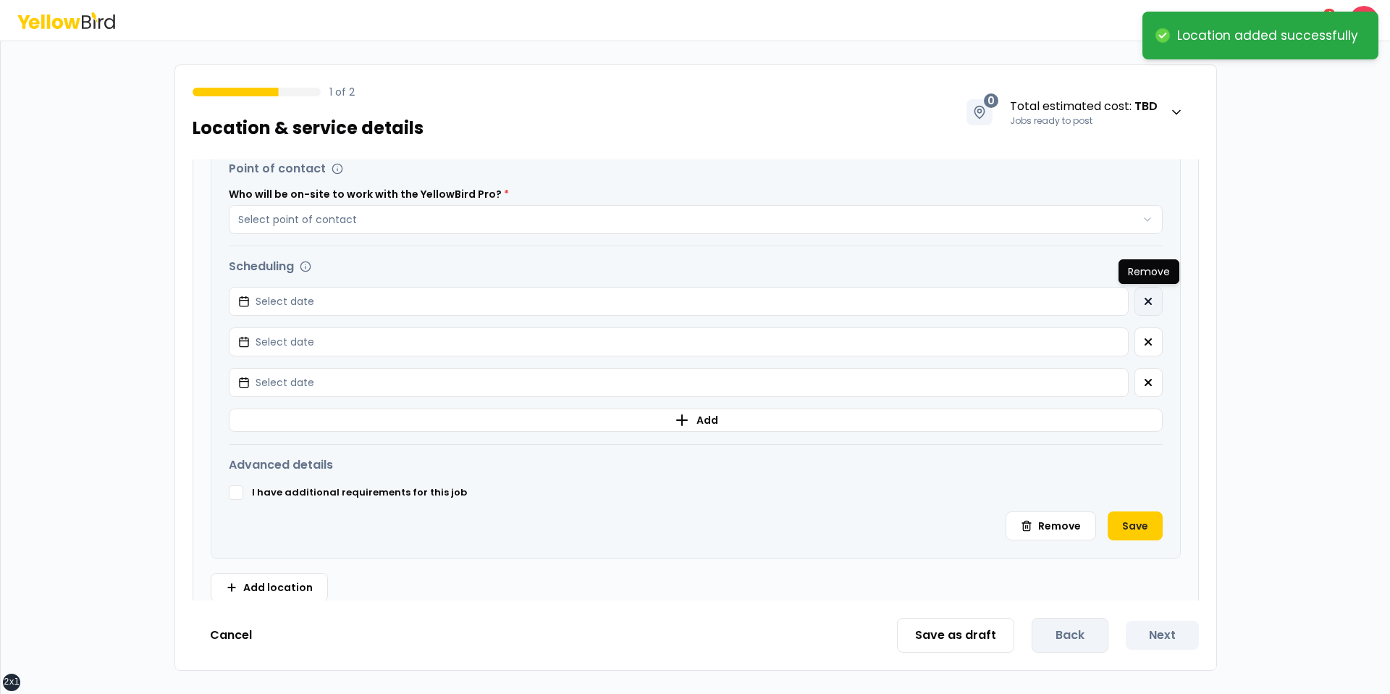
click at [1149, 303] on icon "button" at bounding box center [1149, 301] width 12 height 12
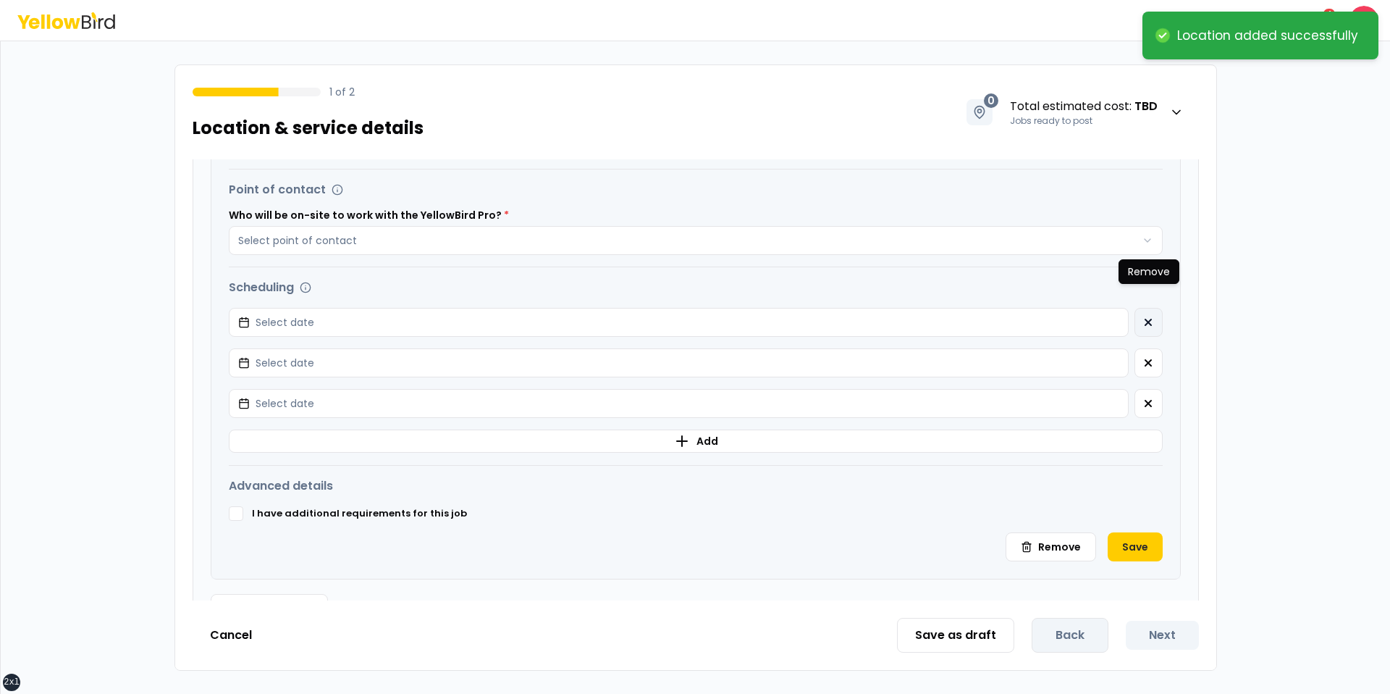
click at [1149, 303] on div "Scheduling Potential start dates Select date Remove Remove Potential start date…" at bounding box center [696, 366] width 934 height 175
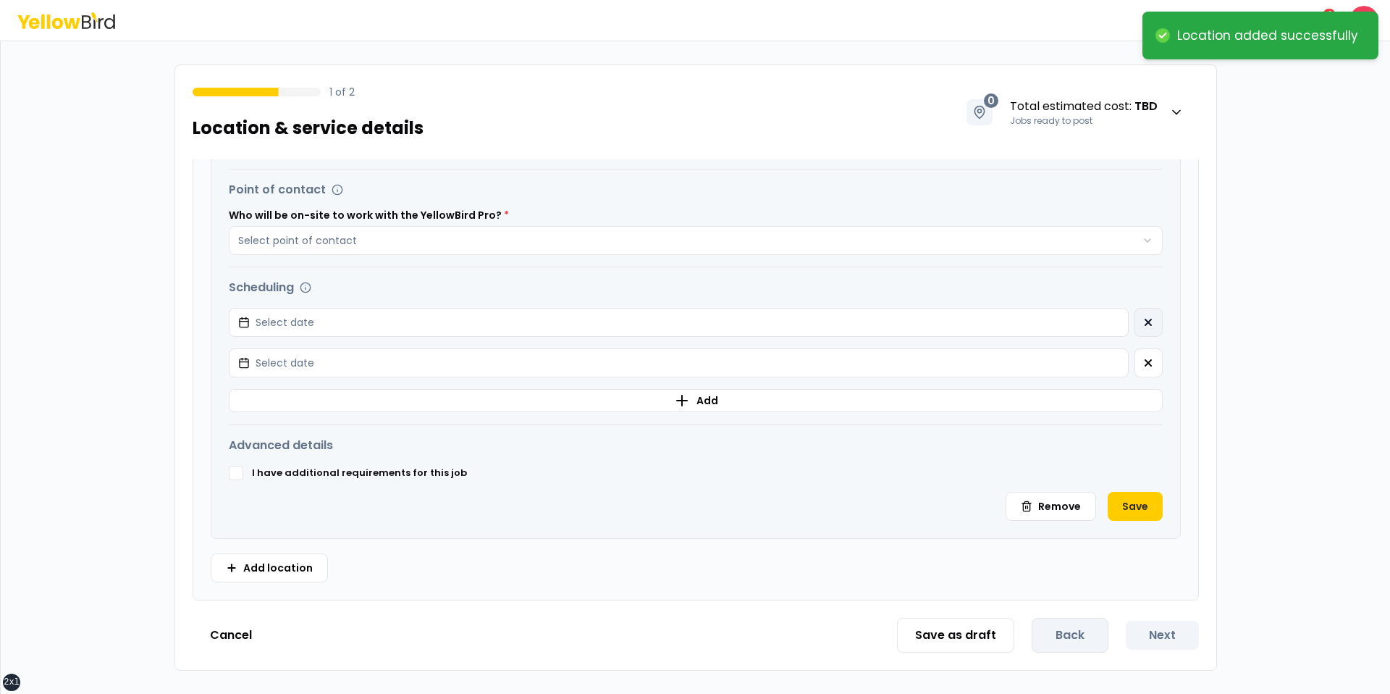
click at [1146, 316] on icon "button" at bounding box center [1149, 322] width 12 height 12
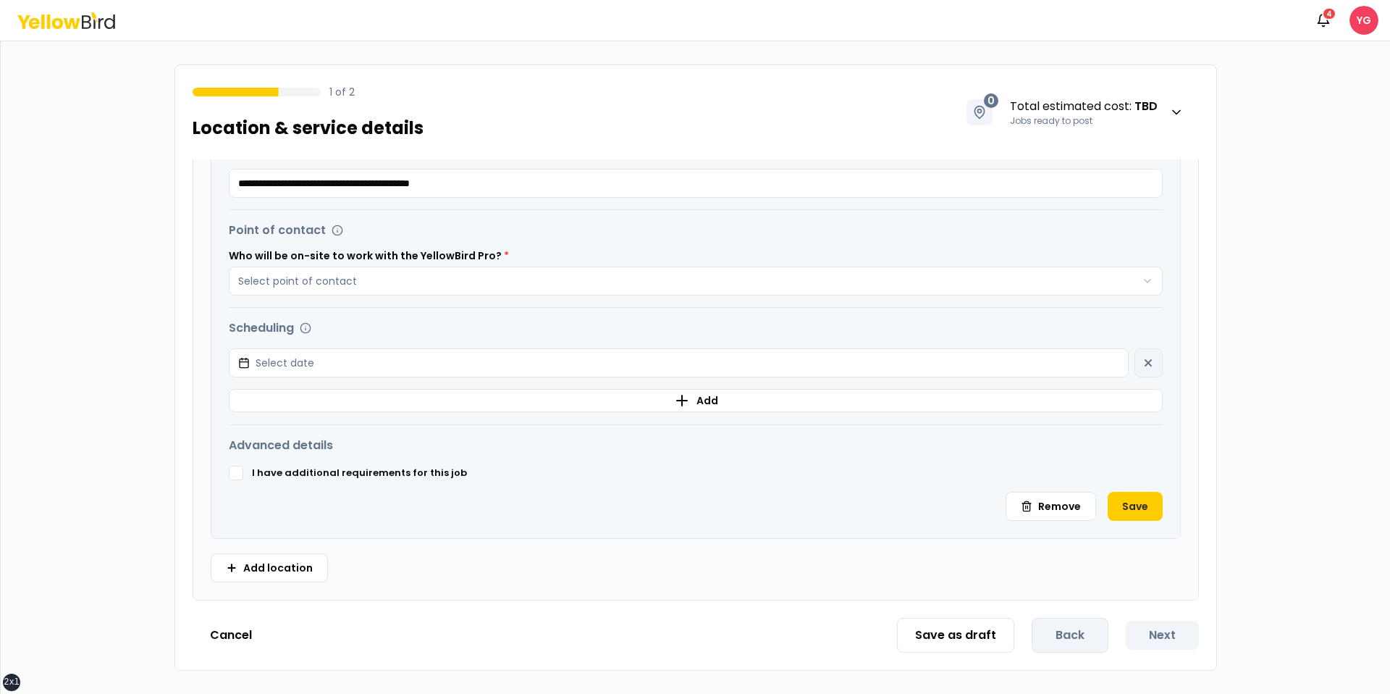
scroll to position [444, 0]
click at [1057, 337] on div "Scheduling Potential start dates Select date Add" at bounding box center [696, 365] width 934 height 93
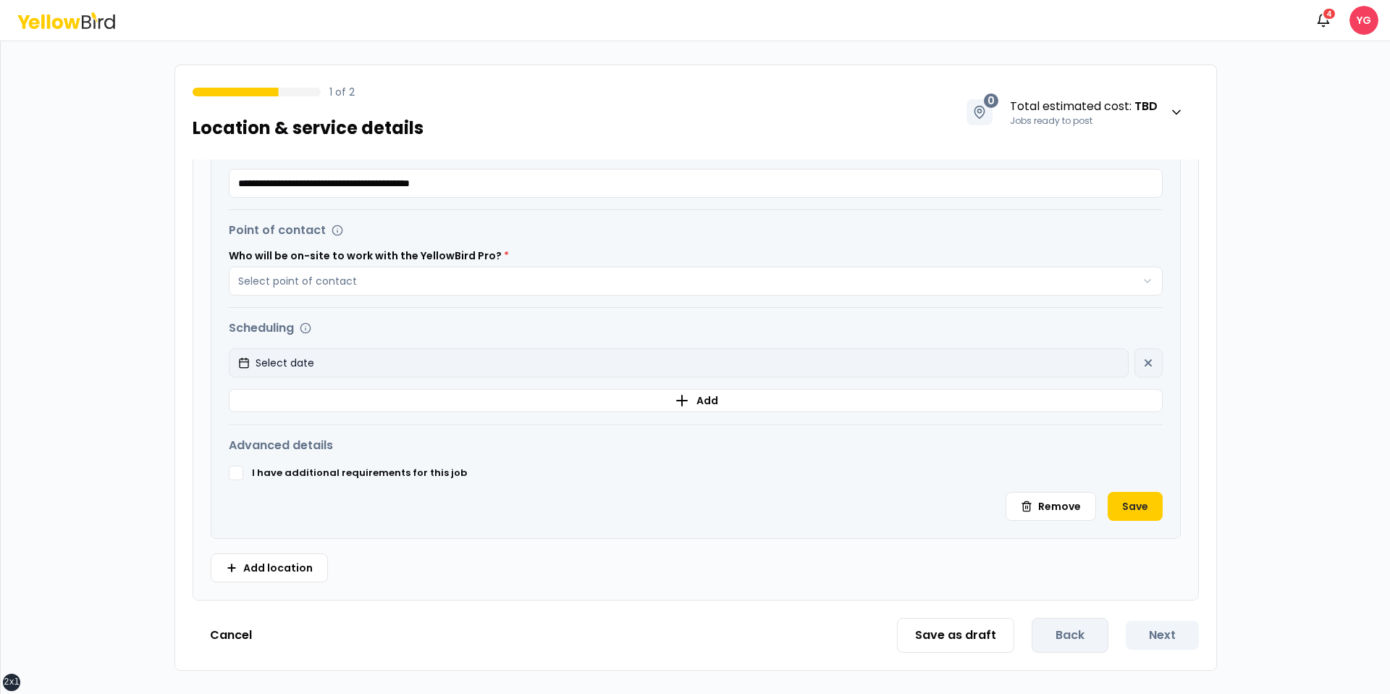
click at [1025, 367] on button "Select date" at bounding box center [679, 362] width 900 height 29
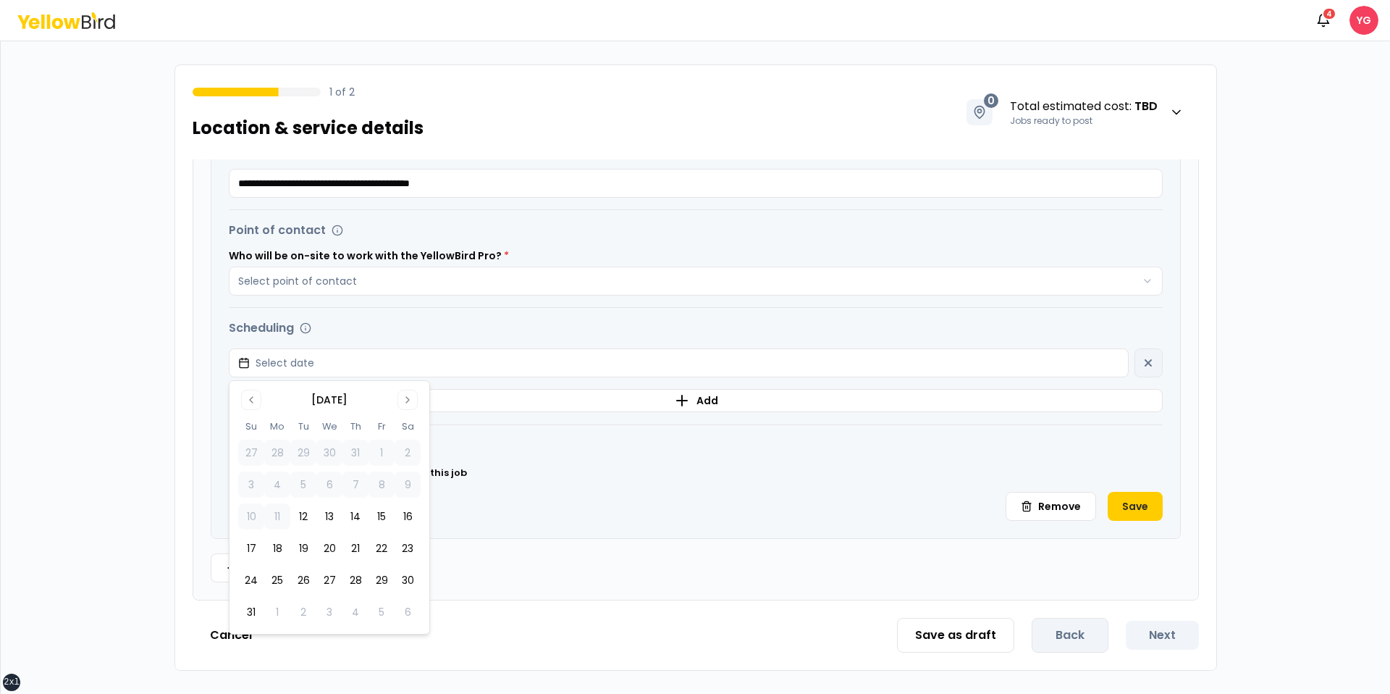
click at [390, 562] on tbody "27 28 29 30 31 1 2 3 4 5 6 7 8 9 10 11 12 13 14 15 16 17 18 19 20 21 22 23 24 2…" at bounding box center [329, 529] width 182 height 191
click at [383, 551] on button "22" at bounding box center [382, 548] width 26 height 26
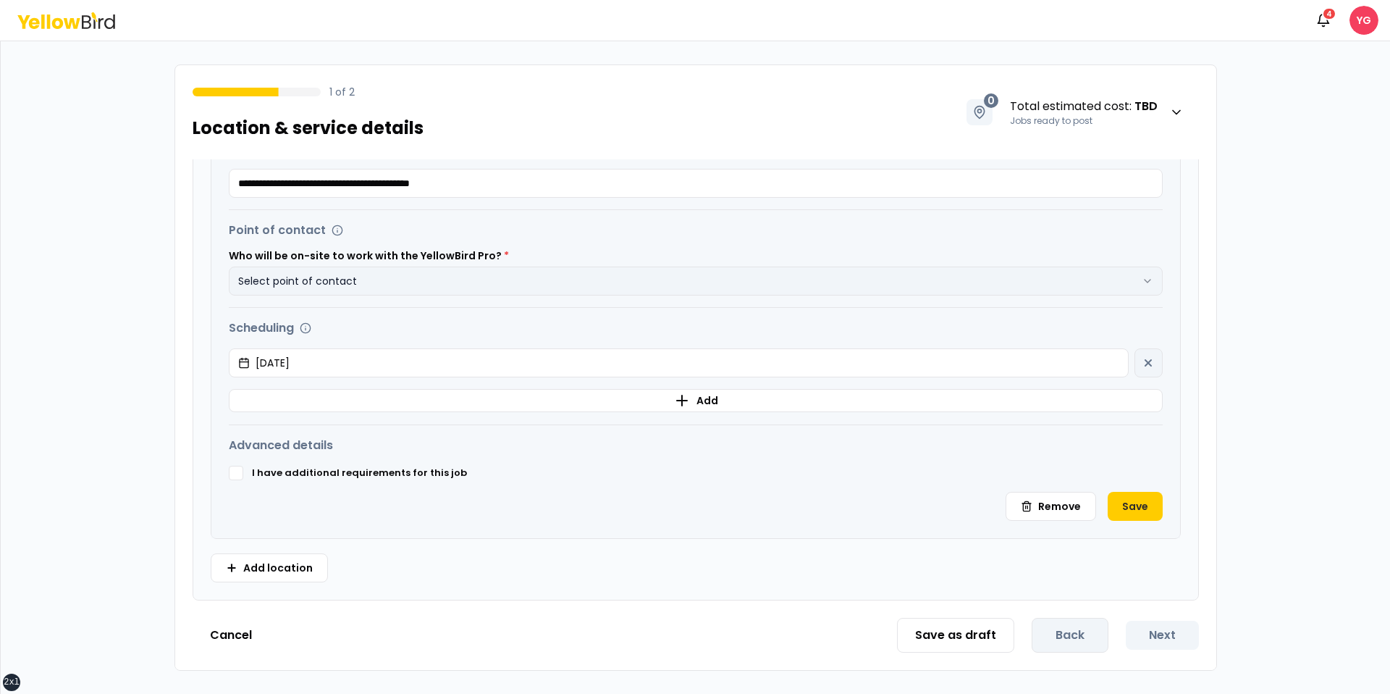
click at [481, 267] on button "Select point of contact" at bounding box center [696, 280] width 934 height 29
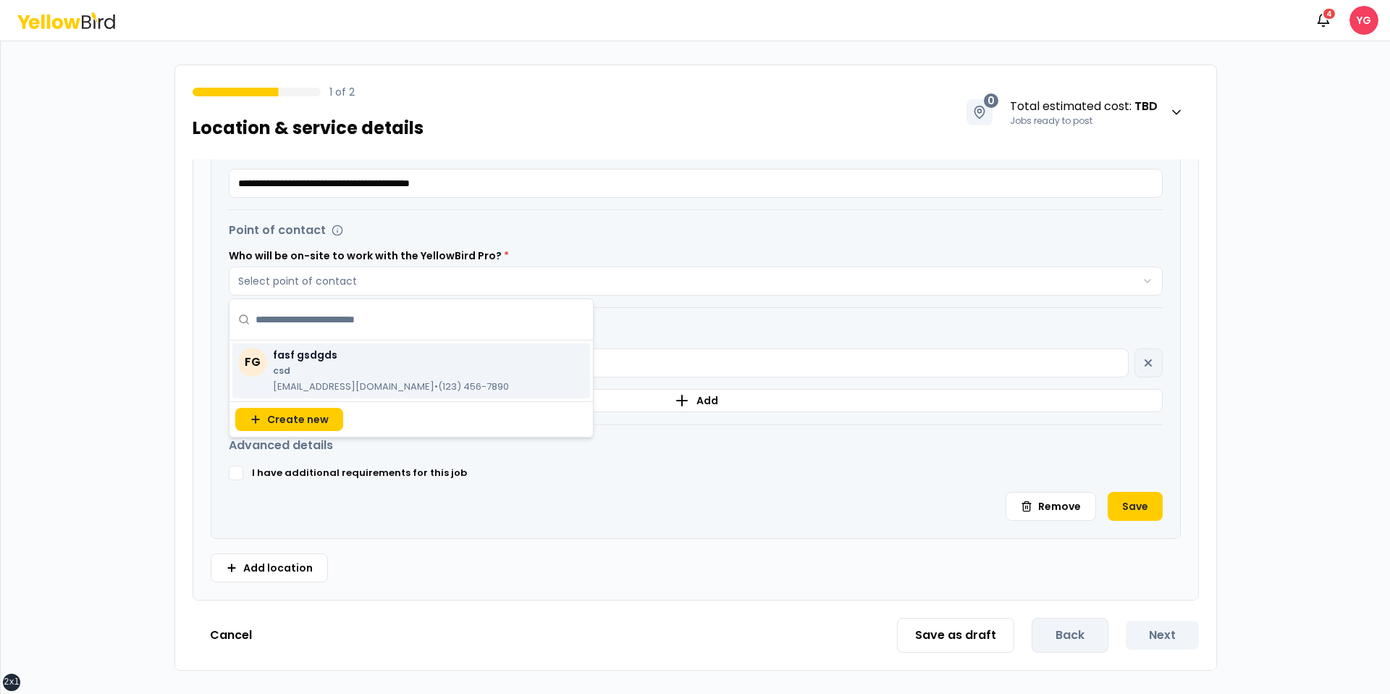
click at [453, 344] on div "FG fasf gsdgds csd gfj@fasf.com • (123) 456-7890" at bounding box center [411, 370] width 358 height 55
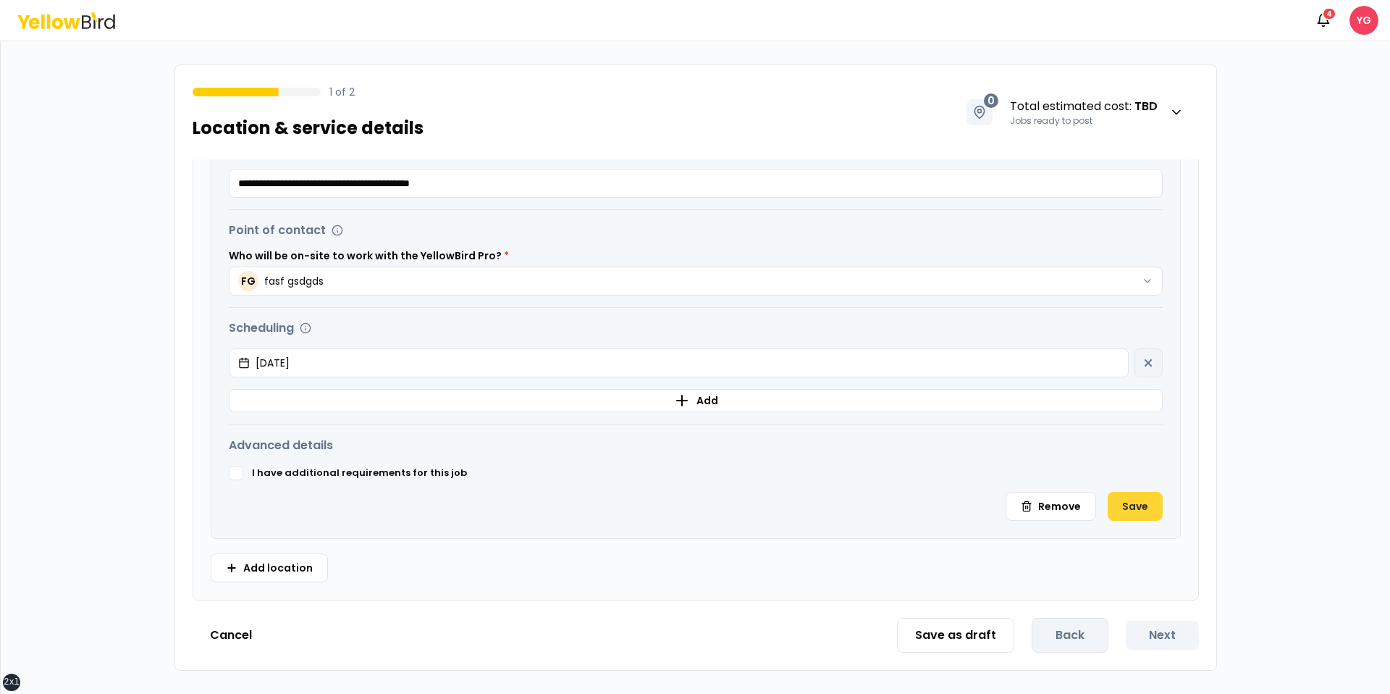
click at [1130, 520] on button "Save" at bounding box center [1135, 506] width 55 height 29
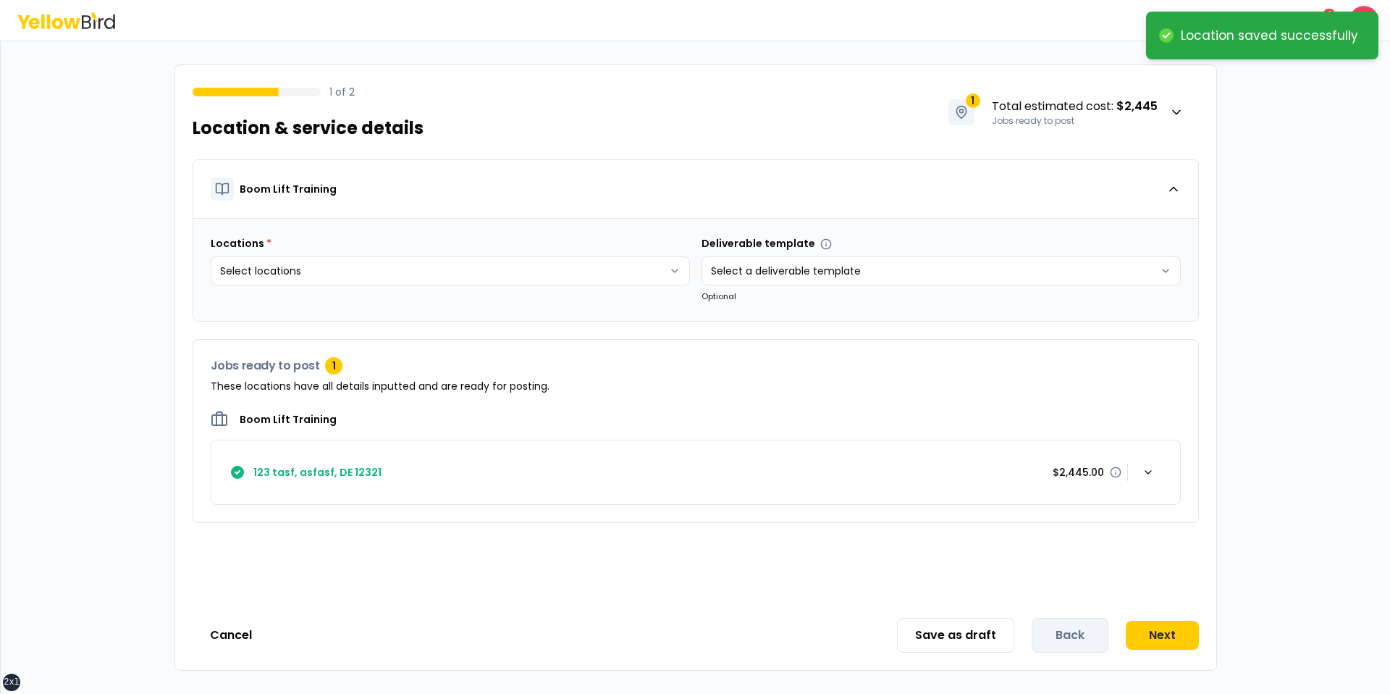
scroll to position [0, 0]
click at [1154, 626] on button "Next" at bounding box center [1162, 635] width 73 height 29
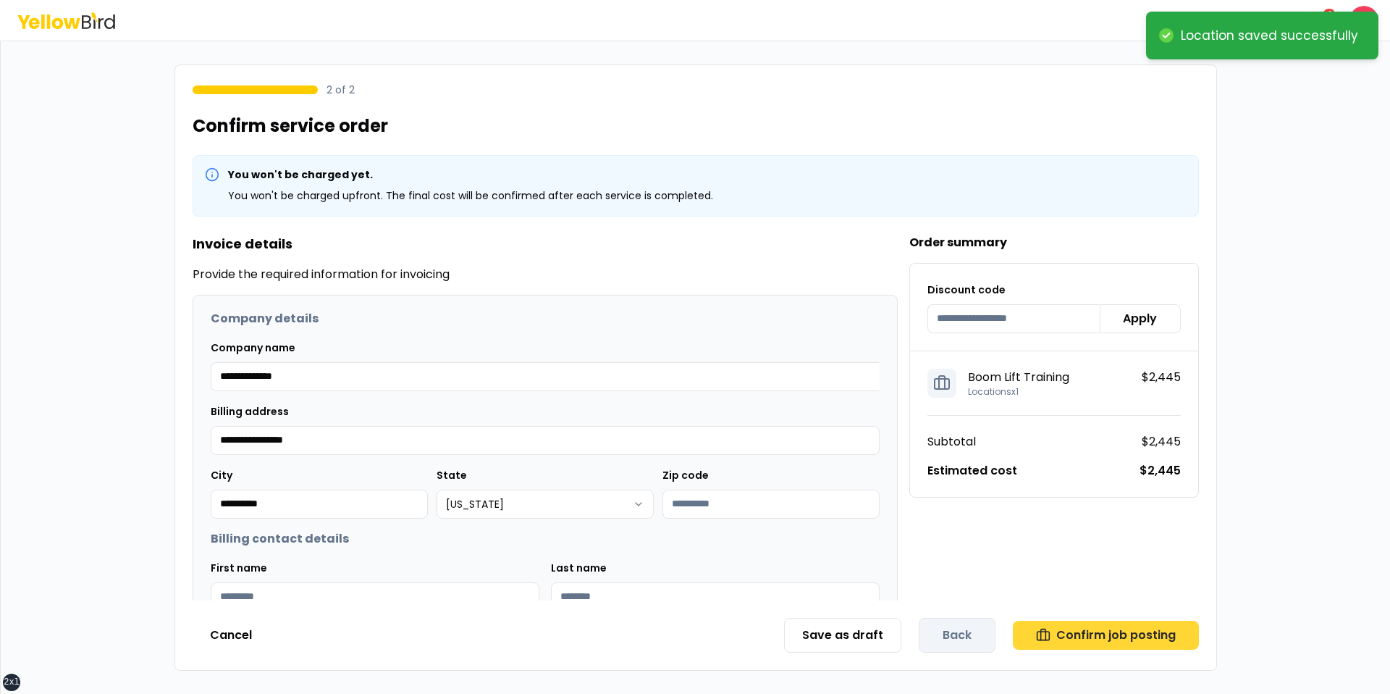
click at [1157, 626] on button "Confirm job posting" at bounding box center [1106, 635] width 186 height 29
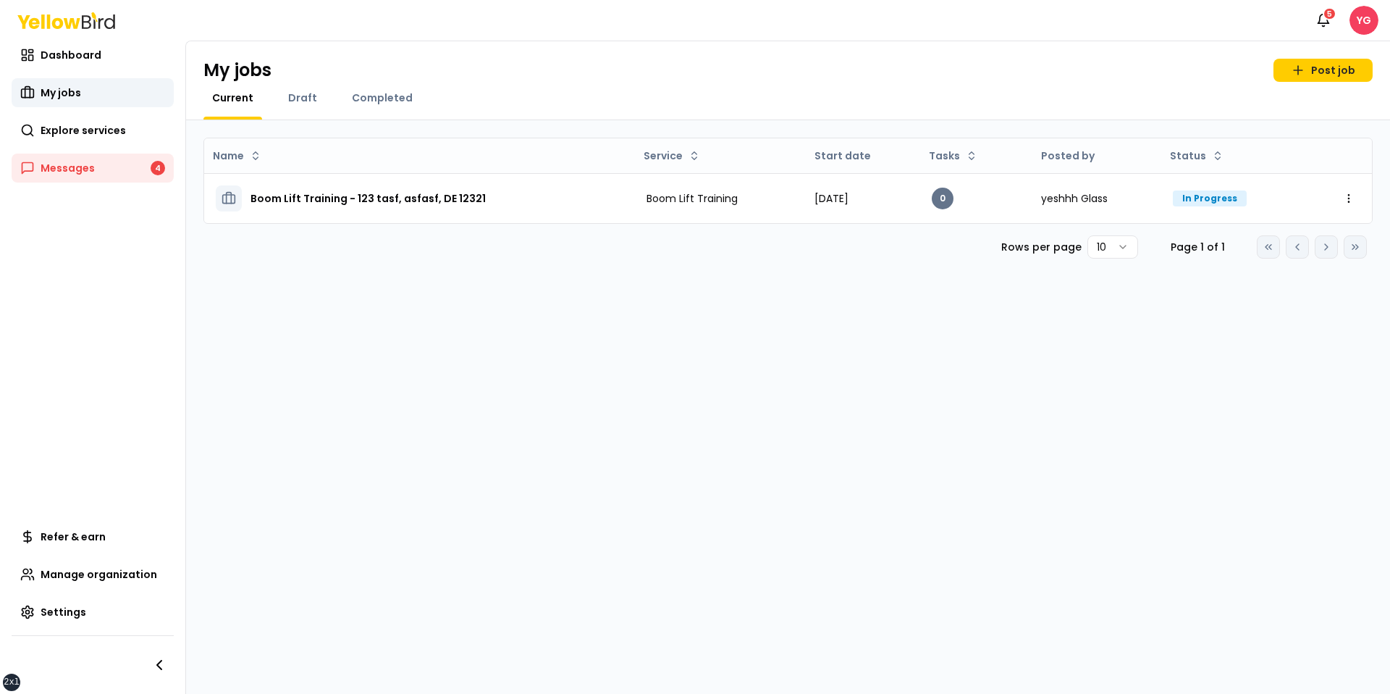
click at [374, 88] on div "My jobs Post job Current Draft Completed" at bounding box center [788, 80] width 1204 height 79
click at [371, 91] on span "Completed" at bounding box center [382, 98] width 61 height 14
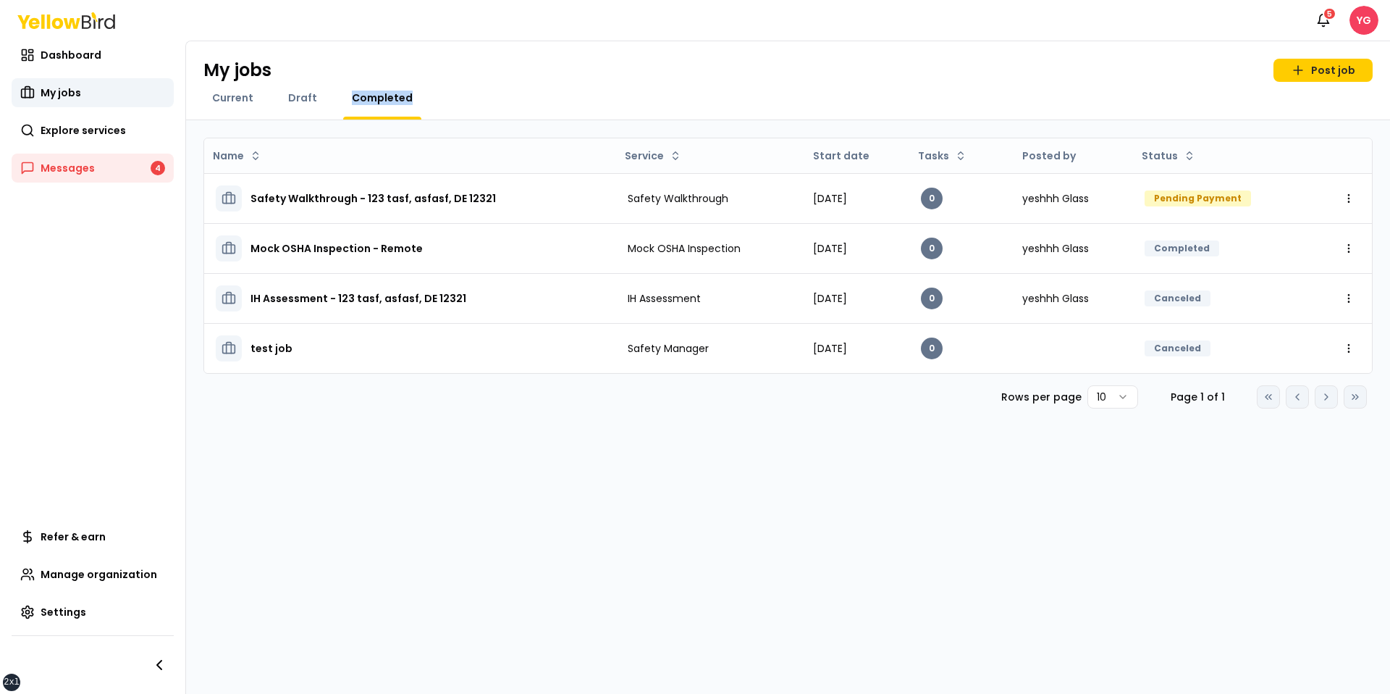
click at [422, 61] on div "My jobs Post job" at bounding box center [787, 70] width 1169 height 23
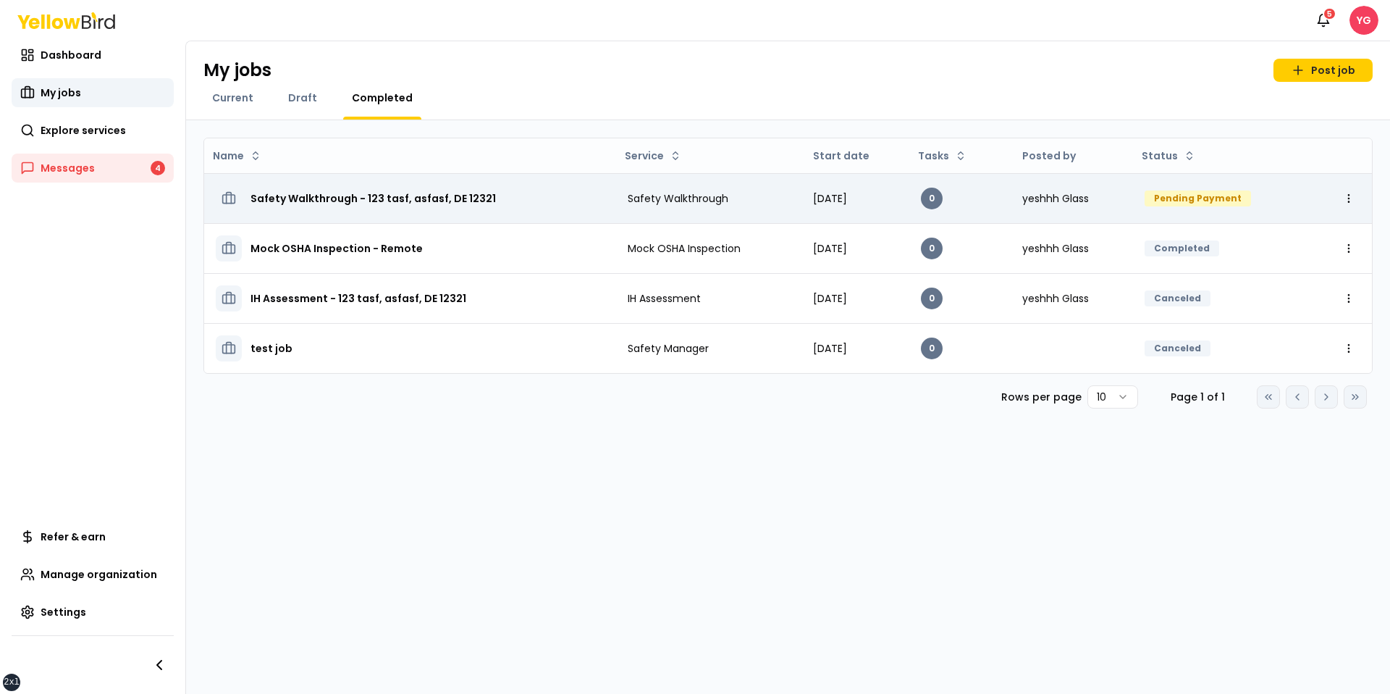
click at [402, 184] on td "Safety Walkthrough - 123 tasf, asfasf, DE 12321" at bounding box center [410, 198] width 412 height 50
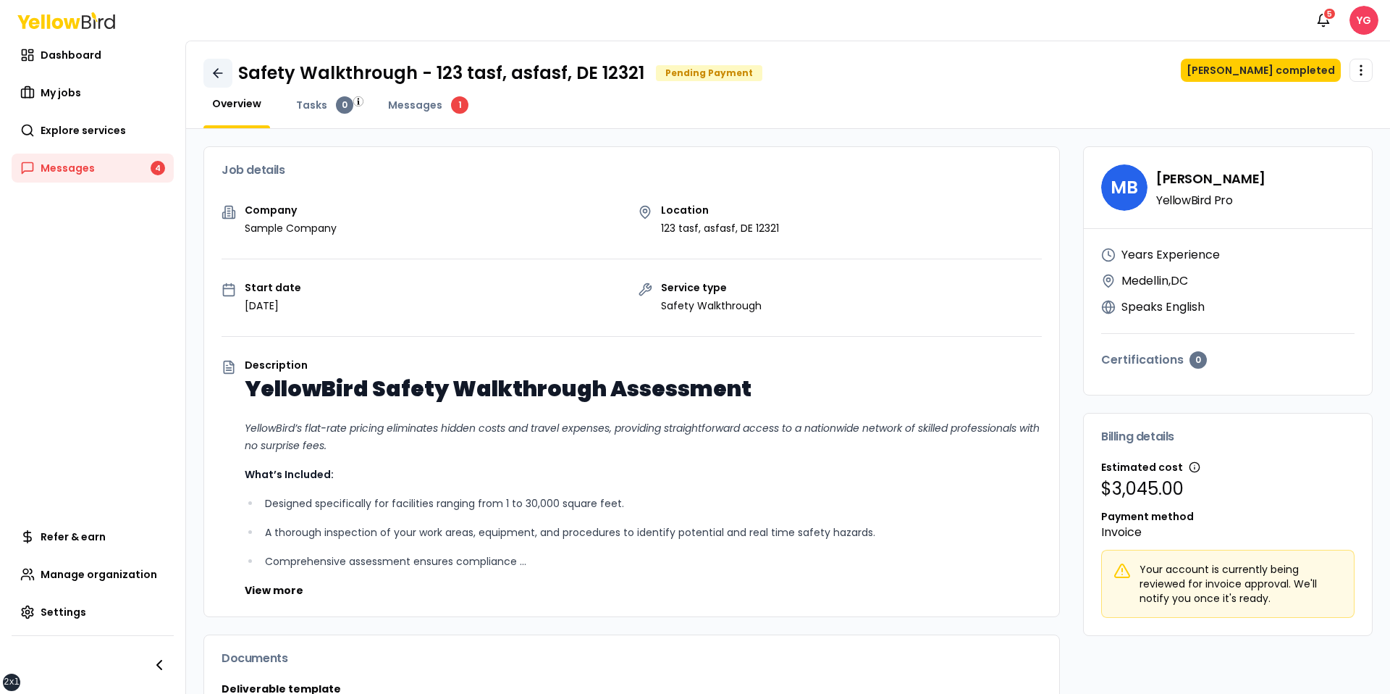
click at [224, 81] on link at bounding box center [217, 73] width 29 height 29
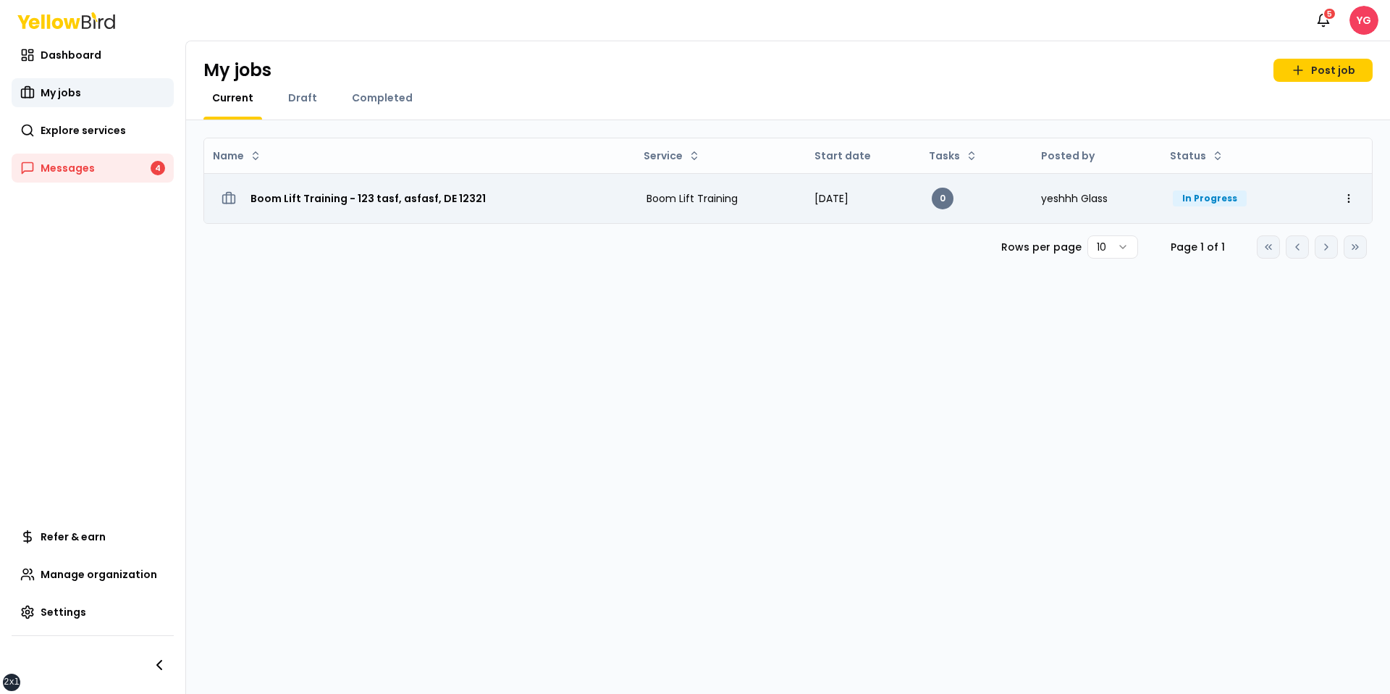
click at [339, 211] on td "Boom Lift Training - 123 tasf, asfasf, DE 12321" at bounding box center [419, 198] width 431 height 50
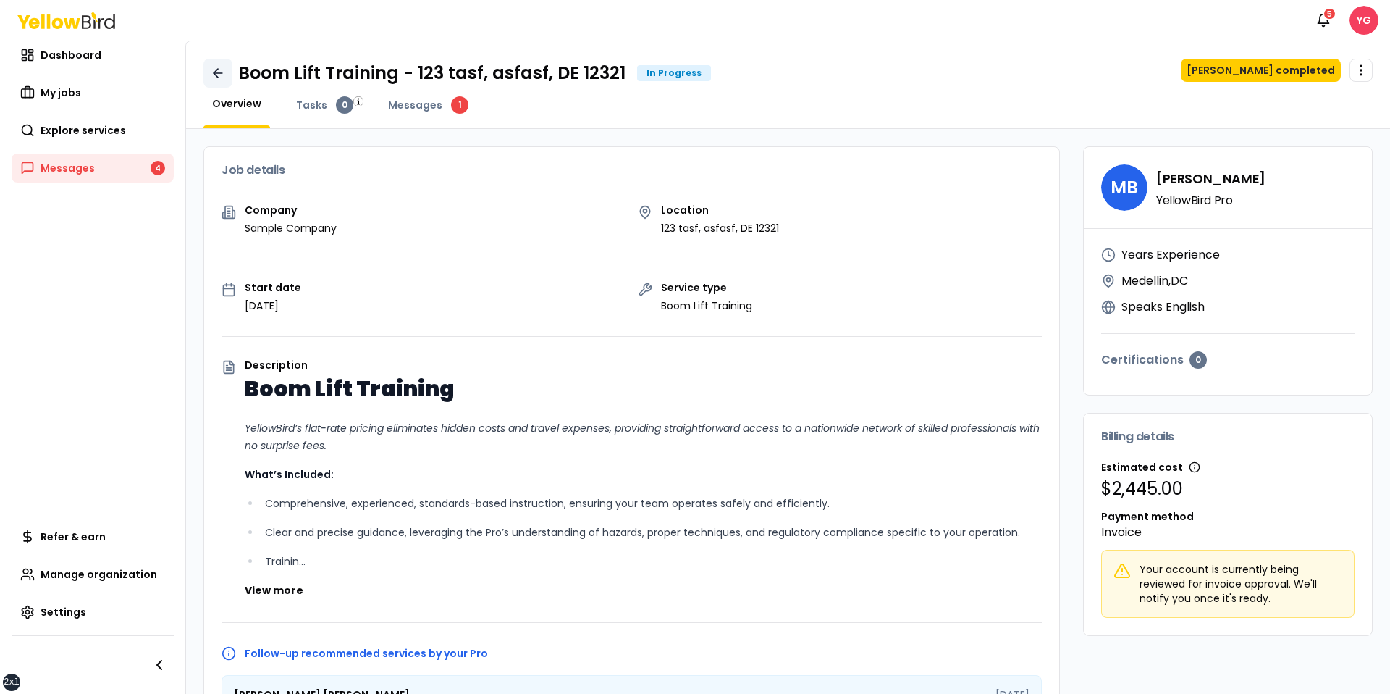
click at [216, 73] on icon at bounding box center [218, 73] width 9 height 0
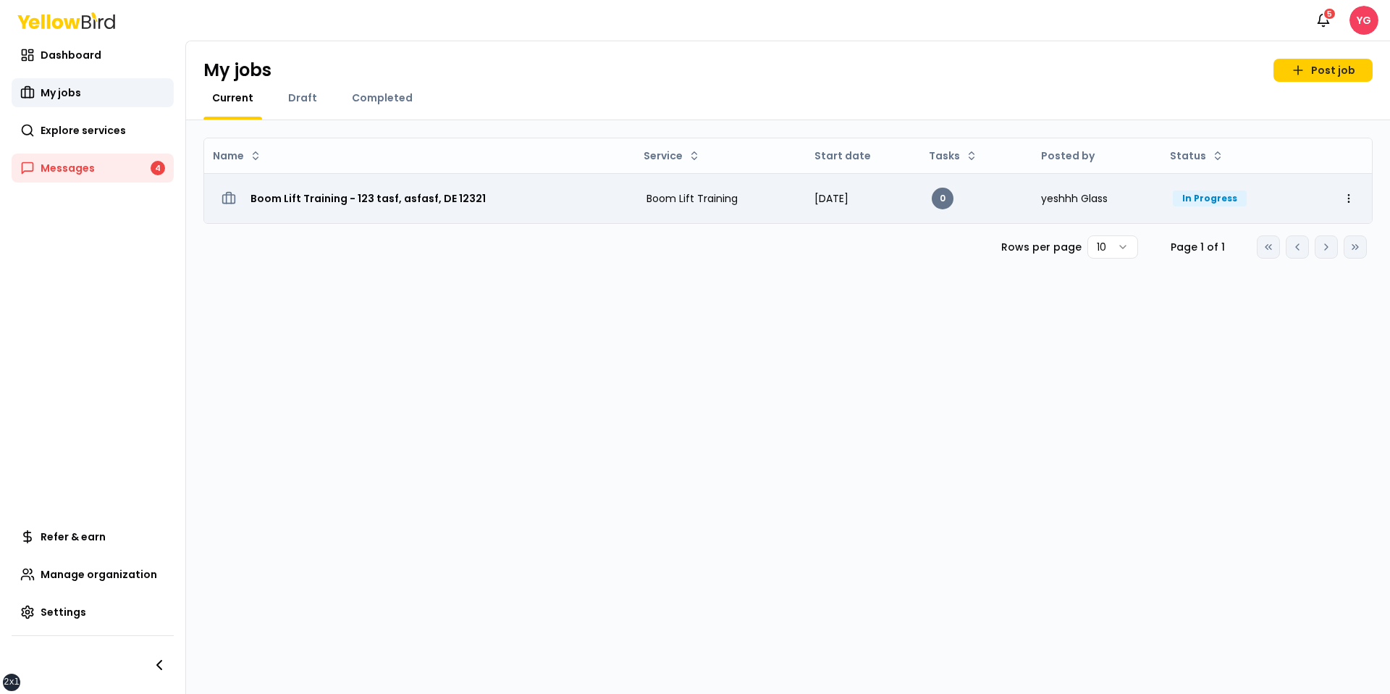
click at [361, 194] on h3 "Boom Lift Training - 123 tasf, asfasf, DE 12321" at bounding box center [368, 198] width 235 height 26
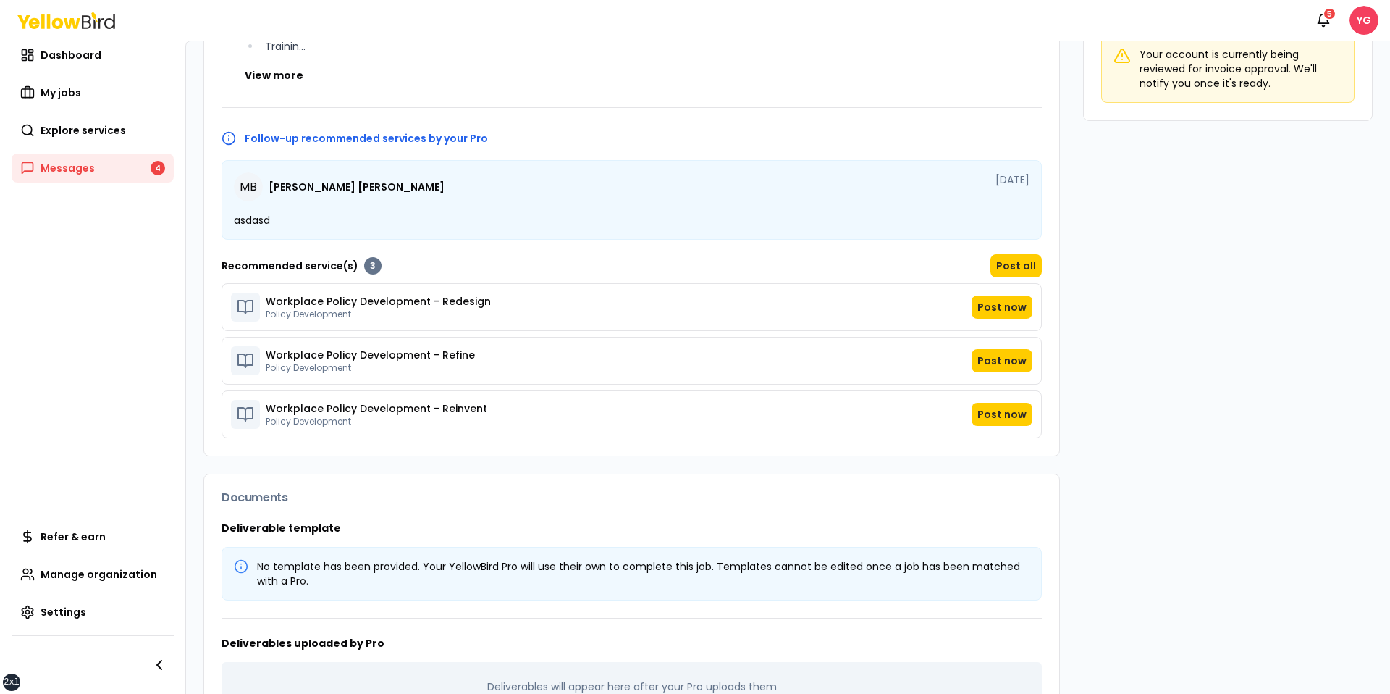
scroll to position [503, 0]
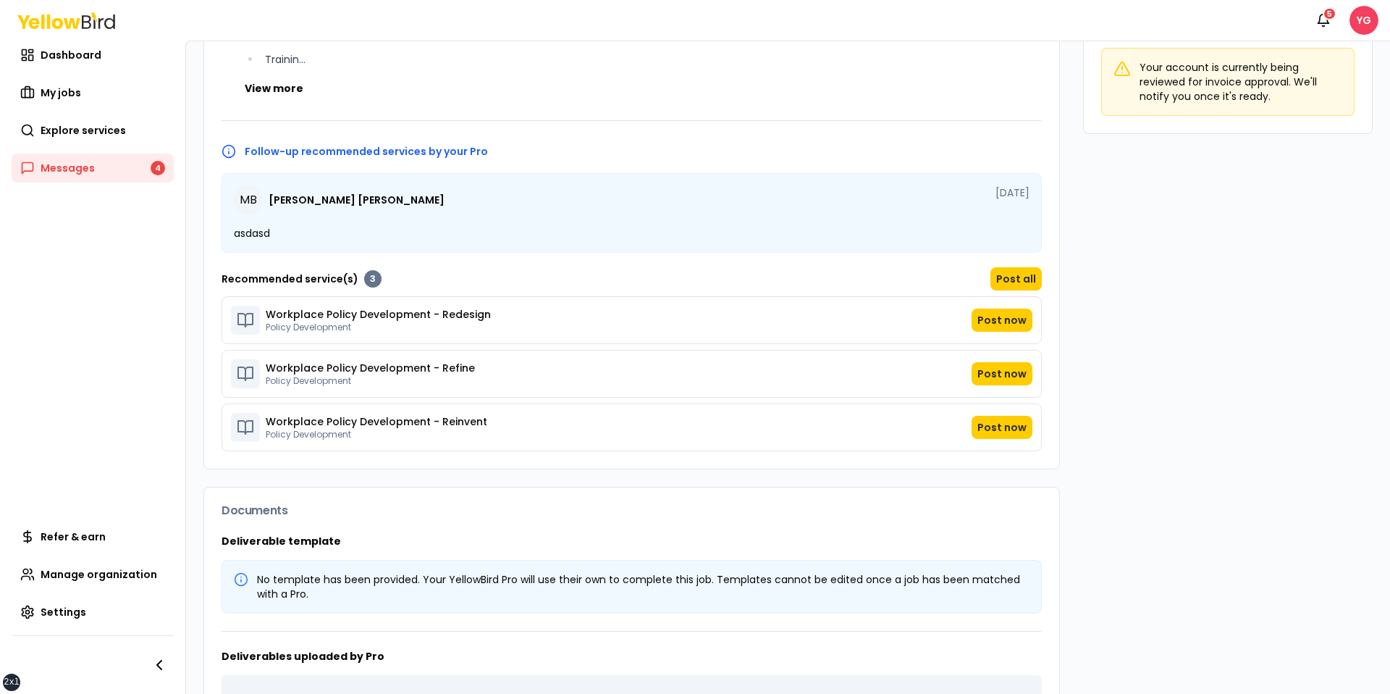
scroll to position [503, 0]
drag, startPoint x: 235, startPoint y: 185, endPoint x: 294, endPoint y: 227, distance: 71.7
click at [294, 227] on div "MB Michelle Barnes-Copes Aug 11, 2025 asdasd" at bounding box center [632, 212] width 820 height 80
click at [294, 227] on p "asdasd" at bounding box center [632, 231] width 796 height 14
drag, startPoint x: 309, startPoint y: 217, endPoint x: 241, endPoint y: 182, distance: 76.8
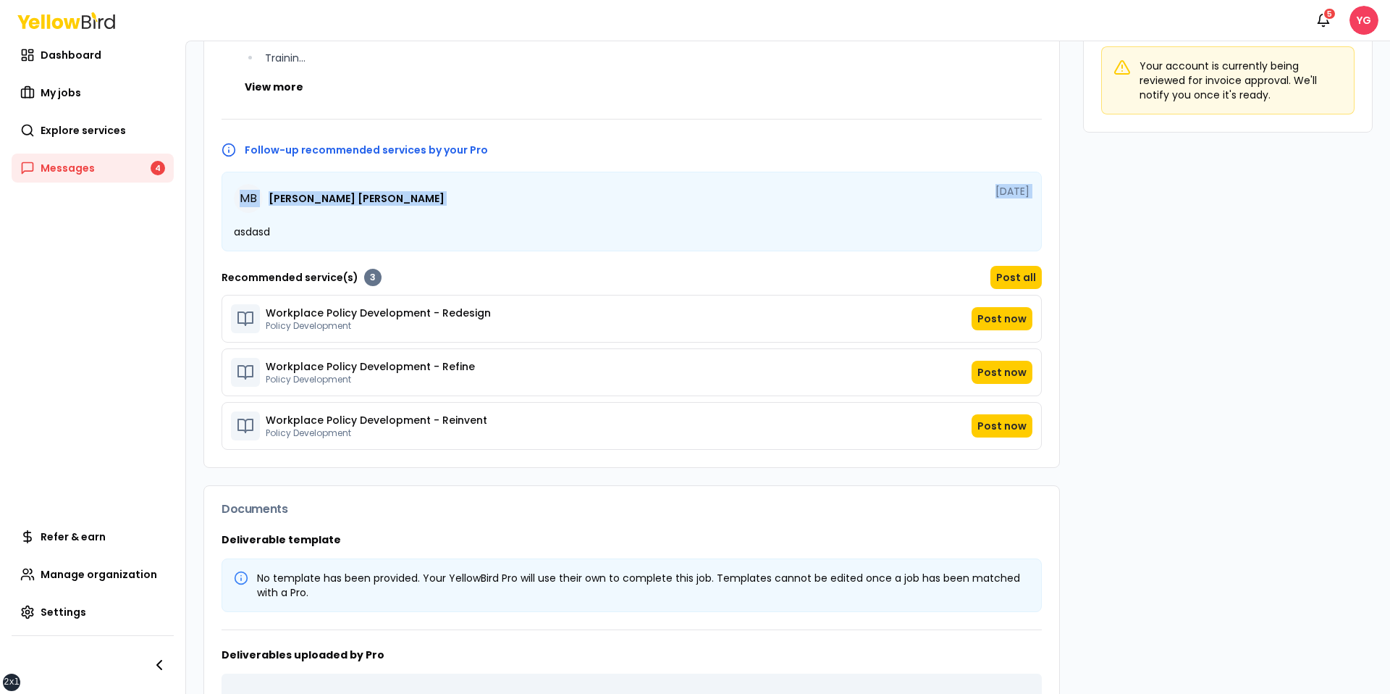
click at [241, 182] on div "MB Michelle Barnes-Copes Aug 11, 2025 asdasd" at bounding box center [632, 212] width 820 height 80
drag, startPoint x: 241, startPoint y: 182, endPoint x: 375, endPoint y: 220, distance: 139.3
click at [375, 220] on div "MB Michelle Barnes-Copes Aug 11, 2025 asdasd" at bounding box center [632, 212] width 820 height 80
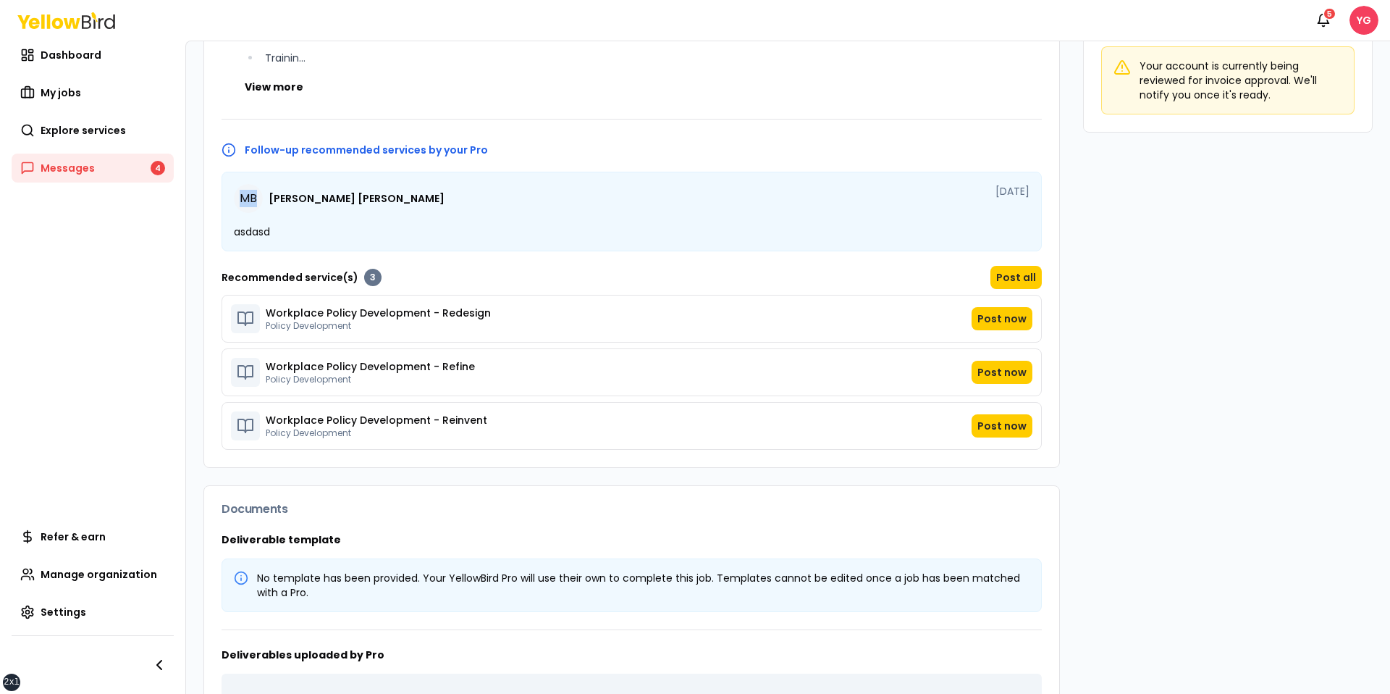
drag, startPoint x: 228, startPoint y: 185, endPoint x: 269, endPoint y: 207, distance: 46.6
click at [269, 207] on div "MB Michelle Barnes-Copes Aug 11, 2025 asdasd" at bounding box center [632, 212] width 820 height 80
click at [269, 207] on div "MB Michelle Barnes-Copes" at bounding box center [339, 198] width 211 height 29
click at [285, 198] on span "Michelle Barnes-Copes" at bounding box center [357, 198] width 176 height 10
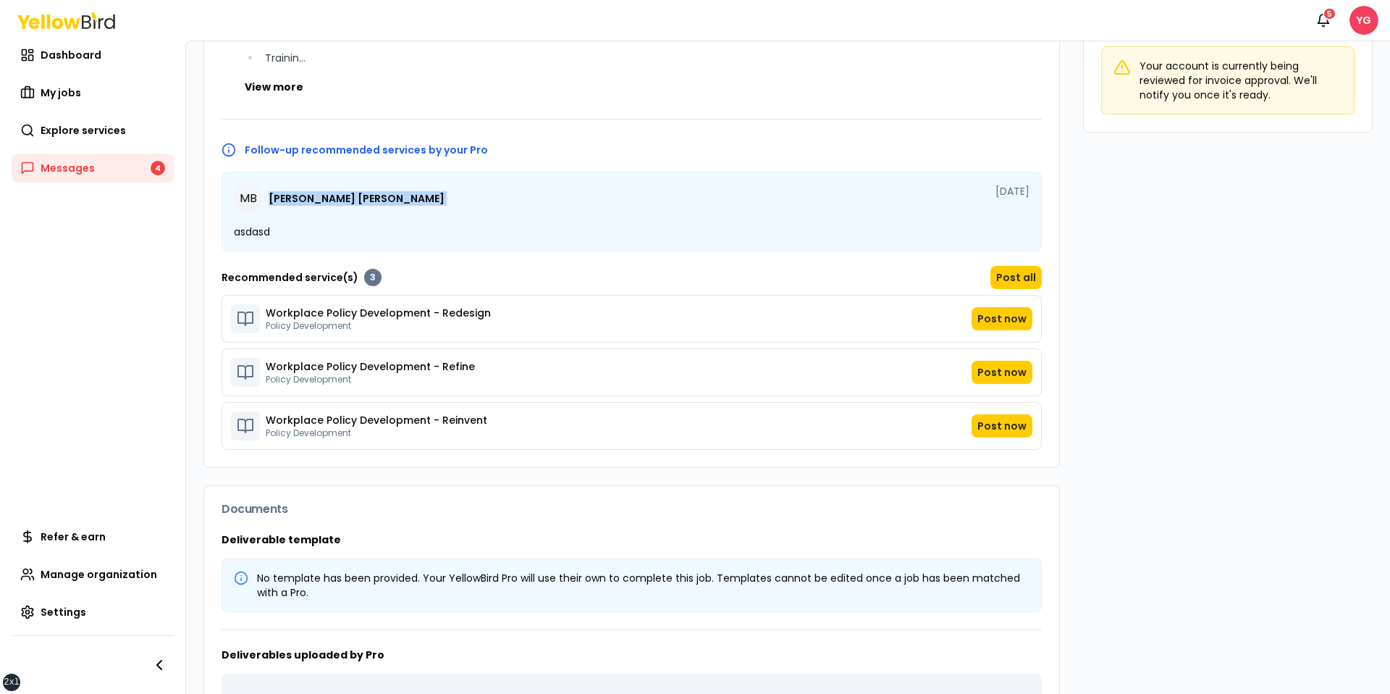
drag, startPoint x: 285, startPoint y: 198, endPoint x: 379, endPoint y: 198, distance: 94.1
click at [379, 198] on span "Michelle Barnes-Copes" at bounding box center [357, 198] width 176 height 10
drag, startPoint x: 379, startPoint y: 198, endPoint x: 243, endPoint y: 198, distance: 135.4
click at [247, 198] on div "MB Michelle Barnes-Copes" at bounding box center [339, 198] width 211 height 29
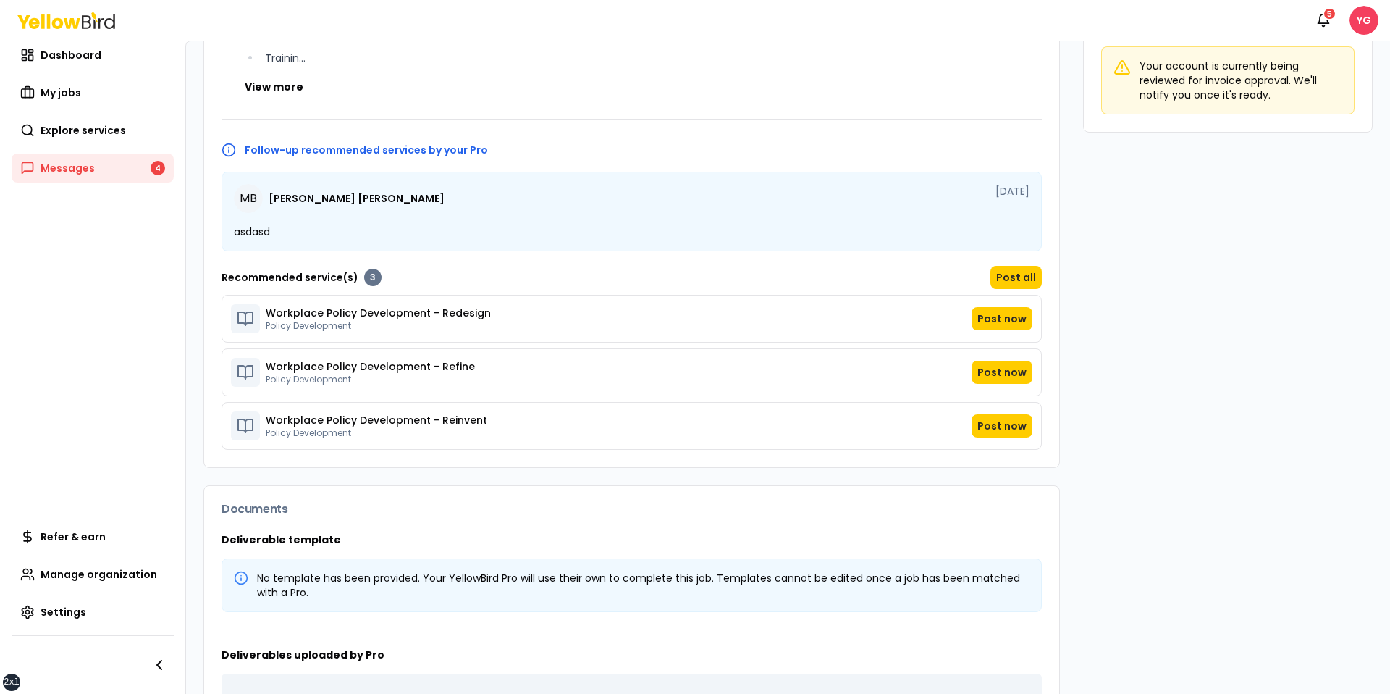
click at [290, 198] on span "Michelle Barnes-Copes" at bounding box center [357, 198] width 176 height 10
click at [243, 198] on span "MB" at bounding box center [248, 198] width 29 height 29
click at [534, 198] on div "MB Michelle Barnes-Copes Aug 11, 2025" at bounding box center [632, 198] width 796 height 29
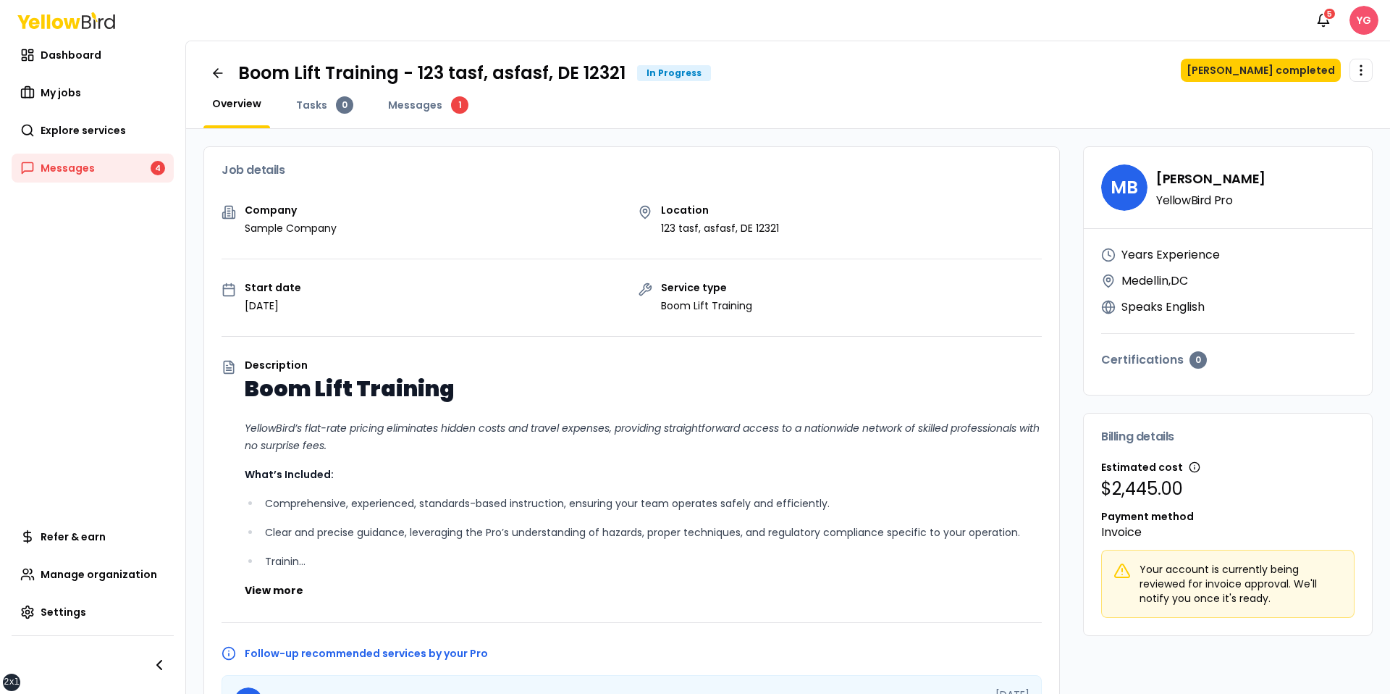
click at [1363, 19] on html "xs sm md lg xl 2xl Notifications 5 YG Dashboard My jobs Explore services Messag…" at bounding box center [695, 347] width 1390 height 694
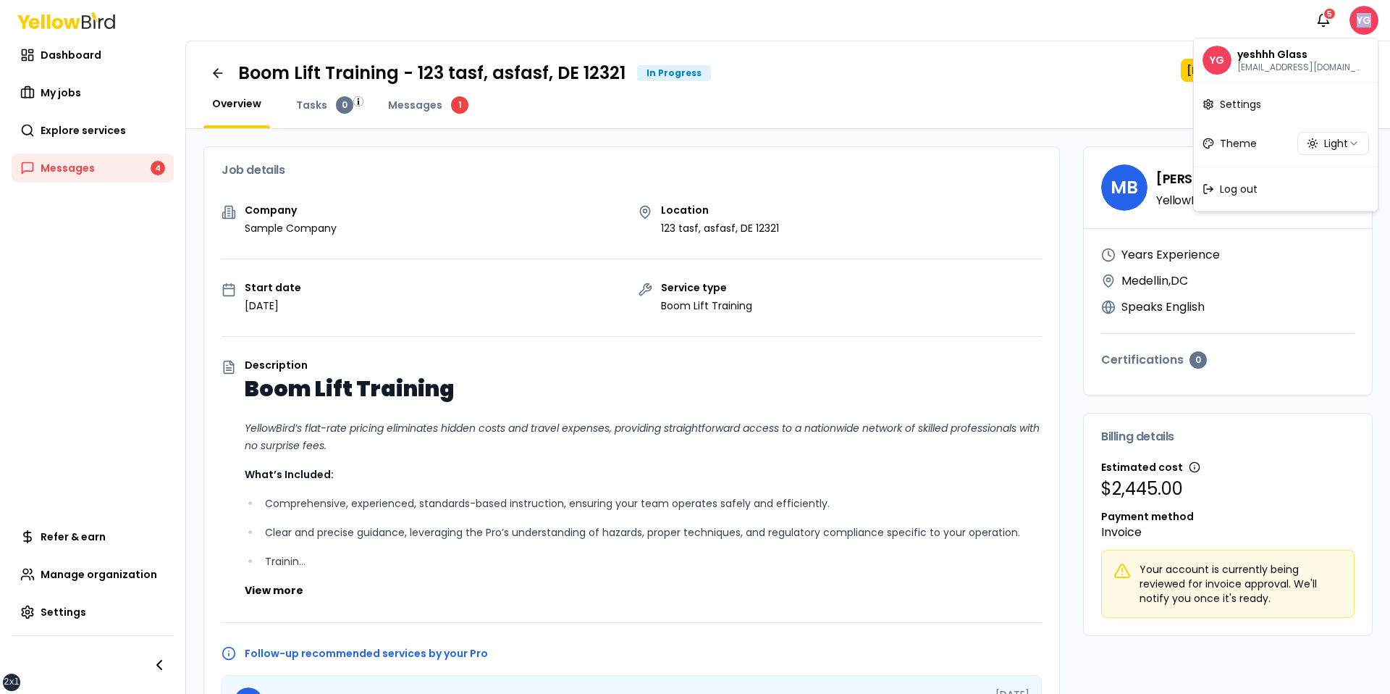
click at [1072, 67] on html "xs sm md lg xl 2xl Notifications 5 YG Dashboard My jobs Explore services Messag…" at bounding box center [695, 347] width 1390 height 694
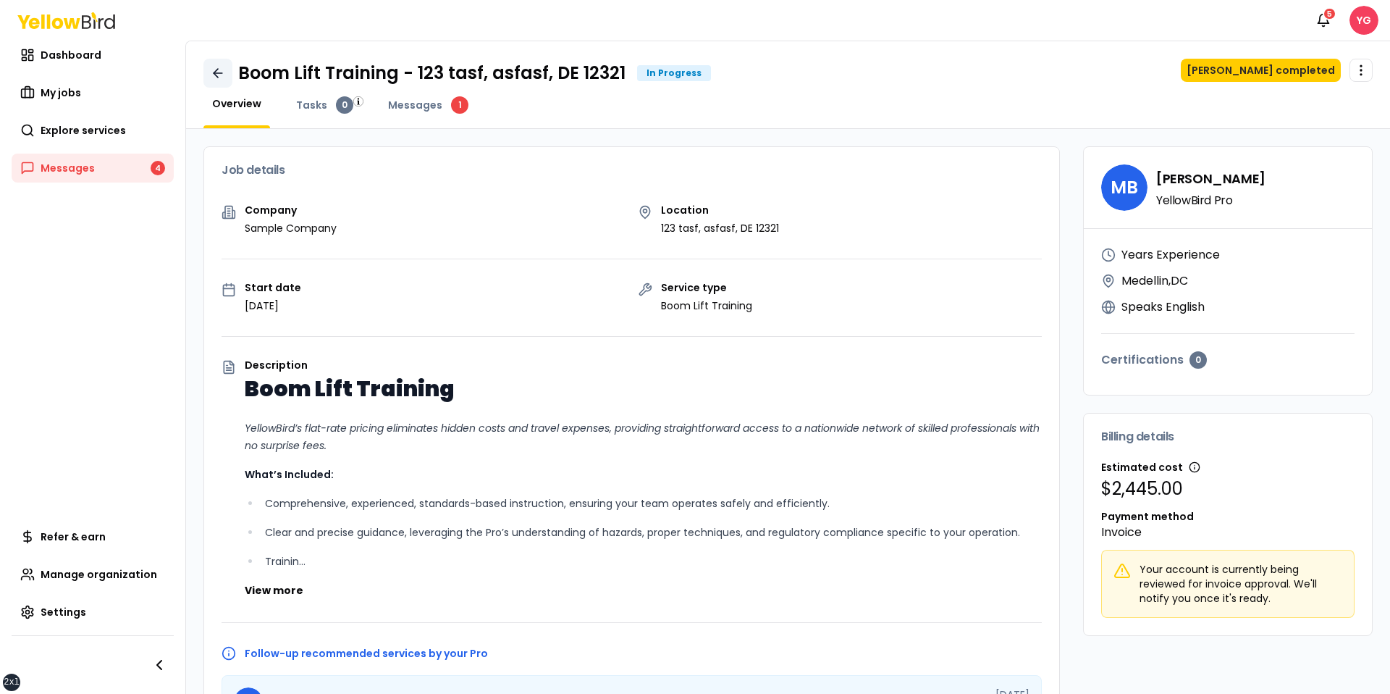
click at [224, 78] on link at bounding box center [217, 73] width 29 height 29
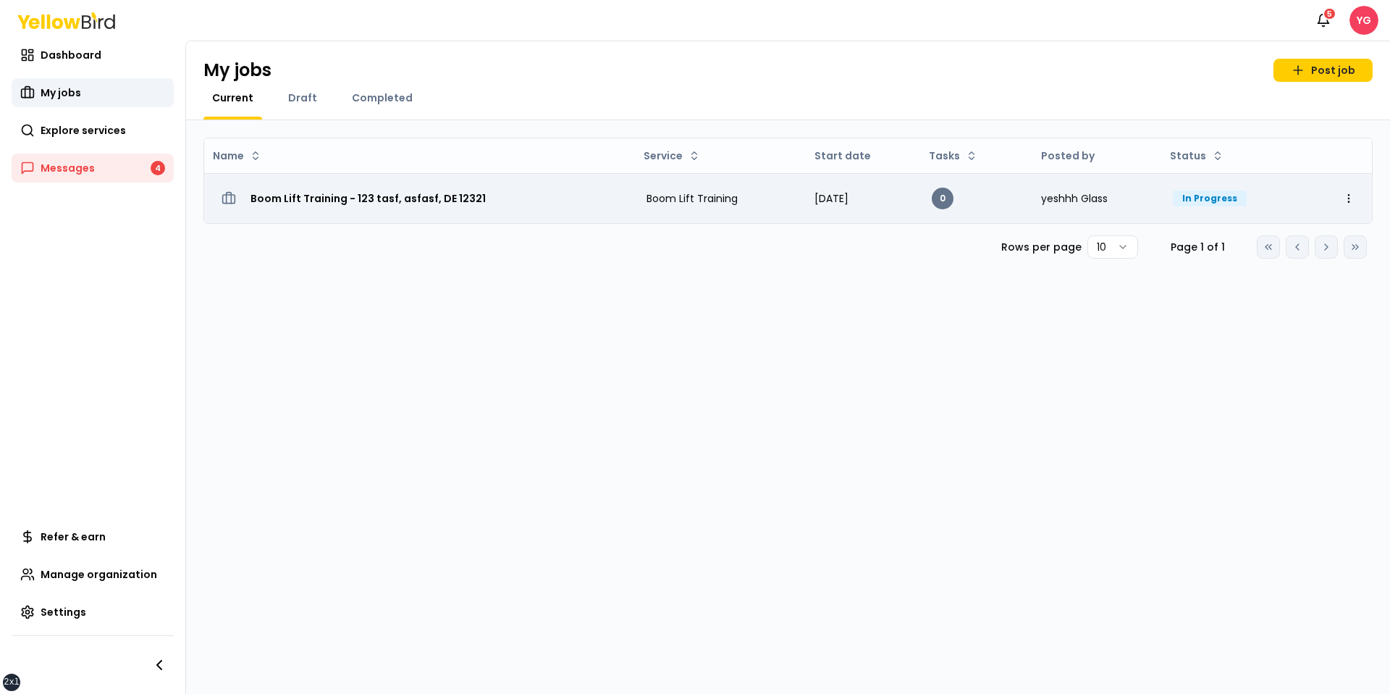
click at [376, 209] on h3 "Boom Lift Training - 123 tasf, asfasf, DE 12321" at bounding box center [368, 198] width 235 height 26
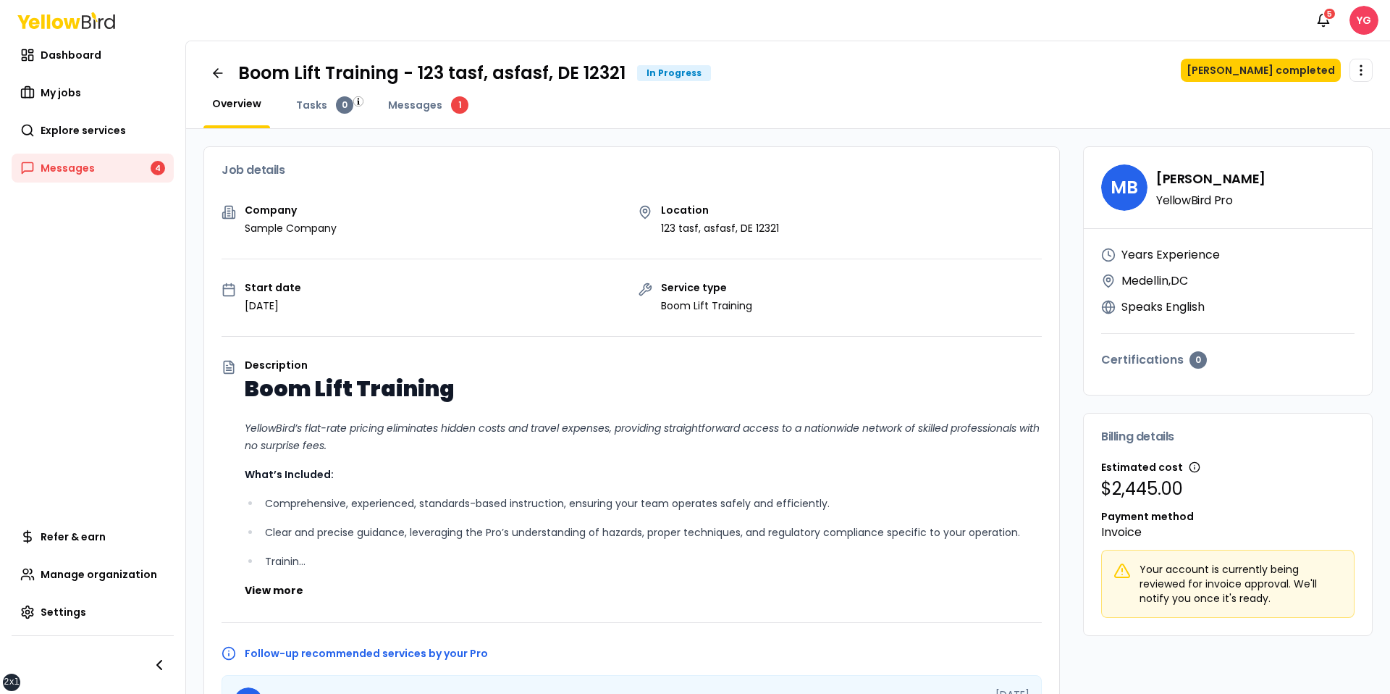
scroll to position [324, 0]
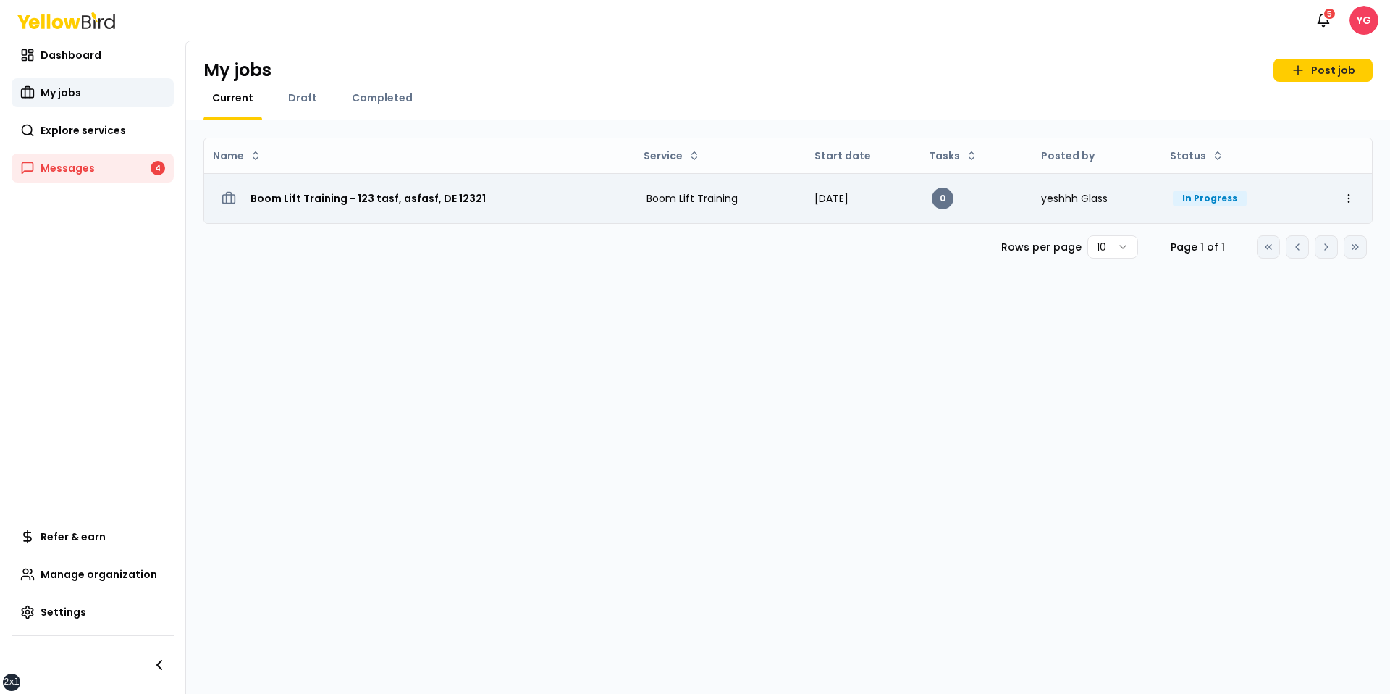
click at [505, 201] on div "Boom Lift Training - 123 tasf, asfasf, DE 12321" at bounding box center [420, 198] width 408 height 26
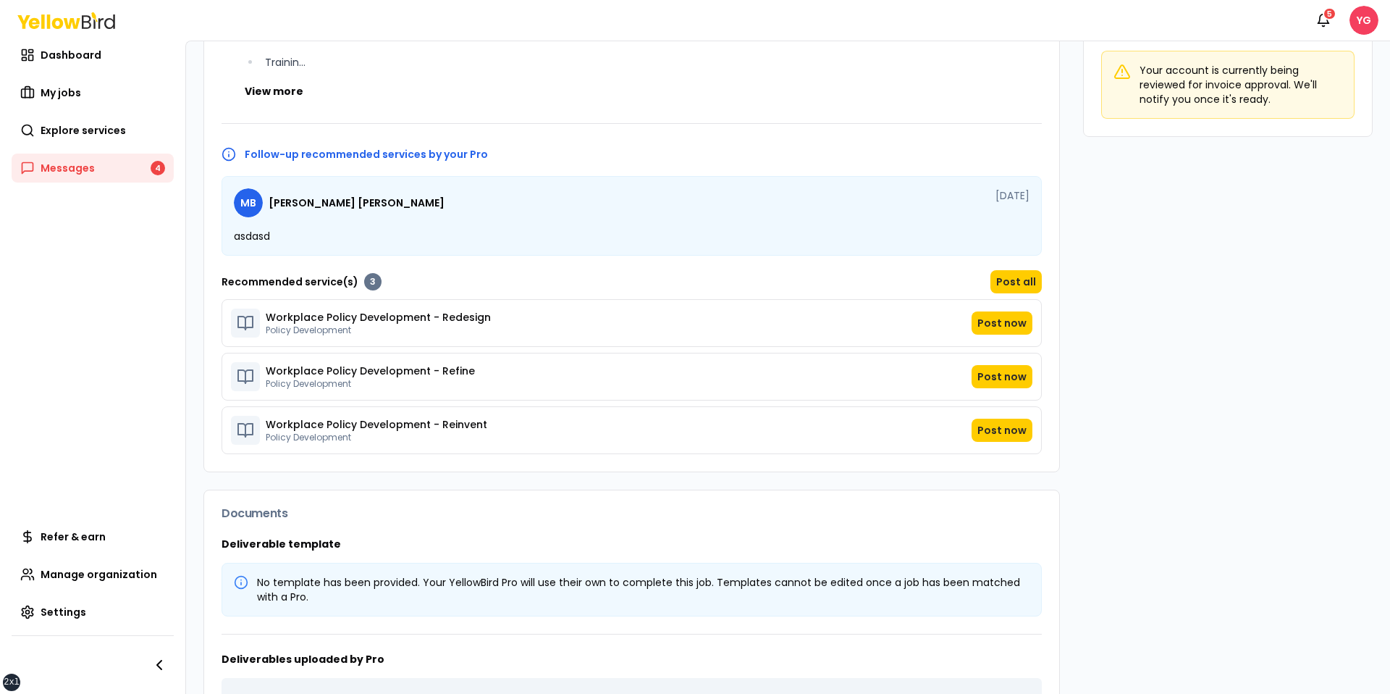
scroll to position [503, 0]
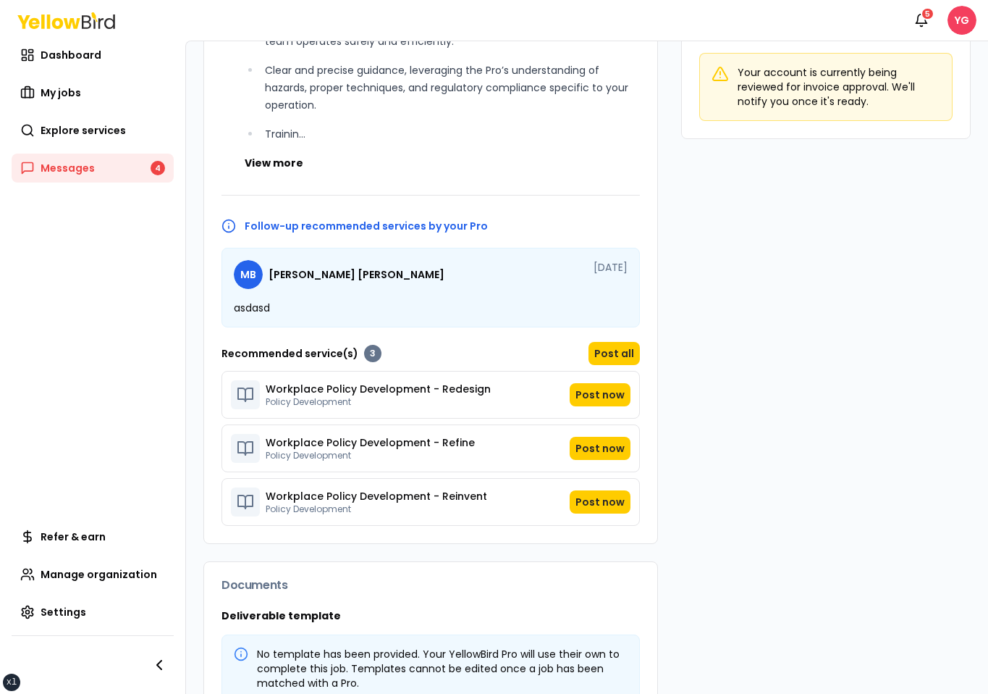
scroll to position [503, 0]
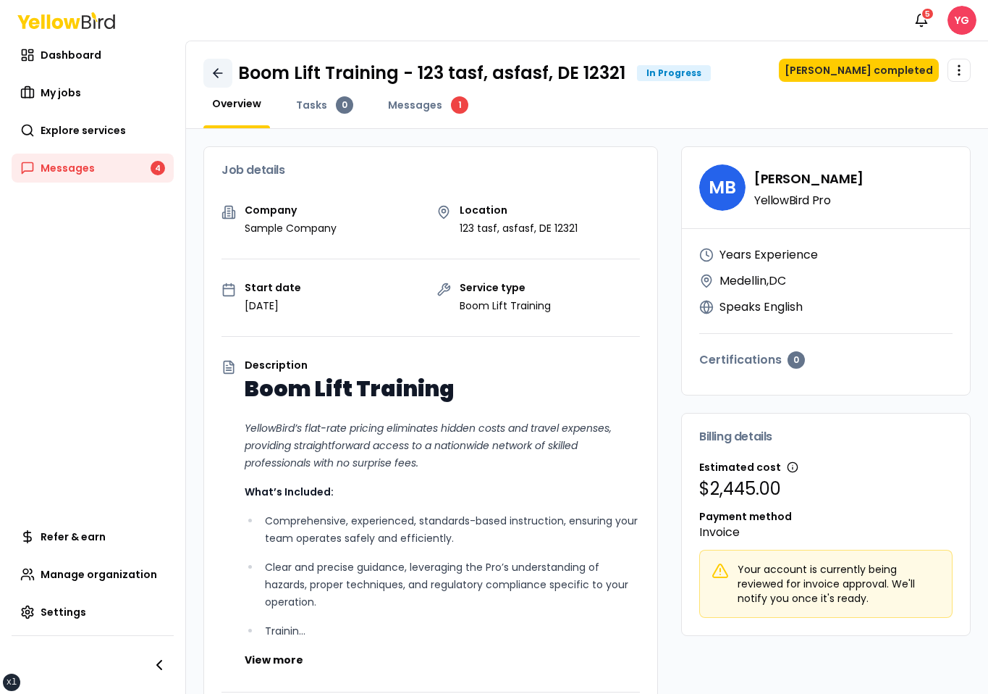
click at [217, 73] on icon at bounding box center [218, 73] width 9 height 0
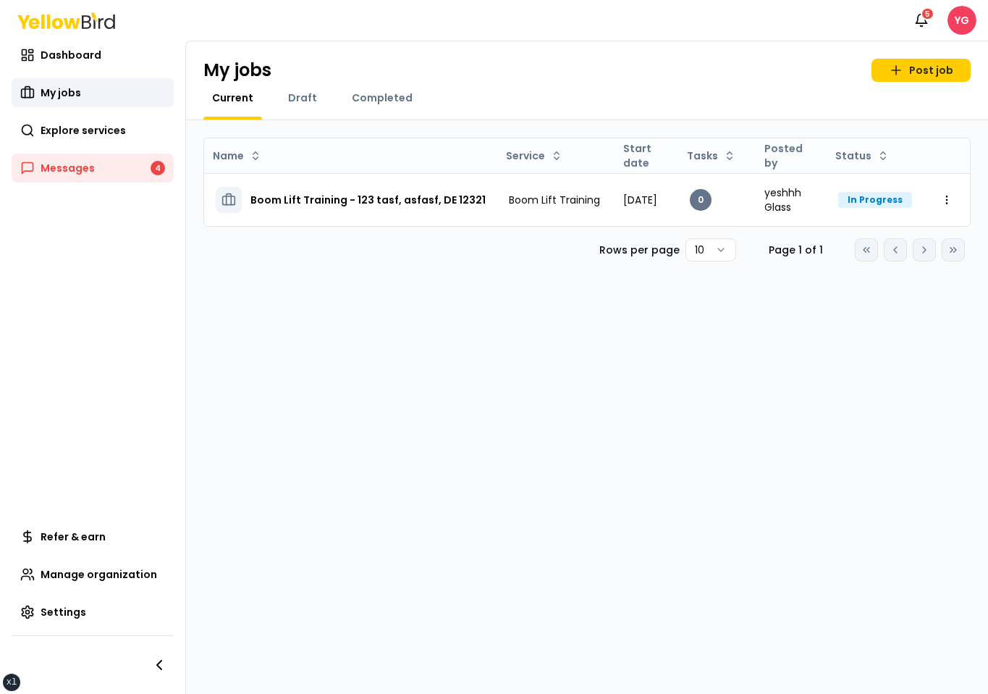
click at [315, 83] on div "My jobs Post job Current Draft Completed" at bounding box center [587, 80] width 802 height 79
click at [345, 85] on div "My jobs Post job Current Draft Completed" at bounding box center [587, 80] width 802 height 79
click at [352, 89] on div "My jobs Post job Current Draft Completed" at bounding box center [587, 80] width 802 height 79
click at [356, 101] on span "Completed" at bounding box center [382, 98] width 61 height 14
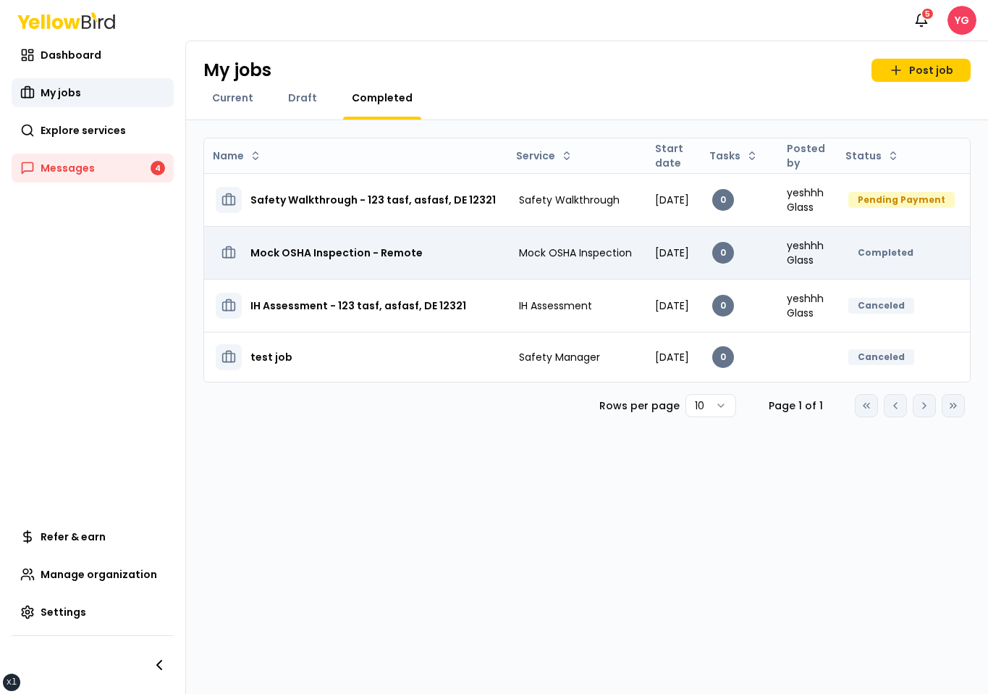
click at [342, 234] on td "Mock OSHA Inspection - Remote" at bounding box center [355, 252] width 303 height 53
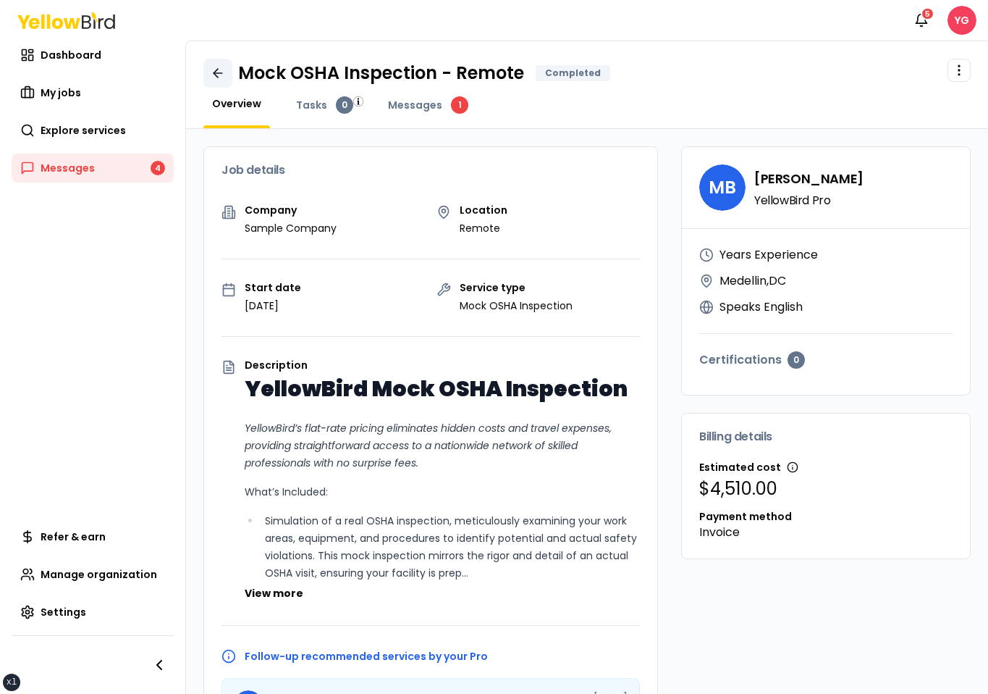
click at [221, 69] on icon at bounding box center [218, 73] width 14 height 14
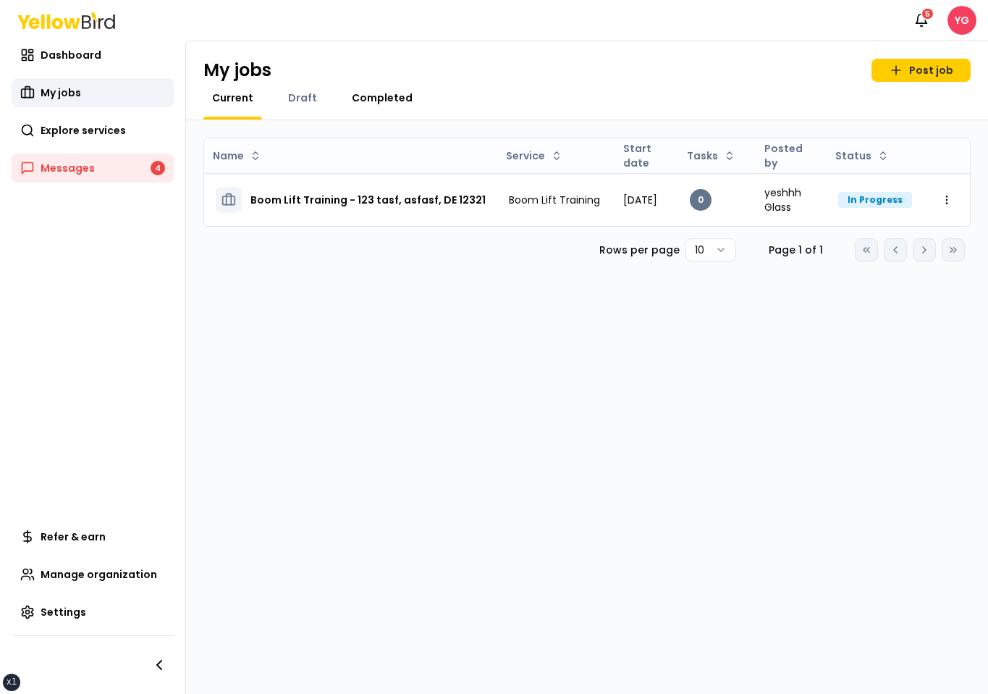
click at [398, 98] on span "Completed" at bounding box center [382, 98] width 61 height 14
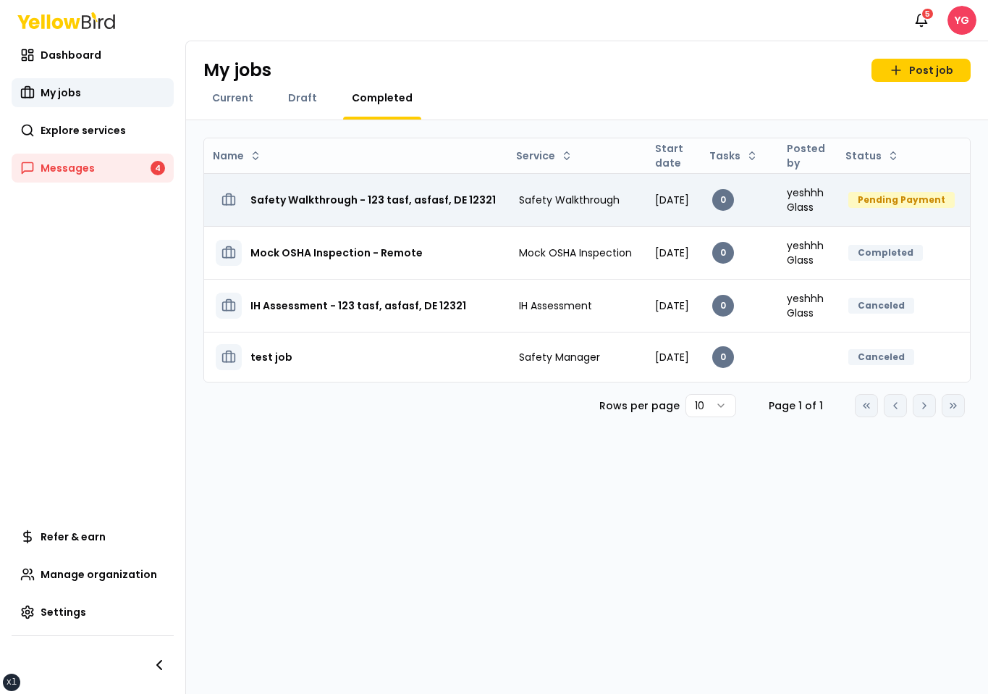
click at [392, 208] on h3 "Safety Walkthrough - 123 tasf, asfasf, DE 12321" at bounding box center [373, 200] width 245 height 26
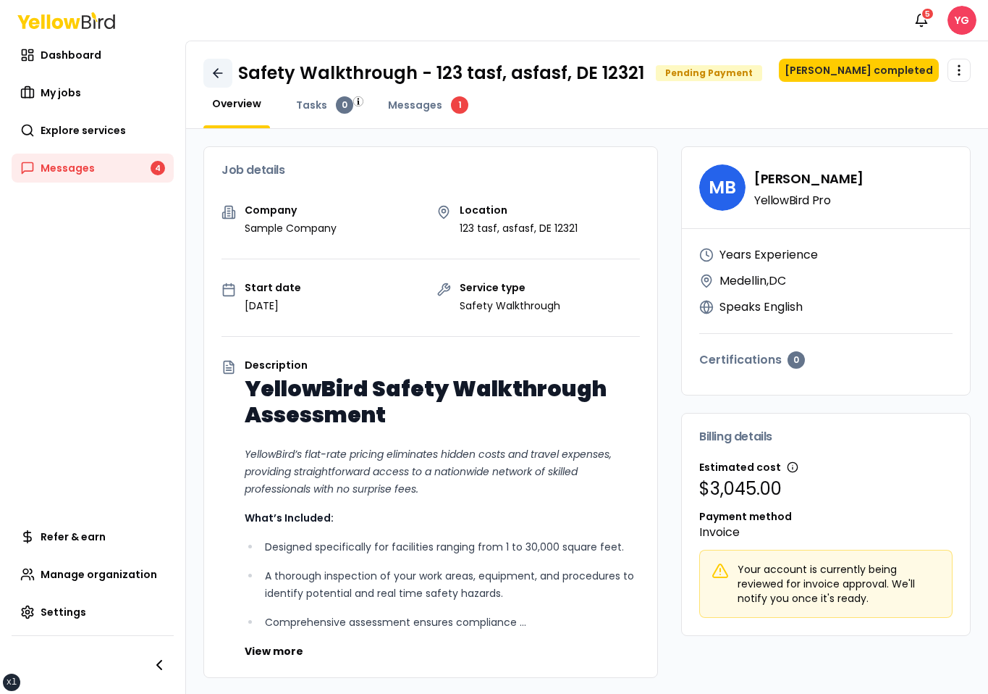
click at [209, 78] on link at bounding box center [217, 73] width 29 height 29
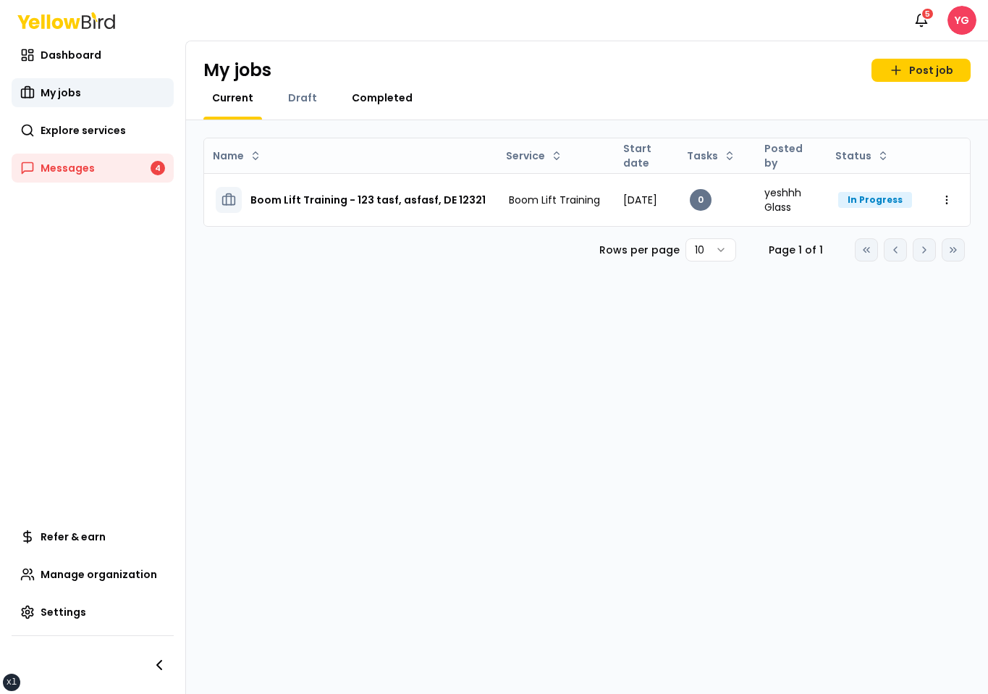
click at [385, 99] on span "Completed" at bounding box center [382, 98] width 61 height 14
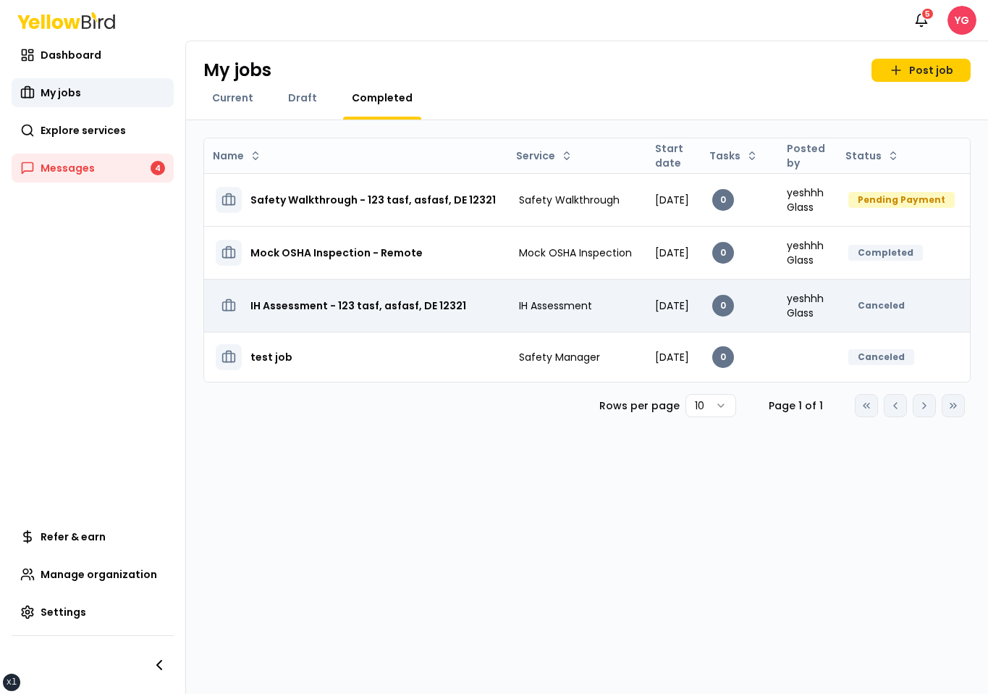
click at [411, 295] on h3 "IH Assessment - 123 tasf, asfasf, DE 12321" at bounding box center [359, 306] width 216 height 26
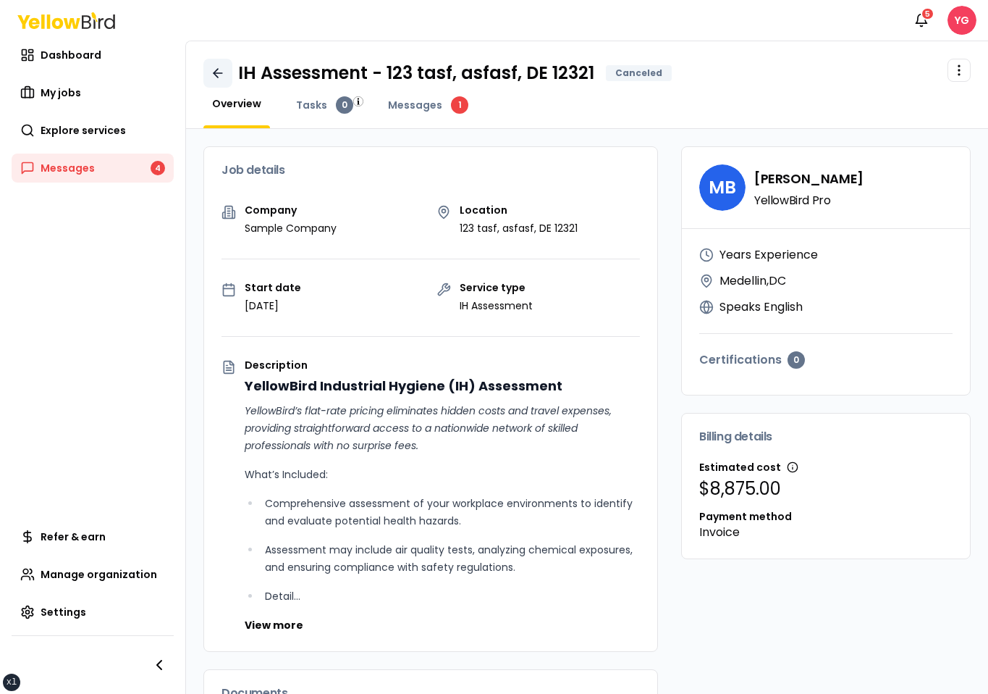
click at [216, 71] on icon at bounding box center [218, 73] width 14 height 14
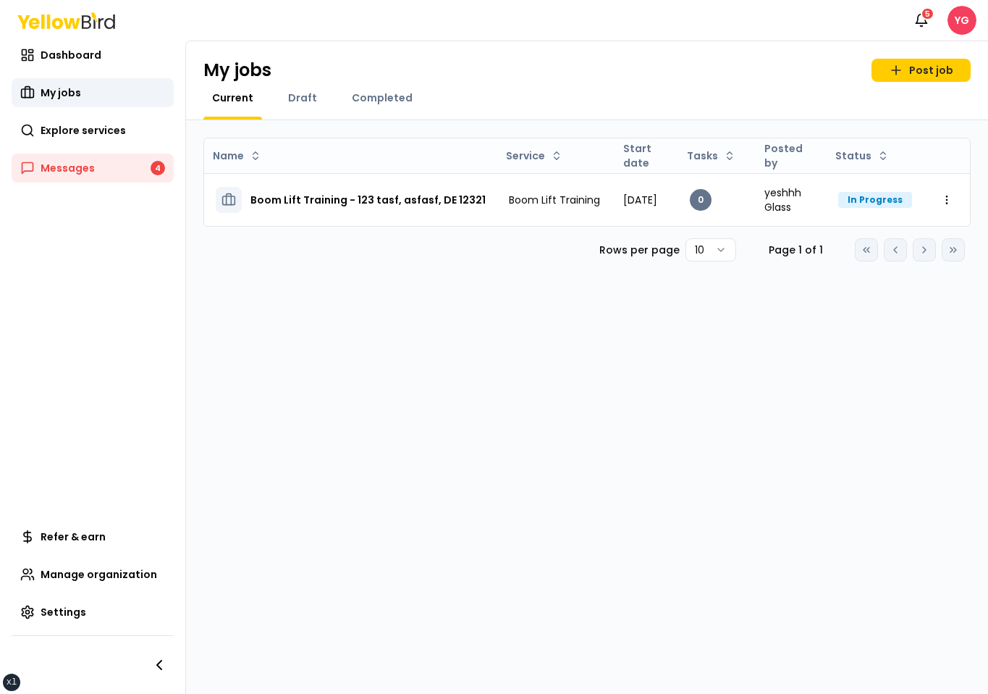
click at [390, 75] on div "My jobs Post job" at bounding box center [587, 70] width 768 height 23
click at [382, 97] on span "Completed" at bounding box center [382, 98] width 61 height 14
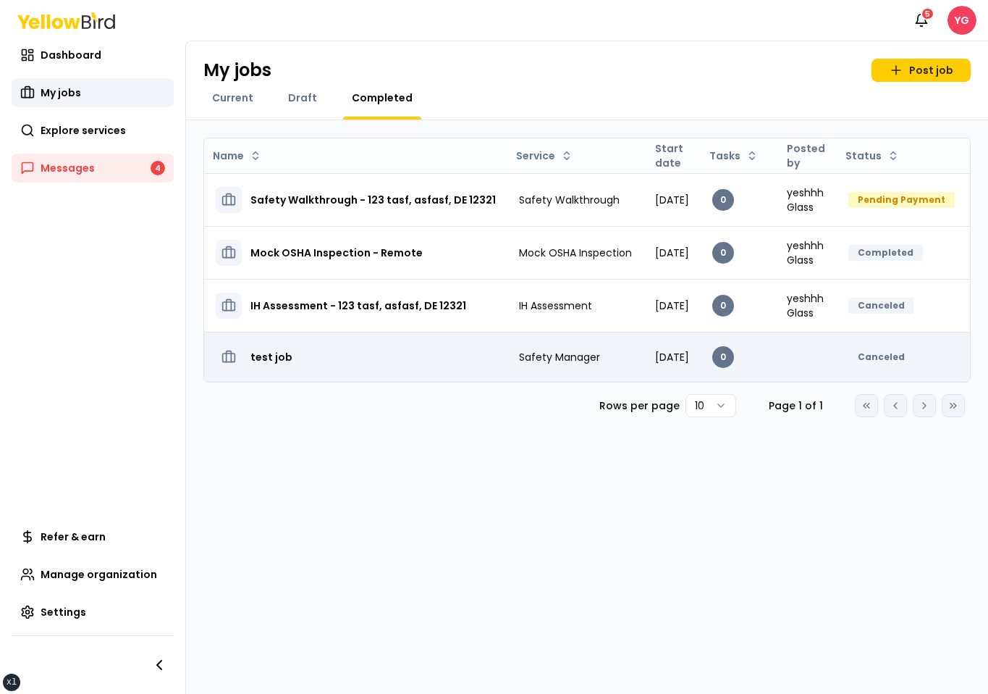
click at [387, 357] on div "test job" at bounding box center [356, 357] width 280 height 26
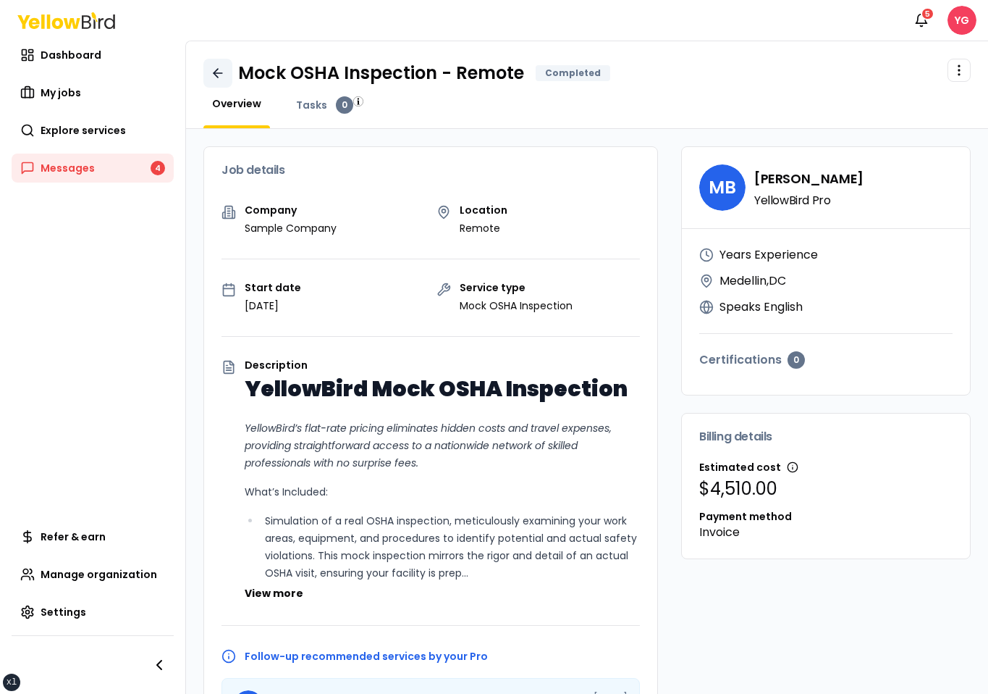
click at [209, 65] on link at bounding box center [217, 73] width 29 height 29
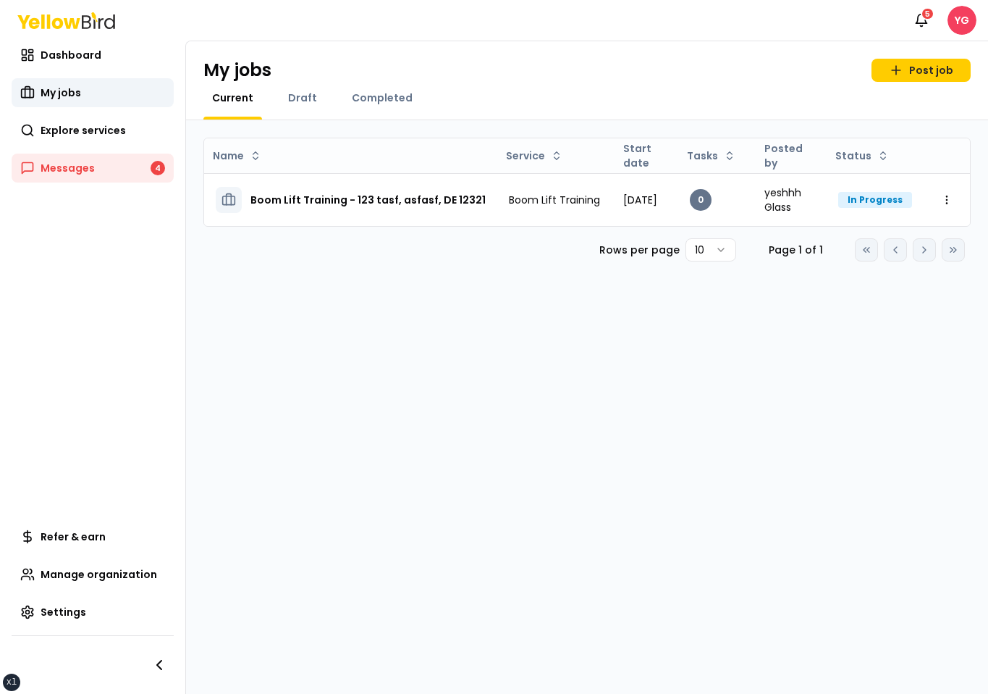
click at [391, 89] on div "My jobs Post job Current Draft Completed" at bounding box center [587, 80] width 802 height 79
click at [379, 97] on span "Completed" at bounding box center [382, 98] width 61 height 14
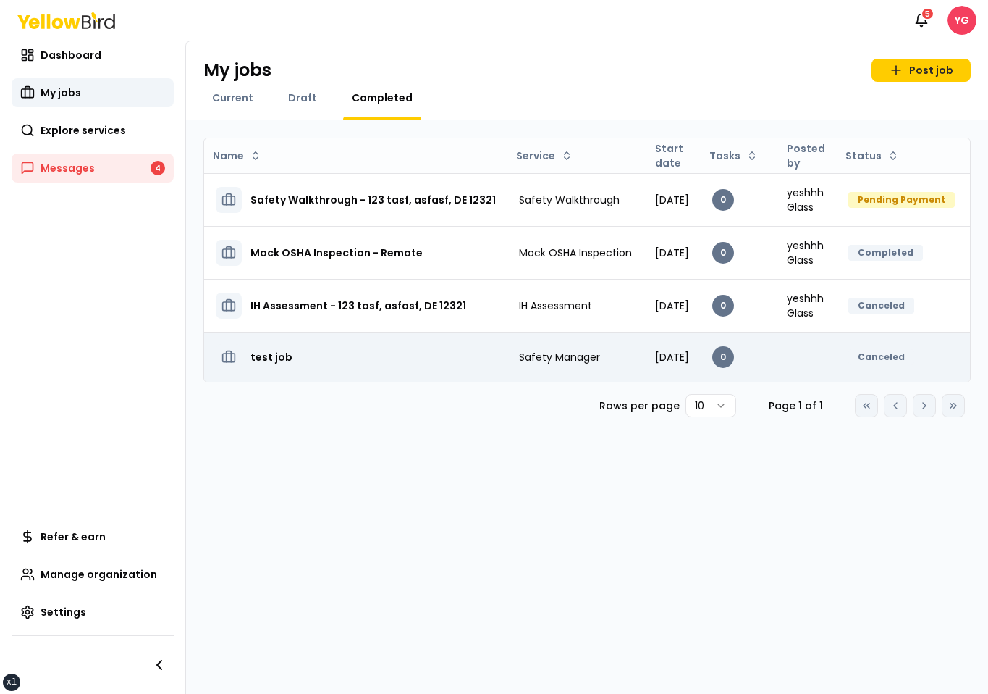
click at [437, 353] on div "test job" at bounding box center [356, 357] width 280 height 26
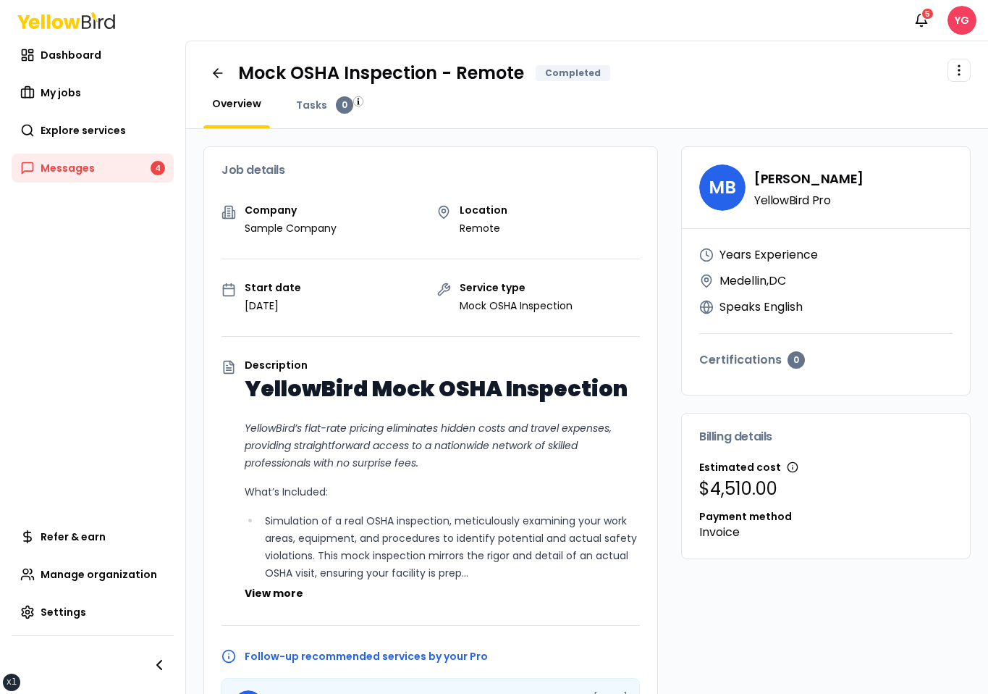
click at [226, 88] on div "Mock OSHA Inspection - Remote Completed Open menu Overview Tasks 0" at bounding box center [587, 85] width 802 height 88
click at [222, 79] on icon at bounding box center [218, 73] width 14 height 14
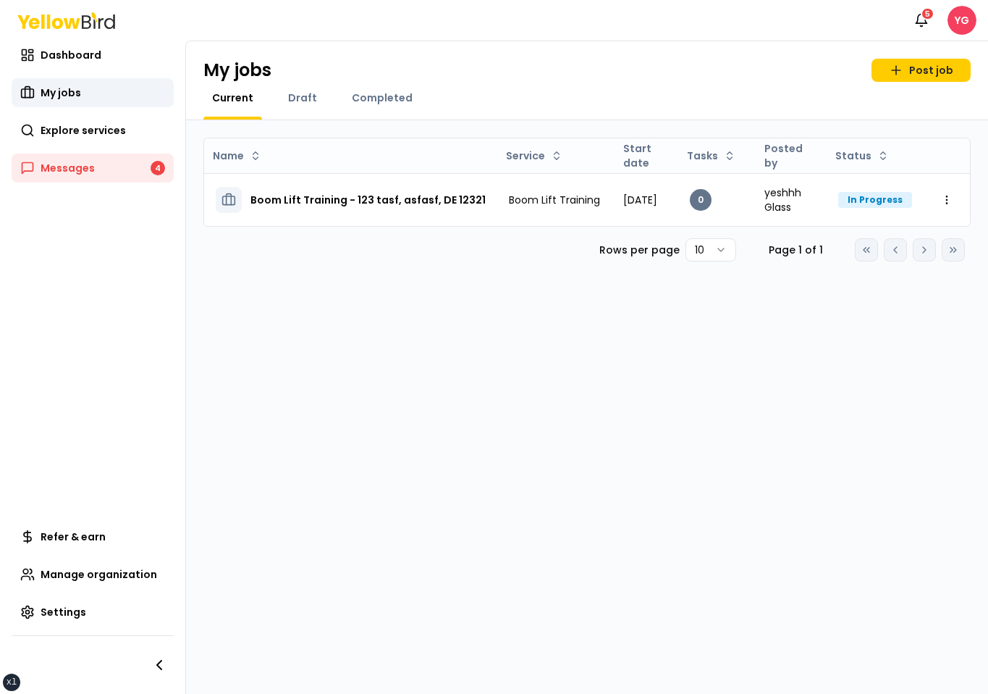
click at [379, 87] on div "My jobs Post job Current Draft Completed" at bounding box center [587, 80] width 802 height 79
click at [377, 95] on span "Completed" at bounding box center [382, 98] width 61 height 14
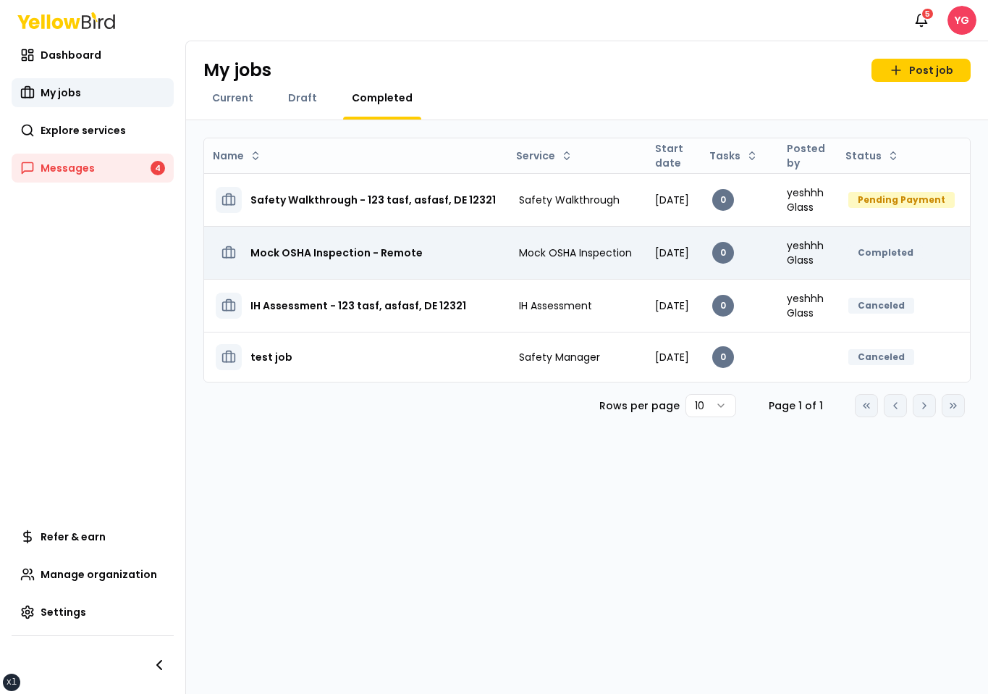
click at [492, 256] on td "Mock OSHA Inspection - Remote" at bounding box center [355, 252] width 303 height 53
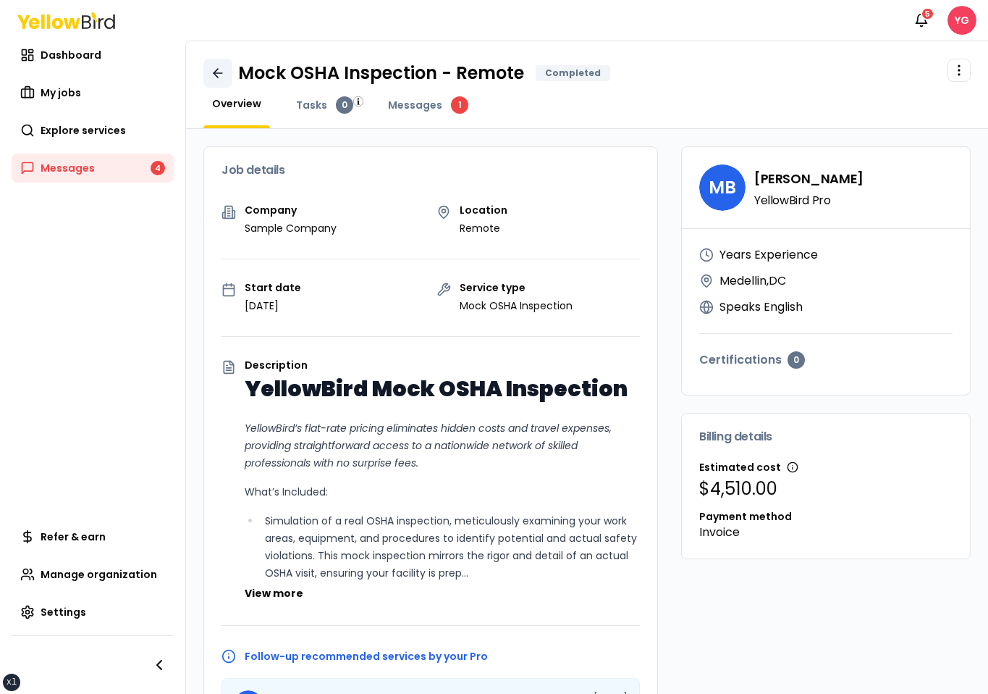
click at [214, 79] on icon at bounding box center [218, 73] width 14 height 14
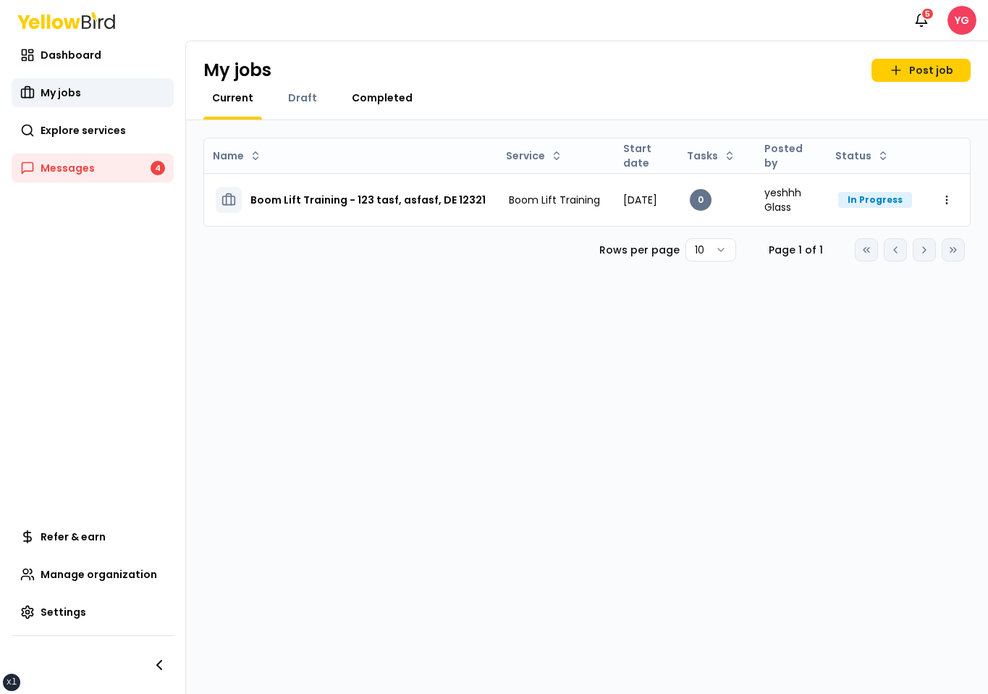
click at [369, 92] on span "Completed" at bounding box center [382, 98] width 61 height 14
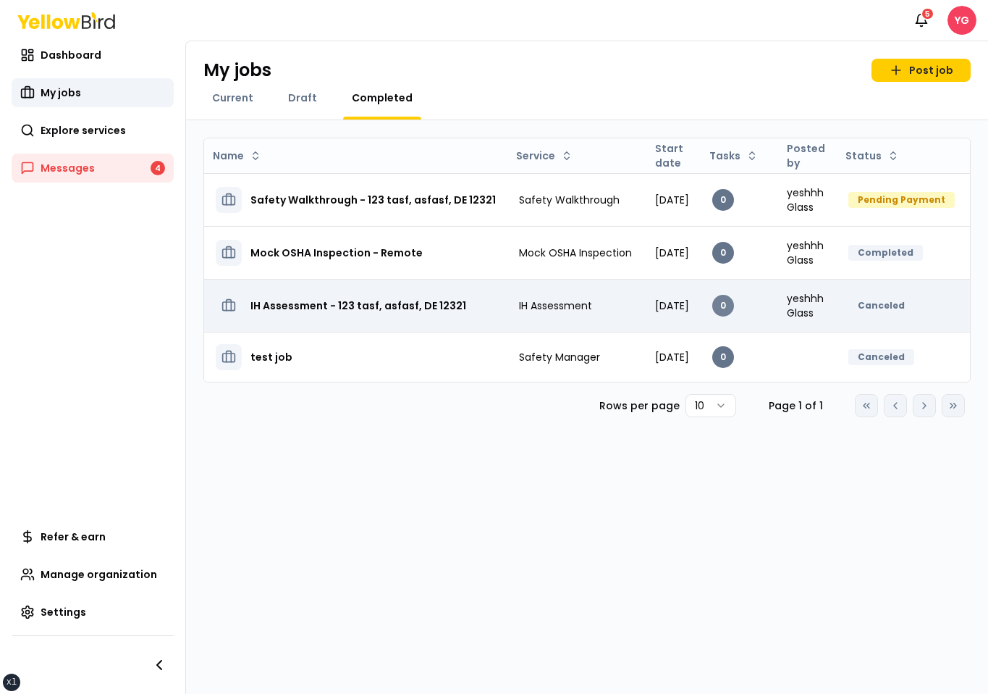
click at [734, 300] on div "0" at bounding box center [724, 306] width 22 height 22
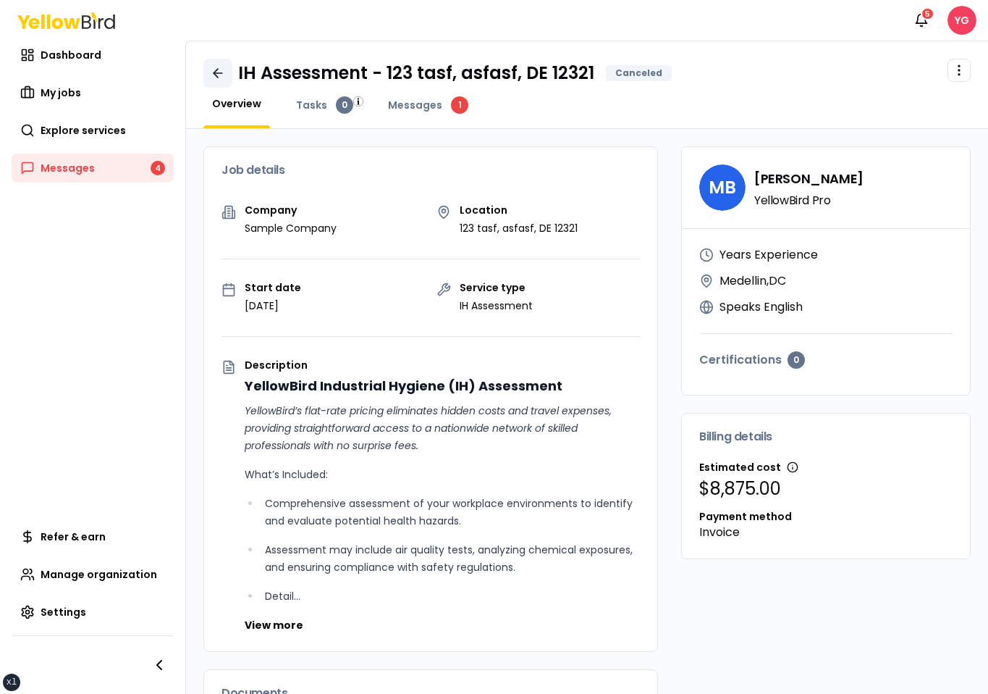
click at [219, 59] on link at bounding box center [217, 73] width 29 height 29
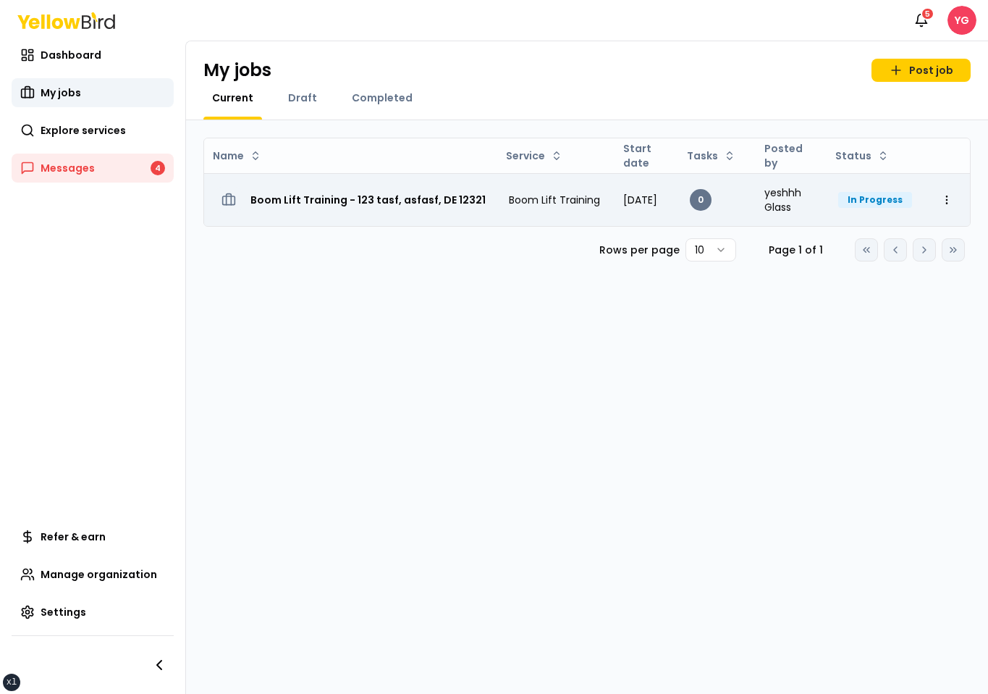
click at [308, 180] on td "Boom Lift Training - 123 tasf, asfasf, DE 12321" at bounding box center [350, 199] width 293 height 53
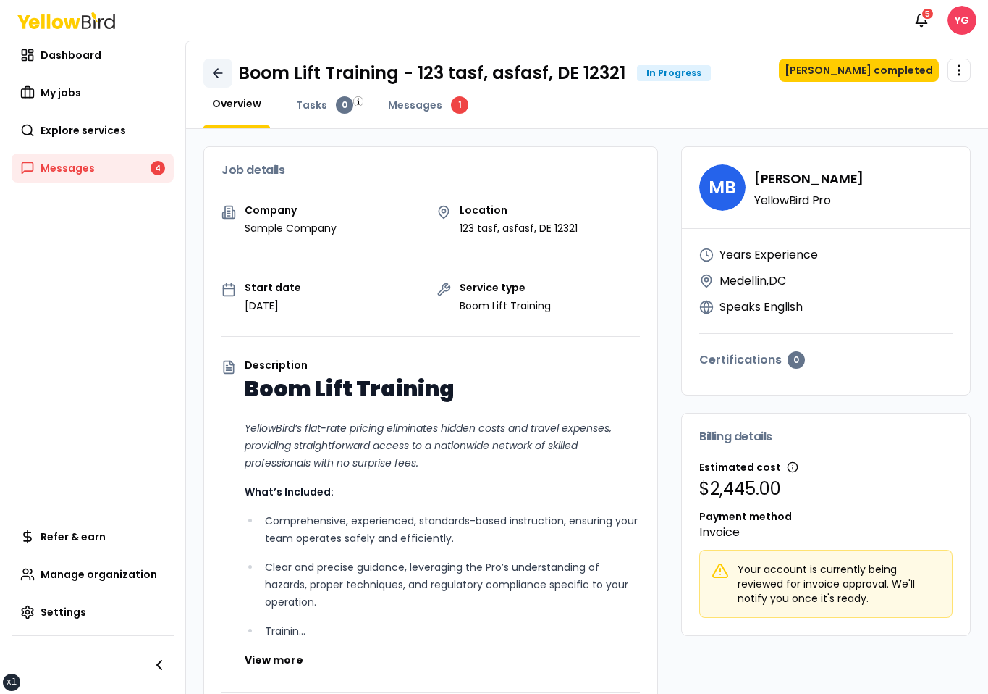
click at [222, 72] on icon at bounding box center [218, 73] width 14 height 14
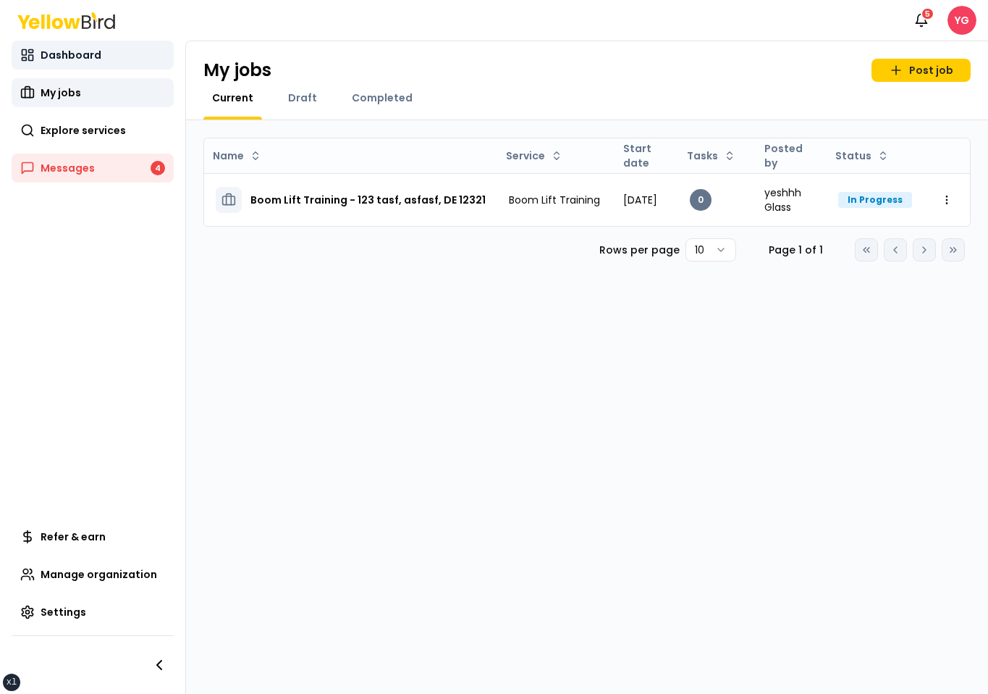
click at [119, 54] on link "Dashboard" at bounding box center [93, 55] width 162 height 29
